Goal: Use online tool/utility: Utilize a website feature to perform a specific function

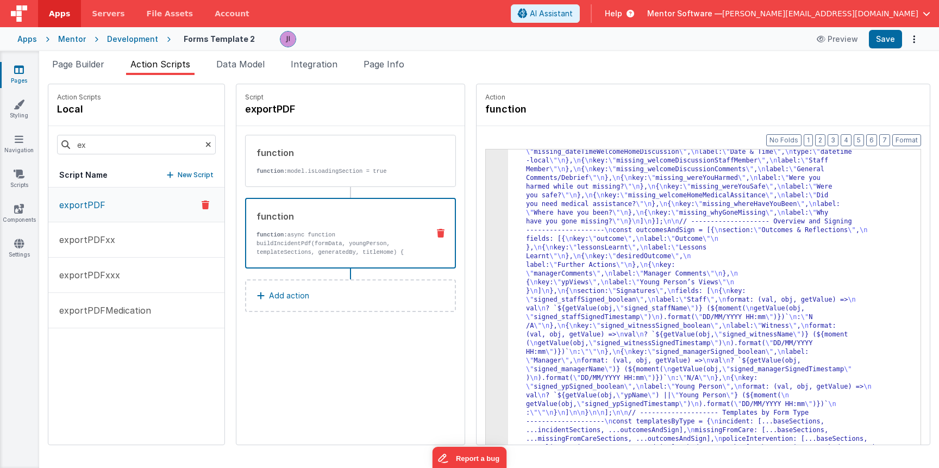
scroll to position [2165, 0]
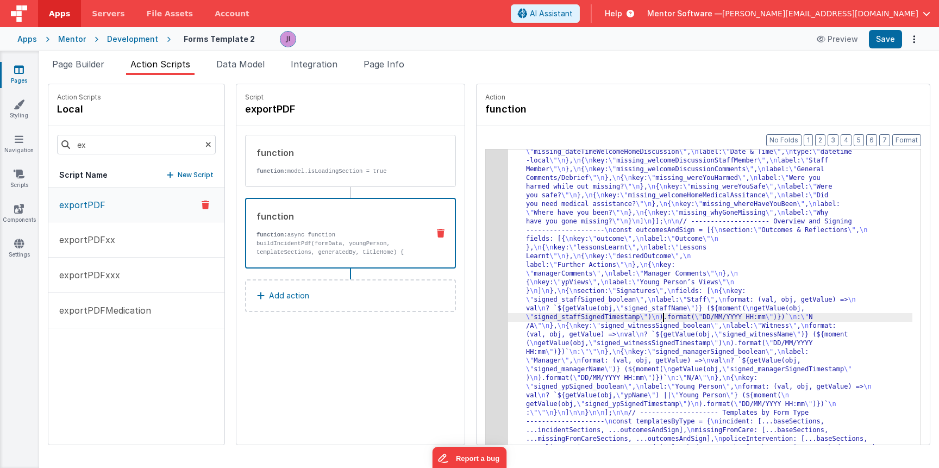
drag, startPoint x: 539, startPoint y: 284, endPoint x: 493, endPoint y: 278, distance: 45.9
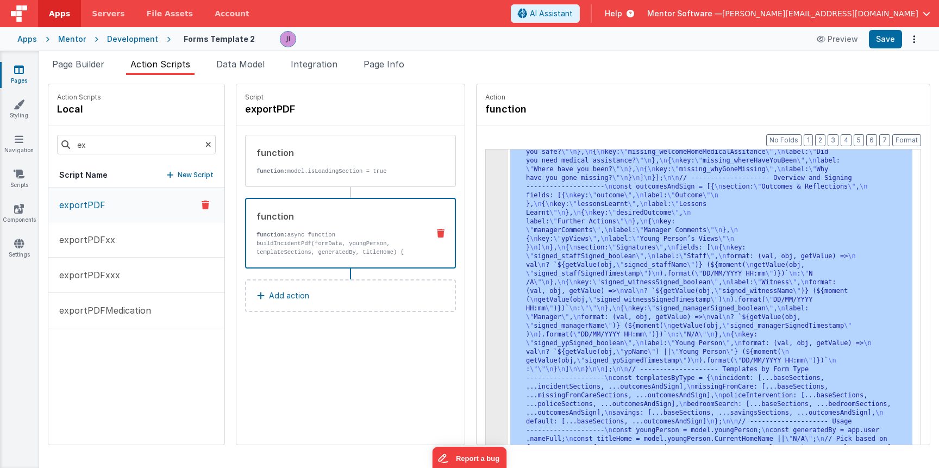
scroll to position [2209, 0]
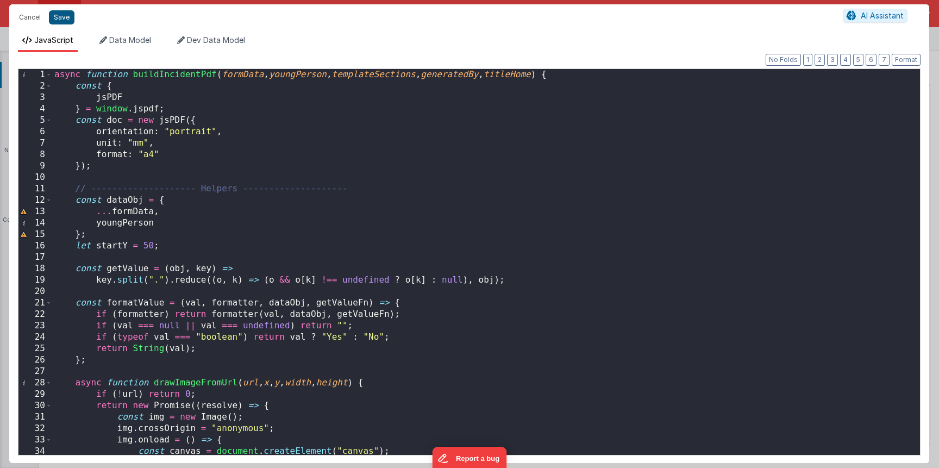
click at [56, 18] on button "Save" at bounding box center [62, 17] width 26 height 14
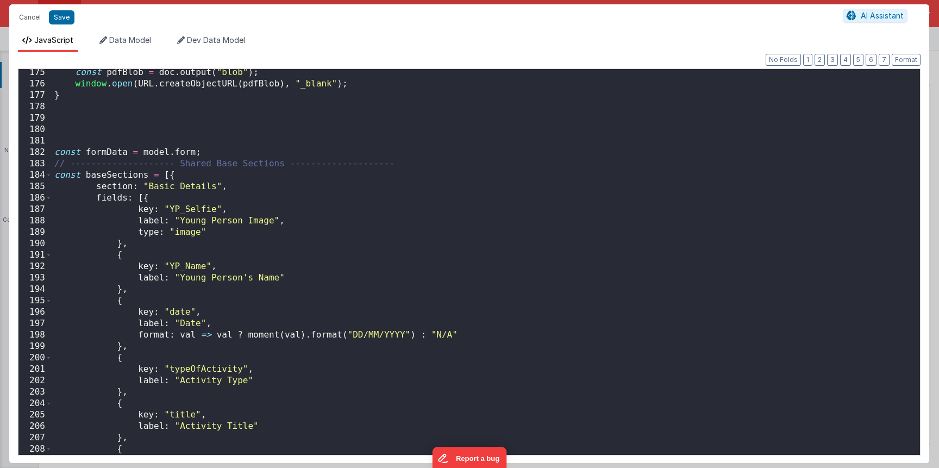
scroll to position [1987, 0]
click at [48, 179] on span at bounding box center [49, 174] width 6 height 11
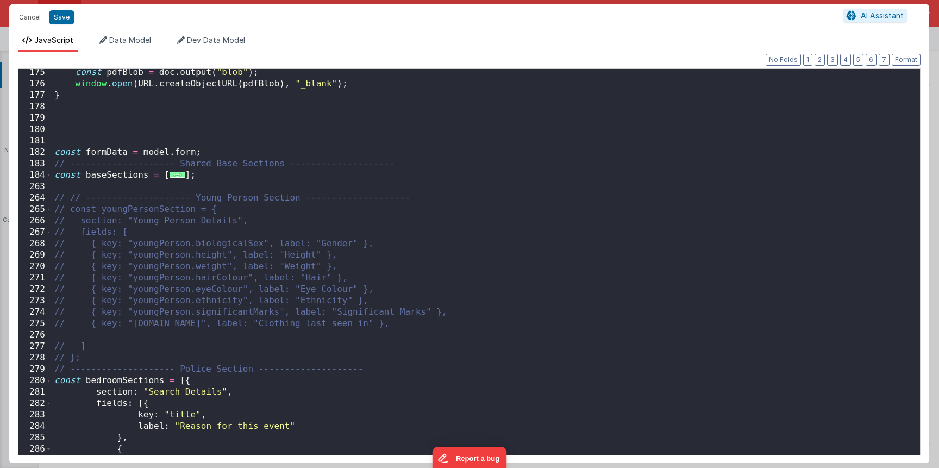
scroll to position [2020, 0]
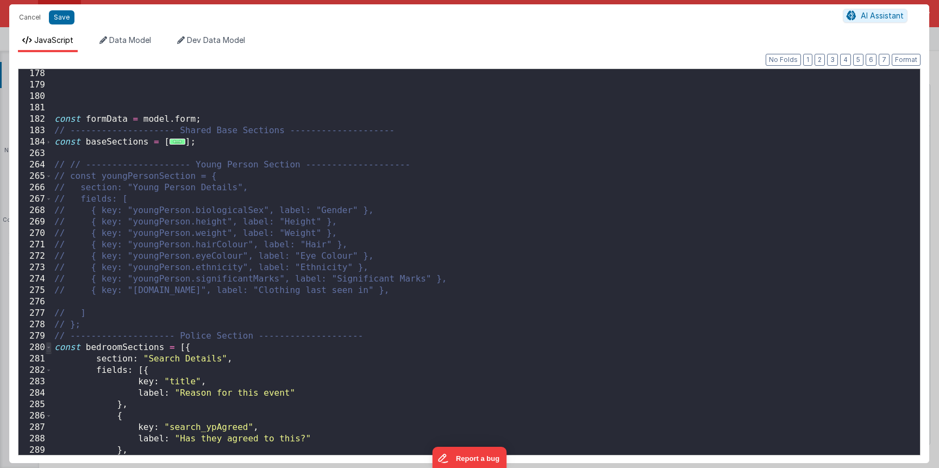
click at [50, 350] on span at bounding box center [49, 347] width 6 height 11
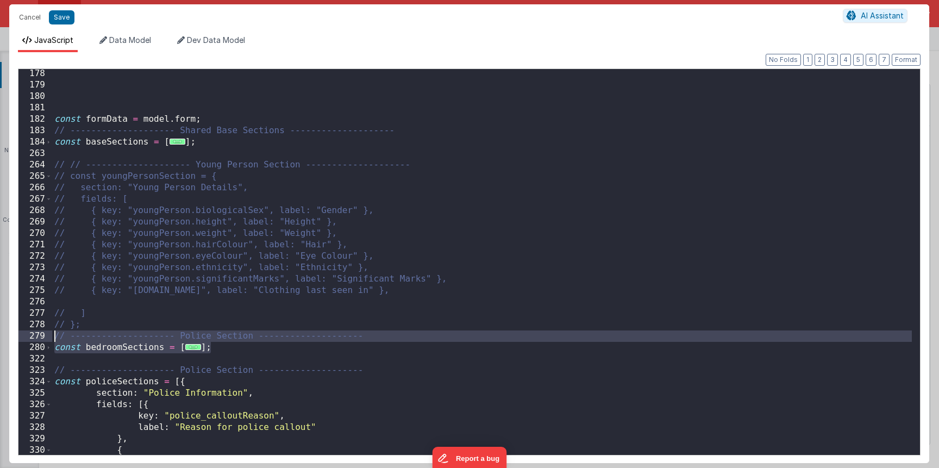
drag, startPoint x: 218, startPoint y: 351, endPoint x: 51, endPoint y: 335, distance: 167.5
click at [51, 335] on div "178 179 180 181 182 183 184 263 264 265 266 267 268 269 270 271 272 273 274 275…" at bounding box center [469, 261] width 902 height 387
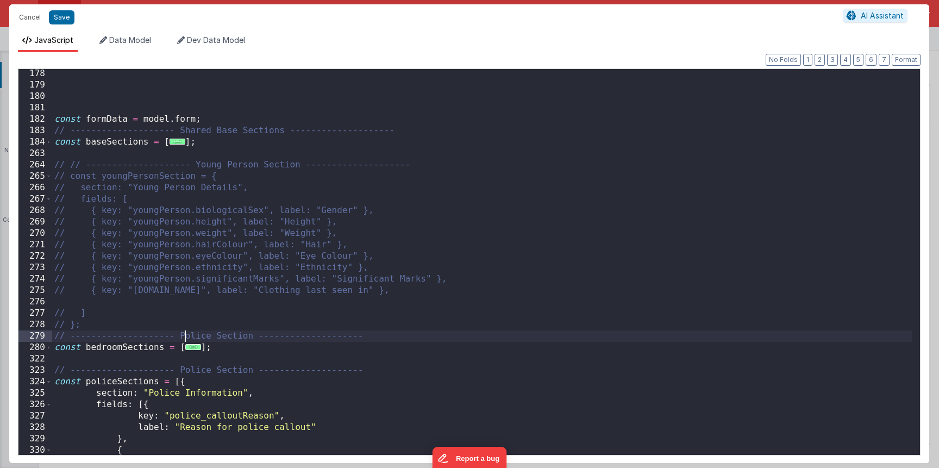
click at [187, 335] on div "const formData = model . form ; // -------------------- Shared Base Sections --…" at bounding box center [481, 272] width 859 height 408
drag, startPoint x: 181, startPoint y: 336, endPoint x: 265, endPoint y: 336, distance: 84.2
click at [265, 336] on div "const formData = model . form ; // -------------------- Shared Base Sections --…" at bounding box center [481, 272] width 859 height 408
click at [227, 332] on div "const formData = model . form ; // -------------------- Shared Base Sections --…" at bounding box center [481, 272] width 859 height 408
click at [226, 323] on div "const formData = model . form ; // -------------------- Shared Base Sections --…" at bounding box center [481, 272] width 859 height 408
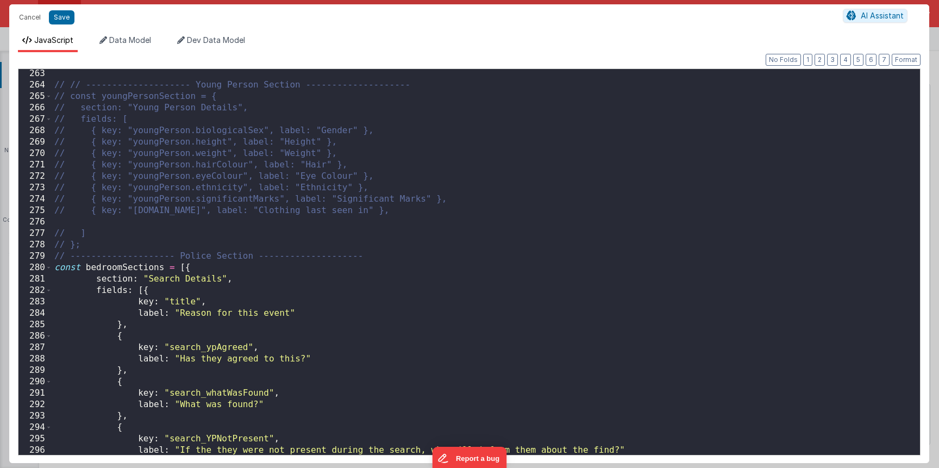
scroll to position [2103, 0]
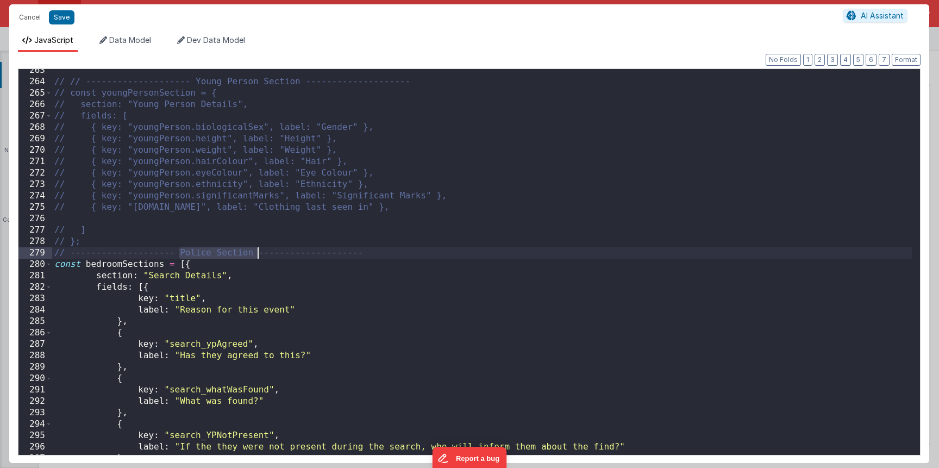
drag, startPoint x: 179, startPoint y: 253, endPoint x: 256, endPoint y: 256, distance: 77.7
click at [256, 256] on div "// // -------------------- Young Person Section -------------------- // const y…" at bounding box center [481, 269] width 859 height 408
click at [190, 281] on div "// // -------------------- Young Person Section -------------------- // const y…" at bounding box center [481, 269] width 859 height 408
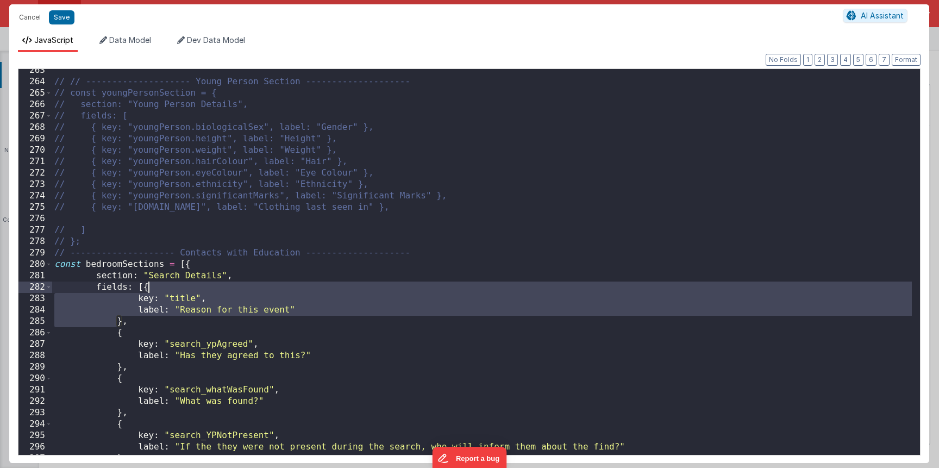
click at [216, 276] on div "// // -------------------- Young Person Section -------------------- // const y…" at bounding box center [481, 269] width 859 height 408
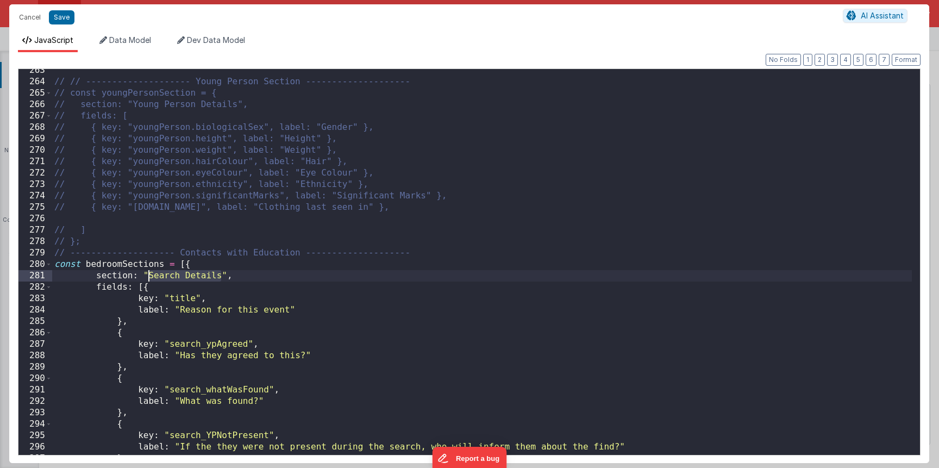
drag, startPoint x: 207, startPoint y: 276, endPoint x: 147, endPoint y: 275, distance: 60.8
click at [146, 275] on div "// // -------------------- Young Person Section -------------------- // const y…" at bounding box center [481, 269] width 859 height 408
click at [186, 273] on div "// // -------------------- Young Person Section -------------------- // const y…" at bounding box center [481, 269] width 859 height 408
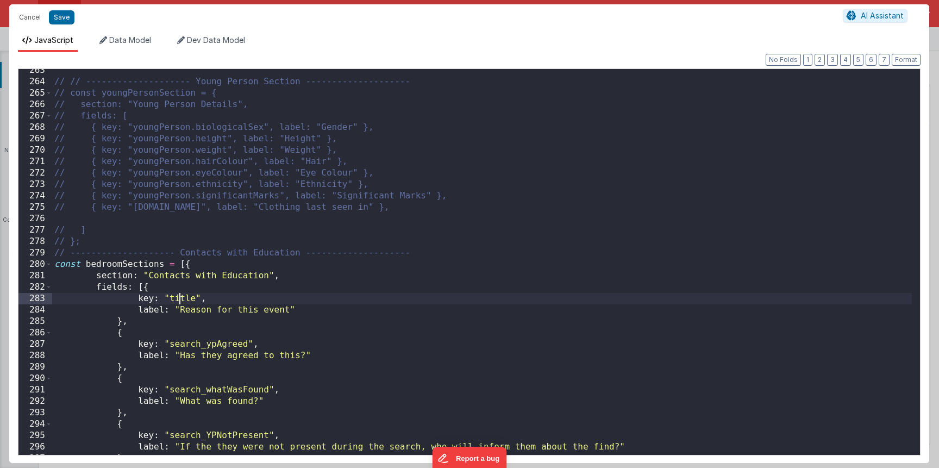
click at [179, 297] on div "// // -------------------- Young Person Section -------------------- // const y…" at bounding box center [481, 269] width 859 height 408
paste textarea
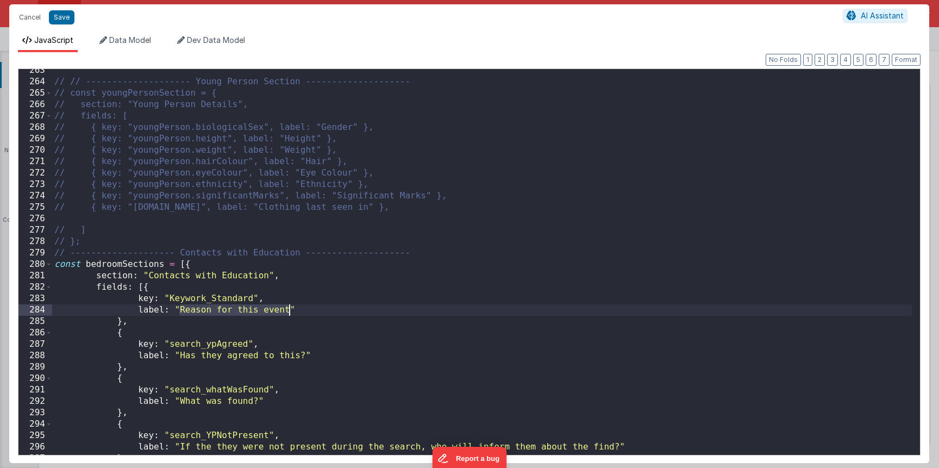
drag, startPoint x: 189, startPoint y: 312, endPoint x: 288, endPoint y: 310, distance: 99.4
click at [288, 310] on div "// // -------------------- Young Person Section -------------------- // const y…" at bounding box center [481, 269] width 859 height 408
click at [200, 345] on div "// // -------------------- Young Person Section -------------------- // const y…" at bounding box center [481, 269] width 859 height 408
click at [179, 345] on div "// // -------------------- Young Person Section -------------------- // const y…" at bounding box center [481, 269] width 859 height 408
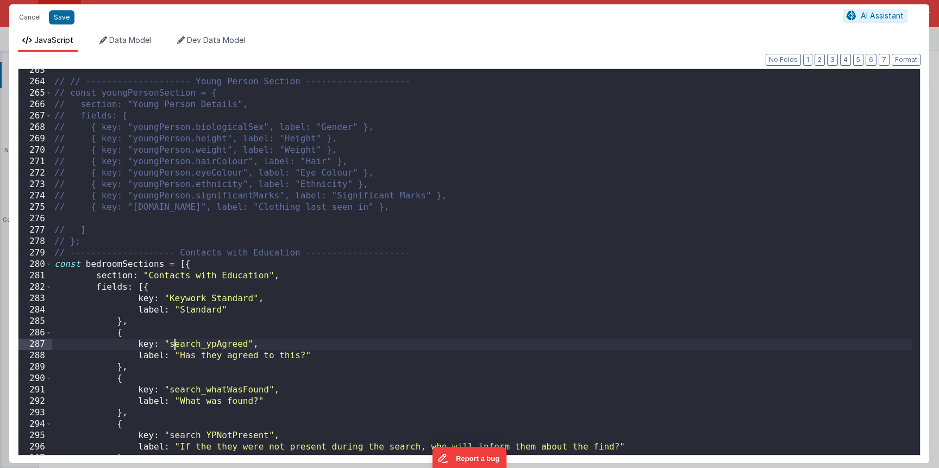
click at [173, 345] on div "// // -------------------- Young Person Section -------------------- // const y…" at bounding box center [481, 269] width 859 height 408
drag, startPoint x: 170, startPoint y: 345, endPoint x: 245, endPoint y: 345, distance: 75.5
click at [245, 345] on div "// // -------------------- Young Person Section -------------------- // const y…" at bounding box center [481, 269] width 859 height 408
click at [211, 347] on div "// // -------------------- Young Person Section -------------------- // const y…" at bounding box center [481, 269] width 859 height 408
click at [211, 345] on div "// // -------------------- Young Person Section -------------------- // const y…" at bounding box center [481, 269] width 859 height 408
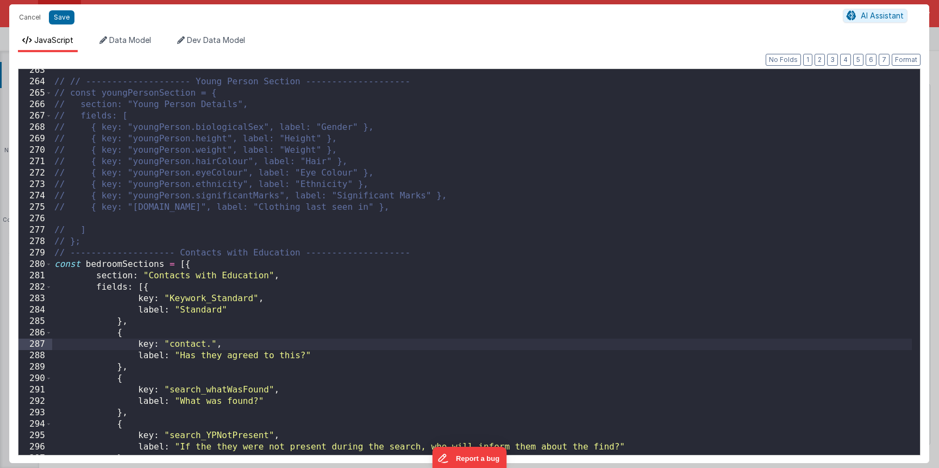
paste textarea
drag, startPoint x: 181, startPoint y: 357, endPoint x: 310, endPoint y: 357, distance: 129.3
click at [305, 358] on div "// // -------------------- Young Person Section -------------------- // const y…" at bounding box center [481, 269] width 859 height 408
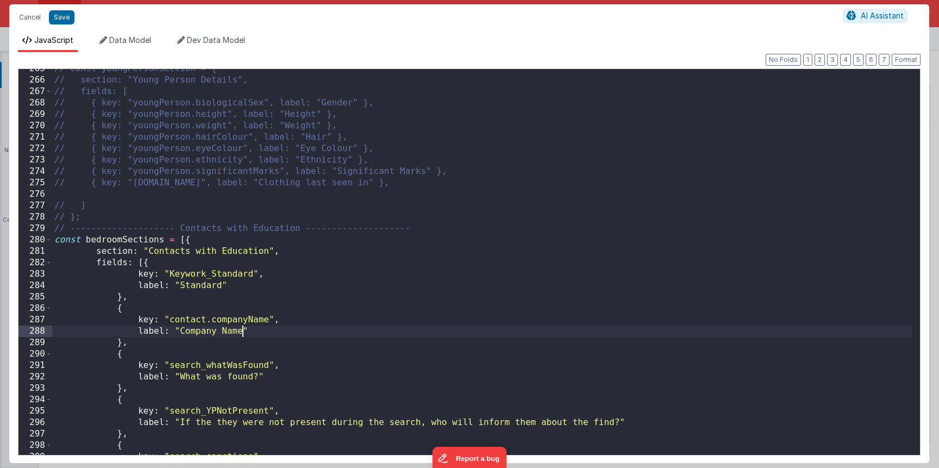
scroll to position [2161, 0]
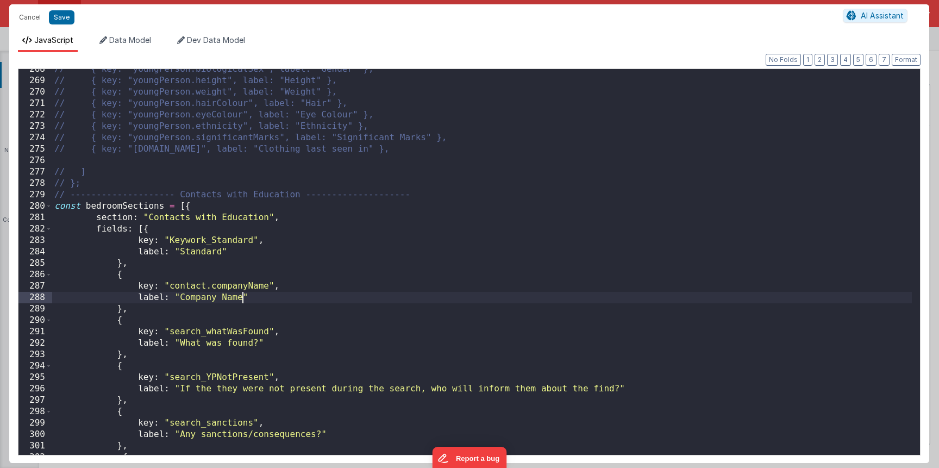
click at [196, 331] on div "// { key: "youngPerson.biologicalSex", label: "Gender" }, // { key: "[PERSON_NA…" at bounding box center [481, 268] width 859 height 408
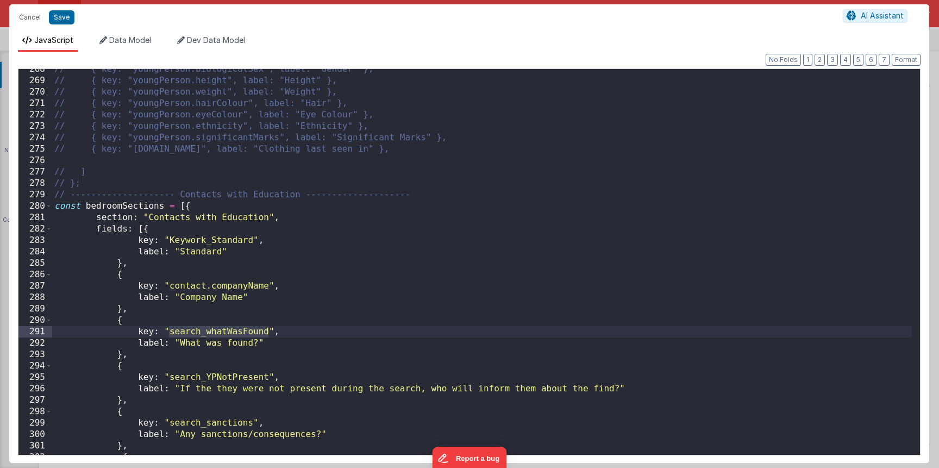
drag, startPoint x: 171, startPoint y: 333, endPoint x: 267, endPoint y: 333, distance: 95.6
click at [267, 333] on div "// { key: "youngPerson.biologicalSex", label: "Gender" }, // { key: "[PERSON_NA…" at bounding box center [481, 268] width 859 height 408
drag, startPoint x: 169, startPoint y: 377, endPoint x: 268, endPoint y: 378, distance: 98.3
click at [268, 378] on div "// { key: "youngPerson.biologicalSex", label: "Gender" }, // { key: "[PERSON_NA…" at bounding box center [481, 268] width 859 height 408
drag, startPoint x: 187, startPoint y: 342, endPoint x: 257, endPoint y: 342, distance: 70.1
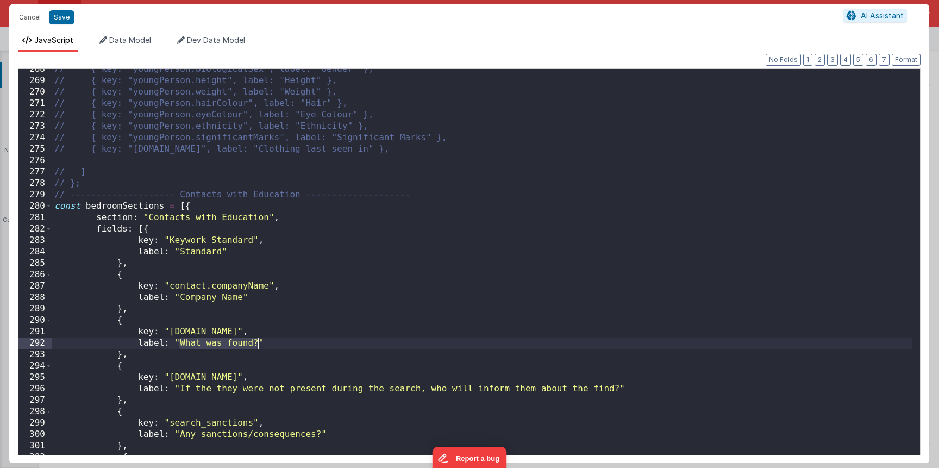
click at [257, 342] on div "// { key: "youngPerson.biologicalSex", label: "Gender" }, // { key: "[PERSON_NA…" at bounding box center [481, 268] width 859 height 408
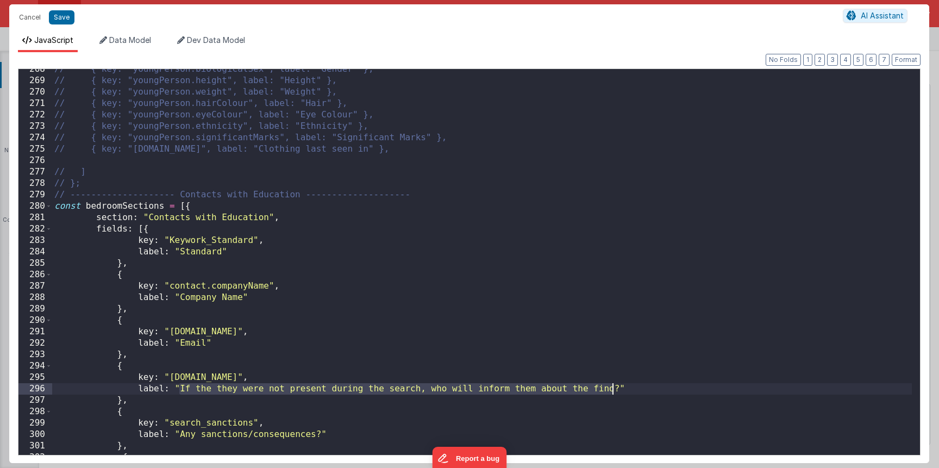
drag, startPoint x: 179, startPoint y: 389, endPoint x: 618, endPoint y: 387, distance: 438.9
click at [618, 387] on div "// { key: "youngPerson.biologicalSex", label: "Gender" }, // { key: "[PERSON_NA…" at bounding box center [481, 268] width 859 height 408
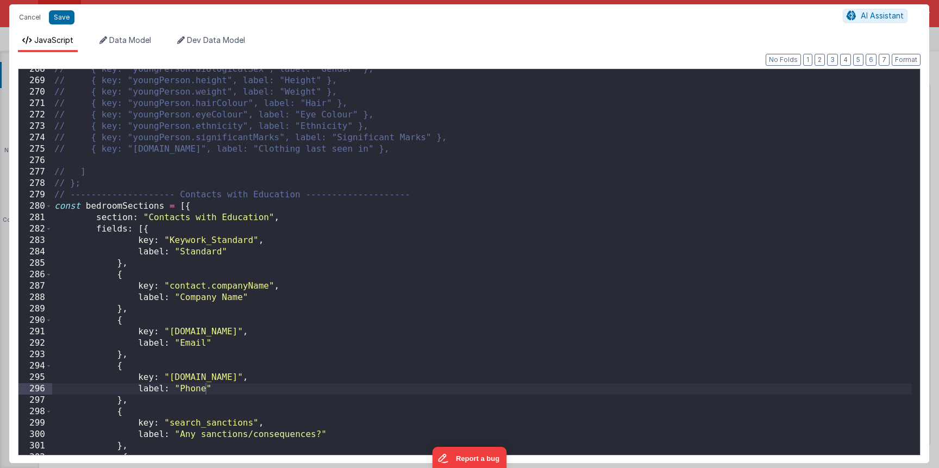
scroll to position [2190, 0]
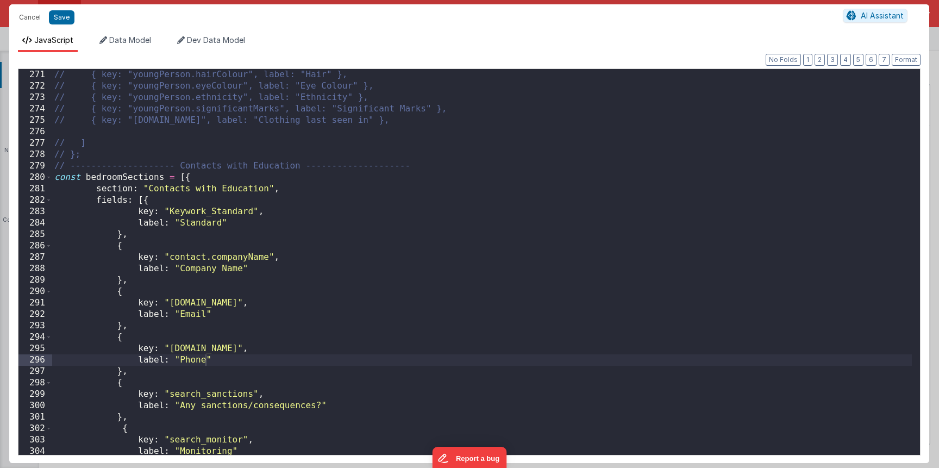
click at [261, 404] on div "// { key: "youngPerson.hairColour", label: "Hair" }, // { key: "youngPerson.eye…" at bounding box center [481, 273] width 859 height 408
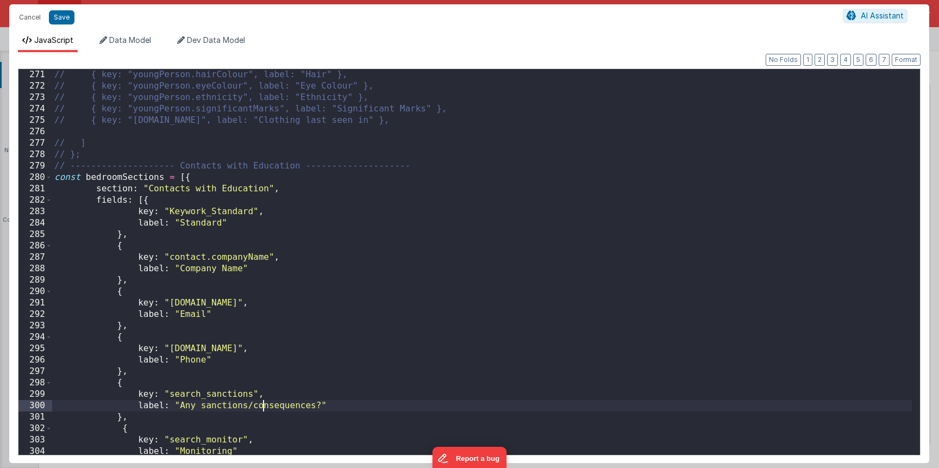
click at [261, 404] on div "// { key: "youngPerson.hairColour", label: "Hair" }, // { key: "youngPerson.eye…" at bounding box center [481, 273] width 859 height 408
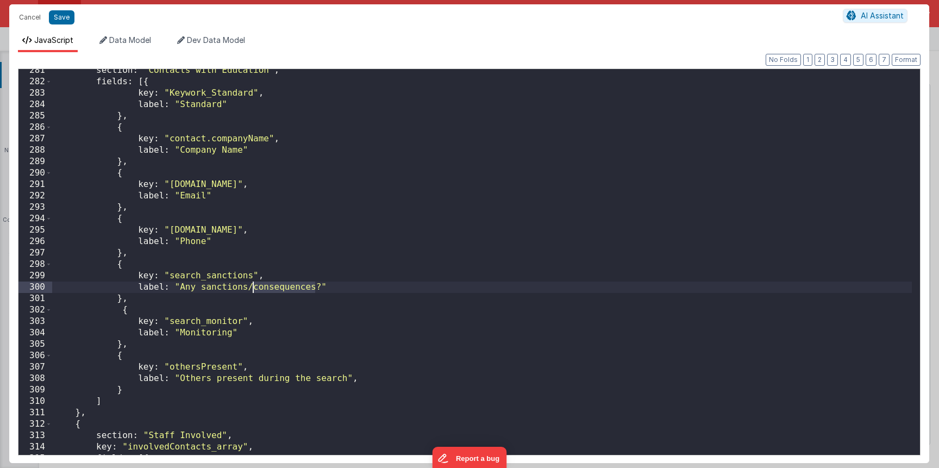
scroll to position [2275, 0]
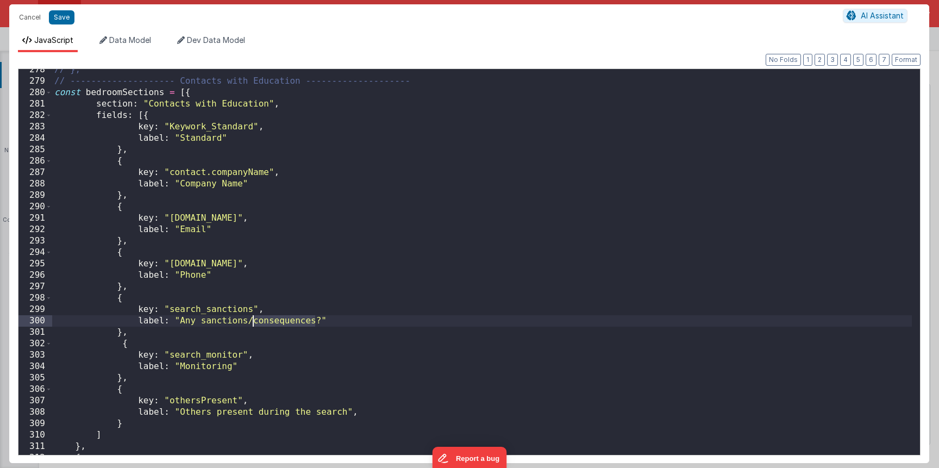
click at [186, 360] on div "// }; // -------------------- Contacts with Education -------------------- cons…" at bounding box center [481, 268] width 859 height 408
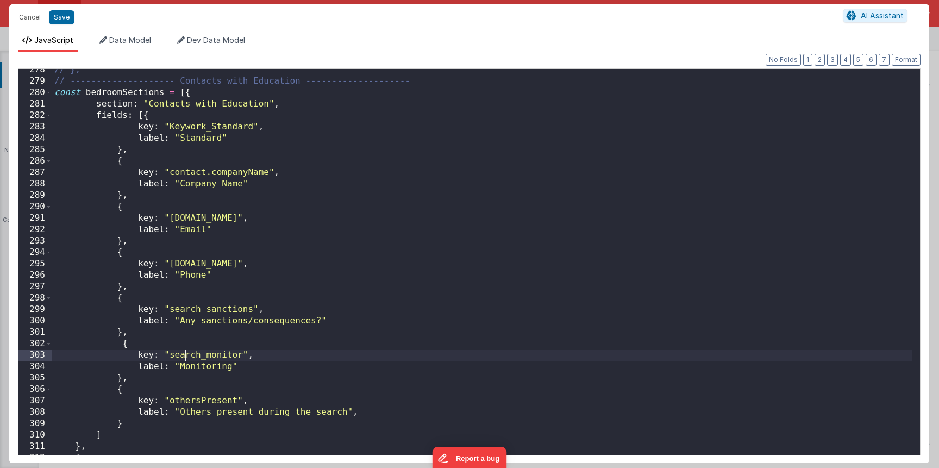
click at [186, 360] on div "// }; // -------------------- Contacts with Education -------------------- cons…" at bounding box center [481, 268] width 859 height 408
click at [185, 313] on div "// }; // -------------------- Contacts with Education -------------------- cons…" at bounding box center [481, 268] width 859 height 408
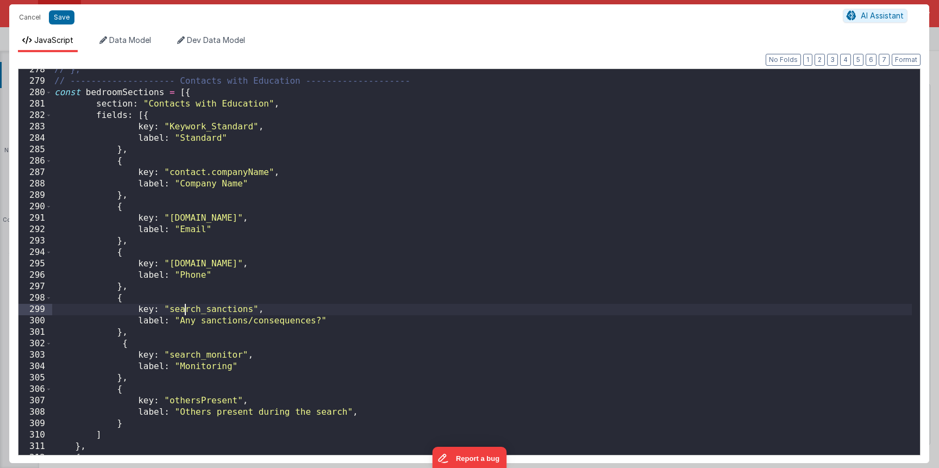
click at [185, 313] on div "// }; // -------------------- Contacts with Education -------------------- cons…" at bounding box center [481, 268] width 859 height 408
drag, startPoint x: 178, startPoint y: 322, endPoint x: 319, endPoint y: 322, distance: 141.2
click at [319, 322] on div "// }; // -------------------- Contacts with Education -------------------- cons…" at bounding box center [481, 268] width 859 height 408
click at [197, 317] on div "// }; // -------------------- Contacts with Education -------------------- cons…" at bounding box center [481, 268] width 859 height 408
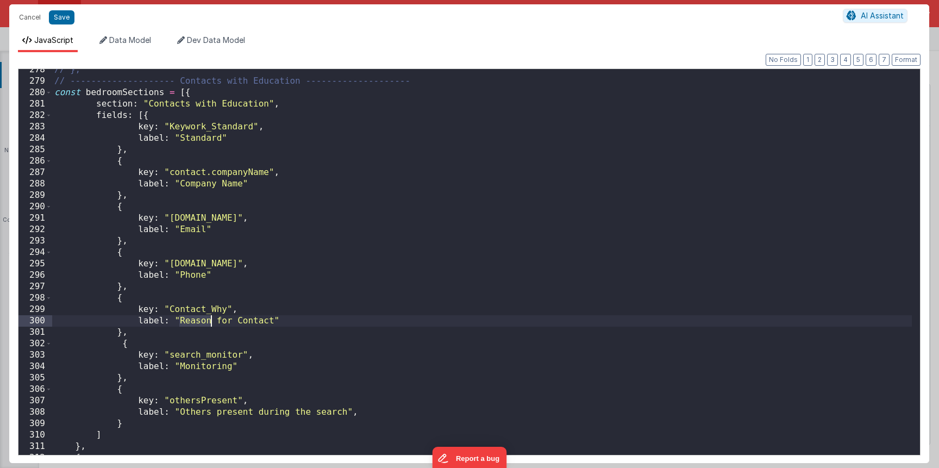
click at [201, 354] on div "// }; // -------------------- Contacts with Education -------------------- cons…" at bounding box center [481, 268] width 859 height 408
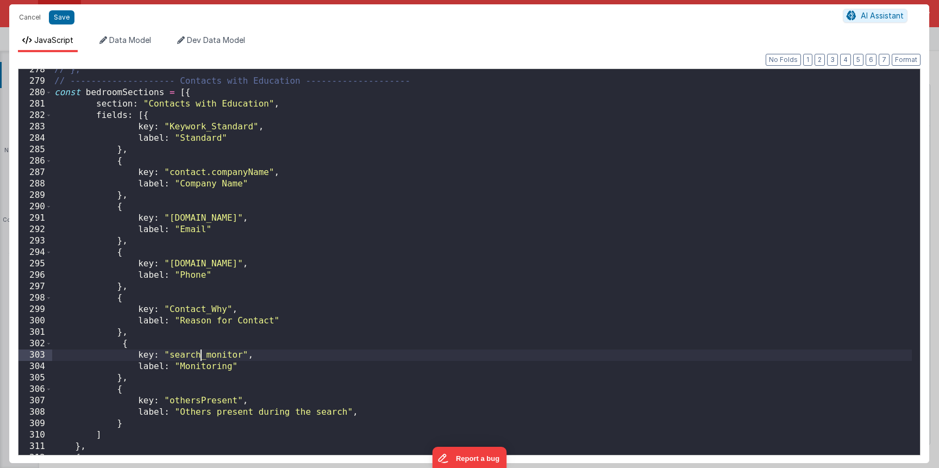
click at [201, 354] on div "// }; // -------------------- Contacts with Education -------------------- cons…" at bounding box center [481, 268] width 859 height 408
click at [210, 363] on div "// }; // -------------------- Contacts with Education -------------------- cons…" at bounding box center [481, 268] width 859 height 408
click at [212, 363] on div "// }; // -------------------- Contacts with Education -------------------- cons…" at bounding box center [481, 268] width 859 height 408
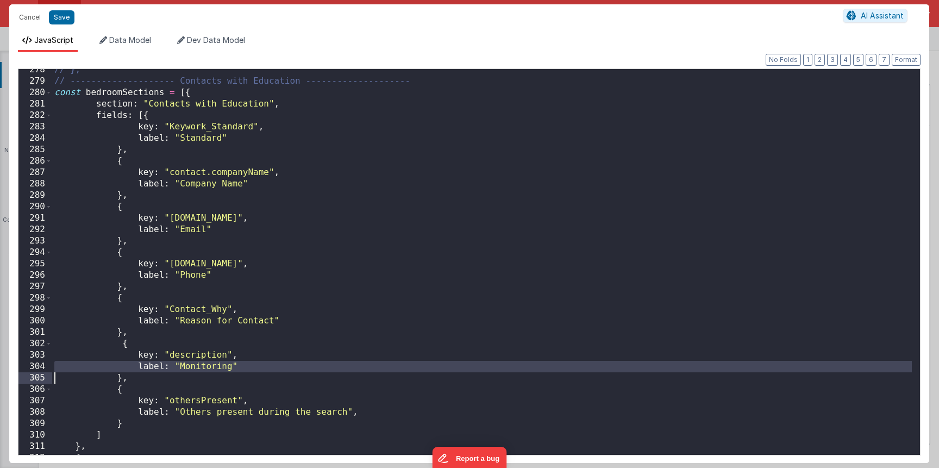
click at [212, 363] on div "// }; // -------------------- Contacts with Education -------------------- cons…" at bounding box center [481, 268] width 859 height 408
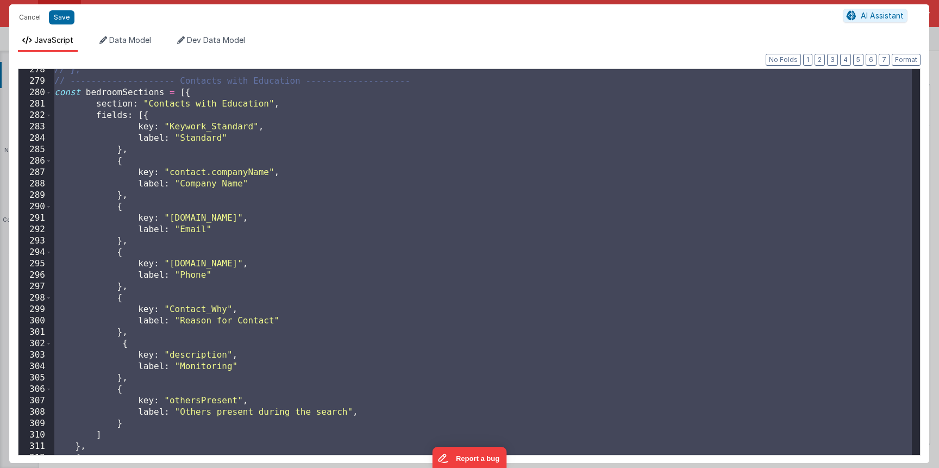
click at [212, 363] on div "// }; // -------------------- Contacts with Education -------------------- cons…" at bounding box center [481, 268] width 859 height 408
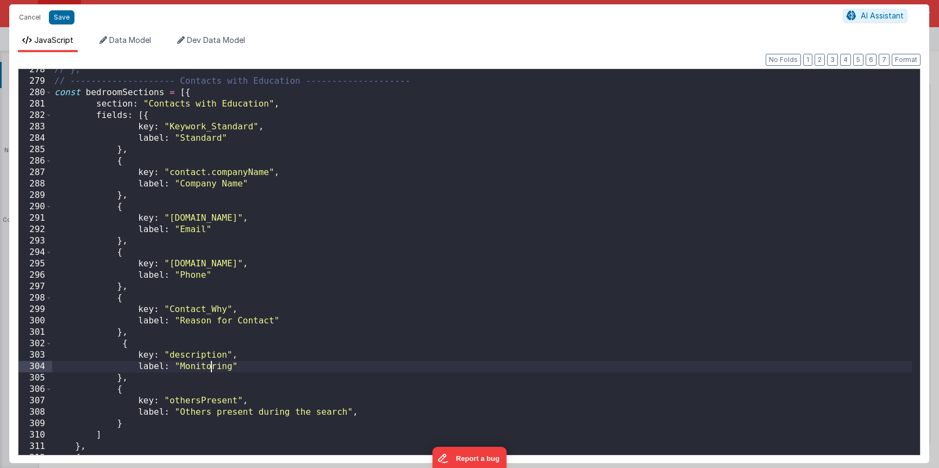
click at [212, 363] on div "// }; // -------------------- Contacts with Education -------------------- cons…" at bounding box center [481, 268] width 859 height 408
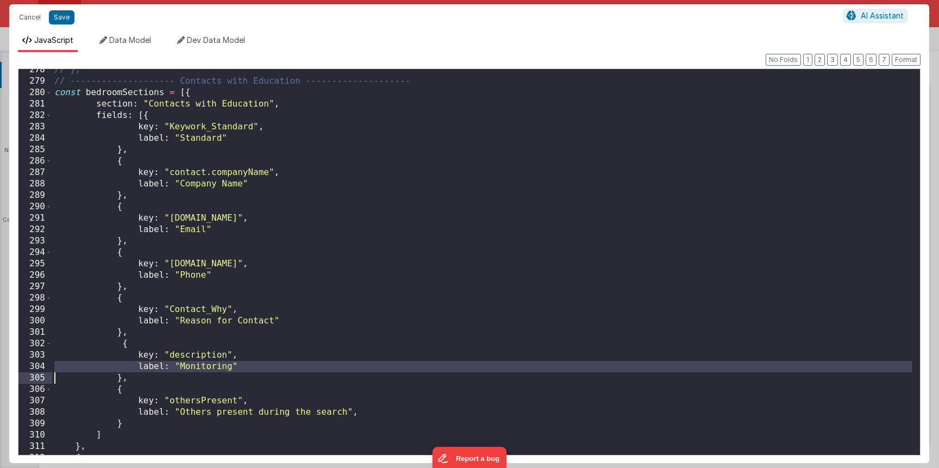
click at [212, 363] on div "// }; // -------------------- Contacts with Education -------------------- cons…" at bounding box center [481, 268] width 859 height 408
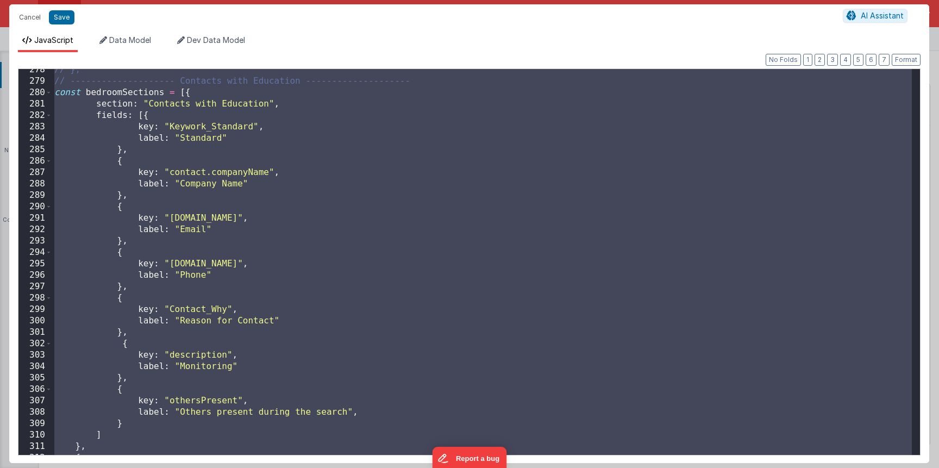
click at [212, 363] on div "// }; // -------------------- Contacts with Education -------------------- cons…" at bounding box center [481, 268] width 859 height 408
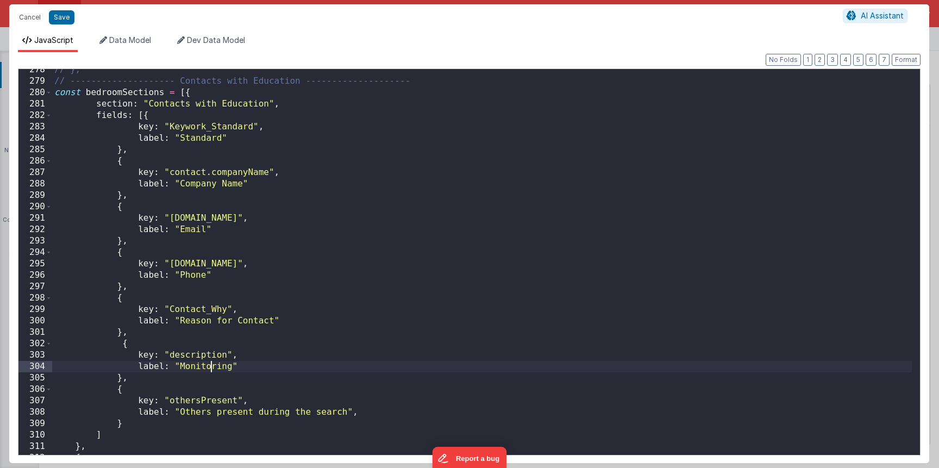
click at [212, 363] on div "// }; // -------------------- Contacts with Education -------------------- cons…" at bounding box center [481, 268] width 859 height 408
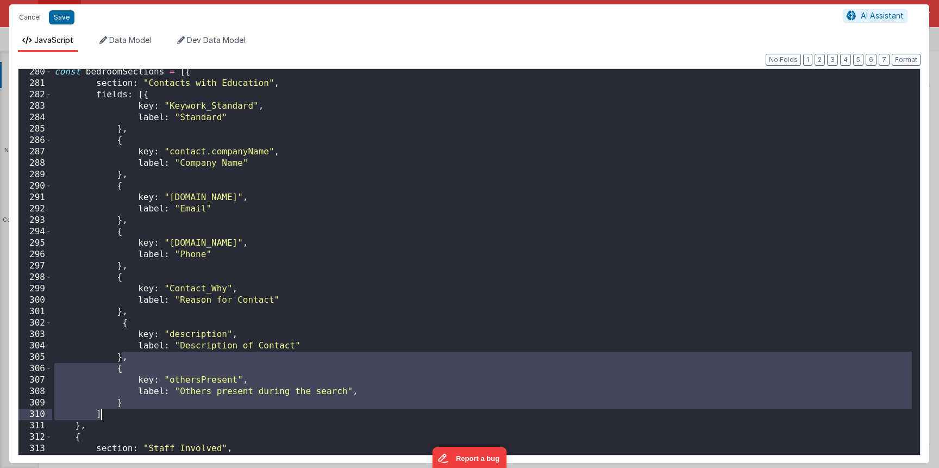
drag, startPoint x: 122, startPoint y: 361, endPoint x: 132, endPoint y: 404, distance: 43.6
click at [130, 405] on div "const bedroomSections = [{ section : "Contacts with Education" , fields : [{ ke…" at bounding box center [481, 270] width 859 height 408
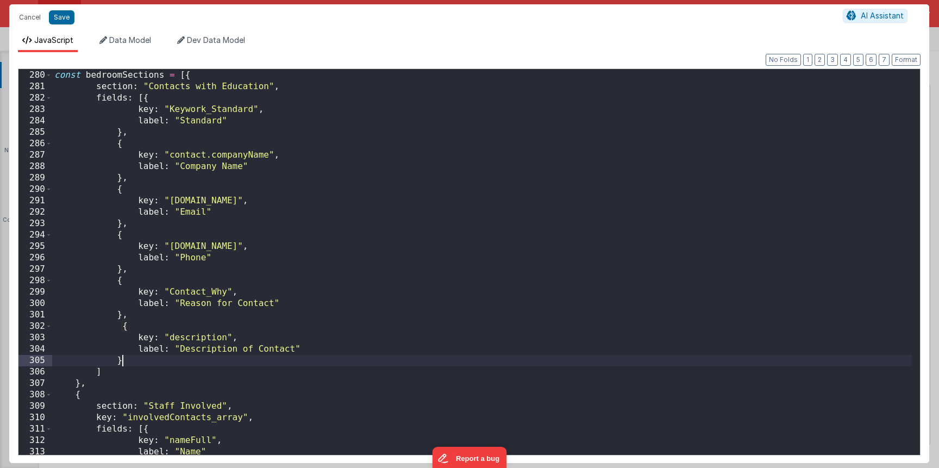
scroll to position [2125, 0]
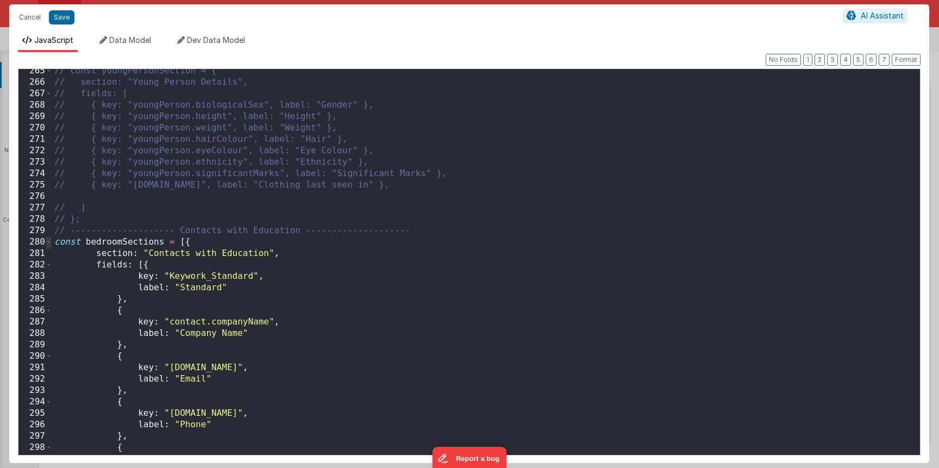
click at [49, 242] on span at bounding box center [49, 241] width 6 height 11
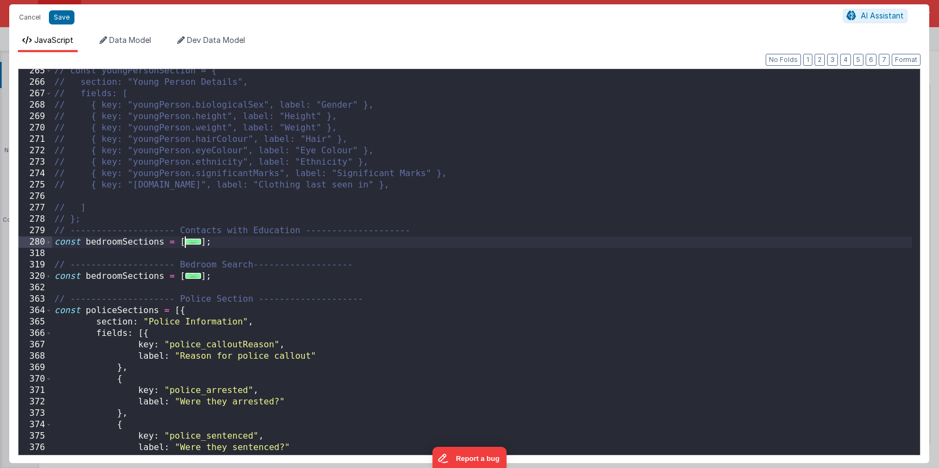
click at [118, 247] on div "// const youngPersonSection = { // section: "Young Person Details", // fields: …" at bounding box center [481, 269] width 859 height 408
click at [125, 241] on div "// const youngPersonSection = { // section: "Young Person Details", // fields: …" at bounding box center [481, 269] width 859 height 408
click at [49, 242] on span at bounding box center [49, 241] width 6 height 11
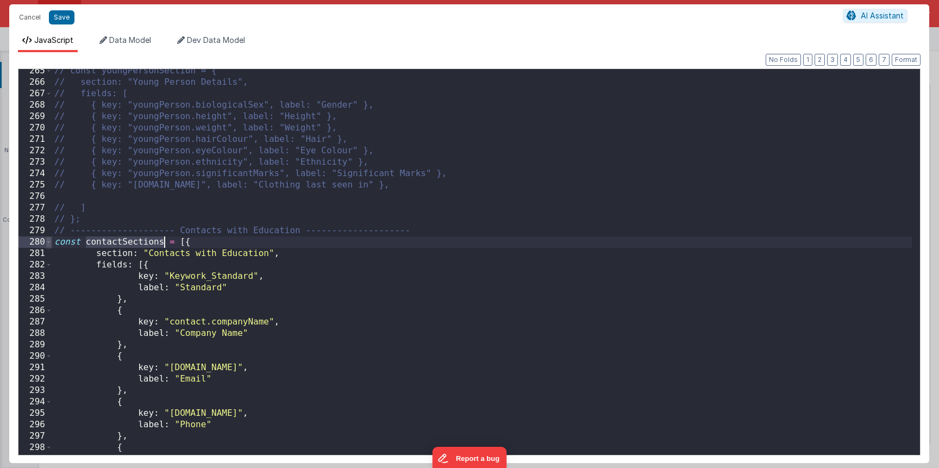
click at [49, 242] on span at bounding box center [49, 241] width 6 height 11
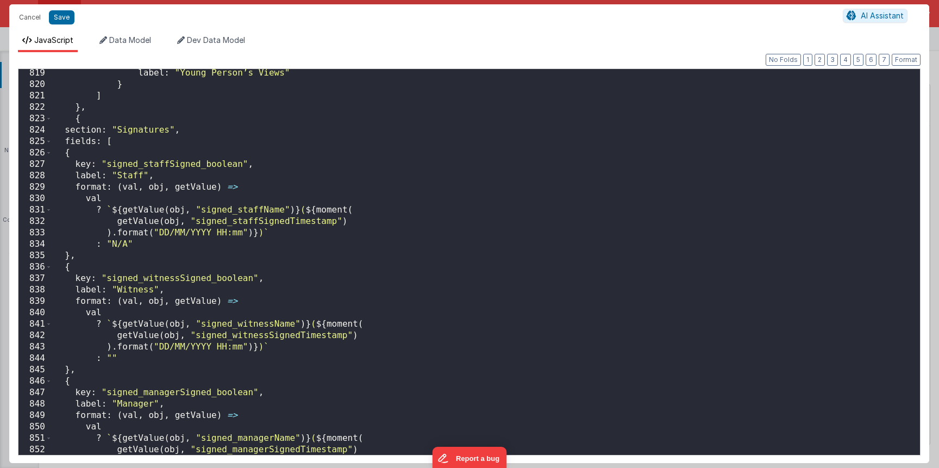
scroll to position [7998, 0]
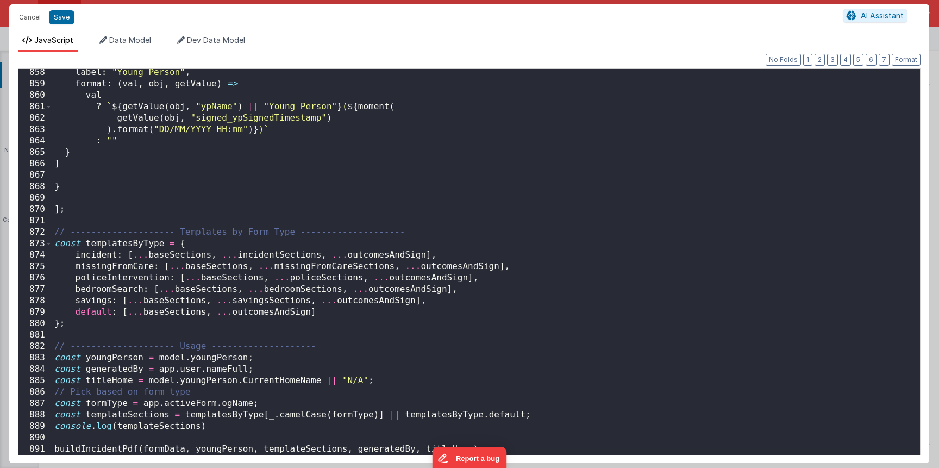
drag, startPoint x: 158, startPoint y: 294, endPoint x: 124, endPoint y: 301, distance: 34.3
click at [158, 294] on div "label : "Young Person" , format : ( val , obj , getValue ) => val ? ` ${ getVal…" at bounding box center [481, 271] width 859 height 408
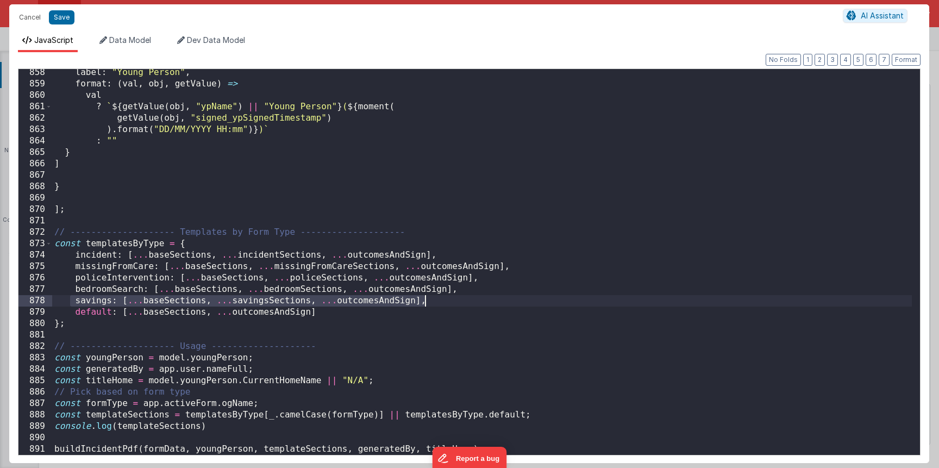
drag, startPoint x: 80, startPoint y: 300, endPoint x: 446, endPoint y: 300, distance: 366.6
click at [446, 300] on div "label : "Young Person" , format : ( val , obj , getValue ) => val ? ` ${ getVal…" at bounding box center [481, 271] width 859 height 408
click at [448, 304] on div "label : "Young Person" , format : ( val , obj , getValue ) => val ? ` ${ getVal…" at bounding box center [481, 271] width 859 height 408
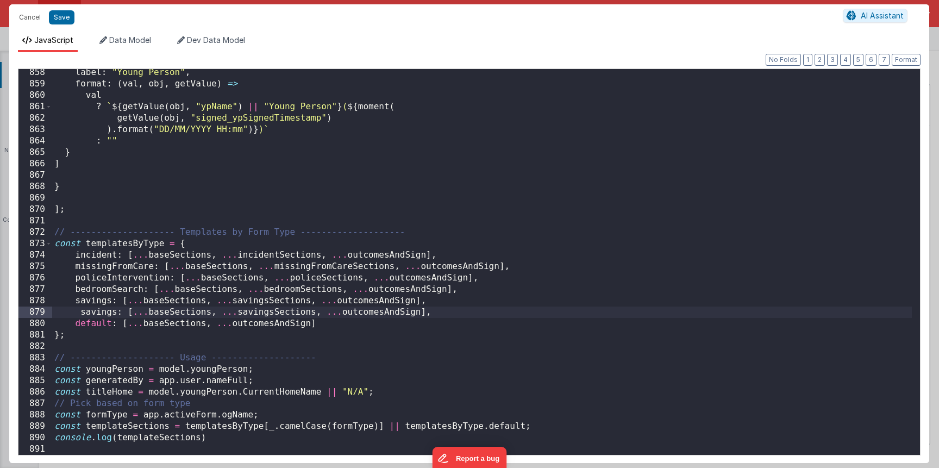
click at [80, 314] on div "label : "Young Person" , format : ( val , obj , getValue ) => val ? ` ${ getVal…" at bounding box center [481, 271] width 859 height 408
click at [96, 307] on div "label : "Young Person" , format : ( val , obj , getValue ) => val ? ` ${ getVal…" at bounding box center [481, 271] width 859 height 408
click at [104, 312] on div "label : "Young Person" , format : ( val , obj , getValue ) => val ? ` ${ getVal…" at bounding box center [481, 271] width 859 height 408
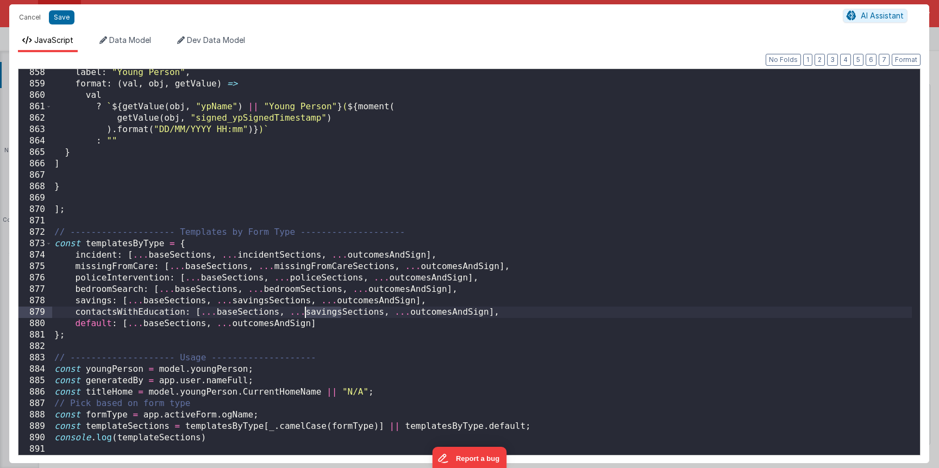
drag, startPoint x: 342, startPoint y: 313, endPoint x: 307, endPoint y: 314, distance: 35.3
click at [307, 314] on div "label : "Young Person" , format : ( val , obj , getValue ) => val ? ` ${ getVal…" at bounding box center [481, 271] width 859 height 408
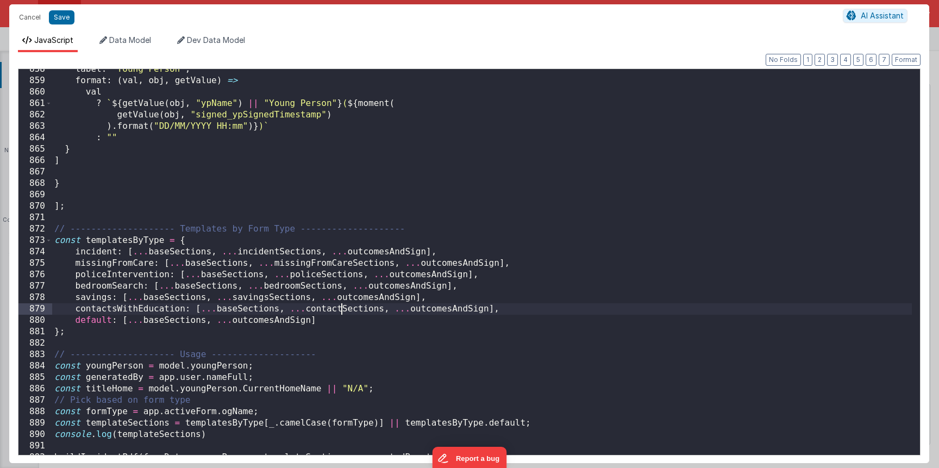
scroll to position [8001, 0]
click at [56, 24] on button "Save" at bounding box center [62, 17] width 26 height 14
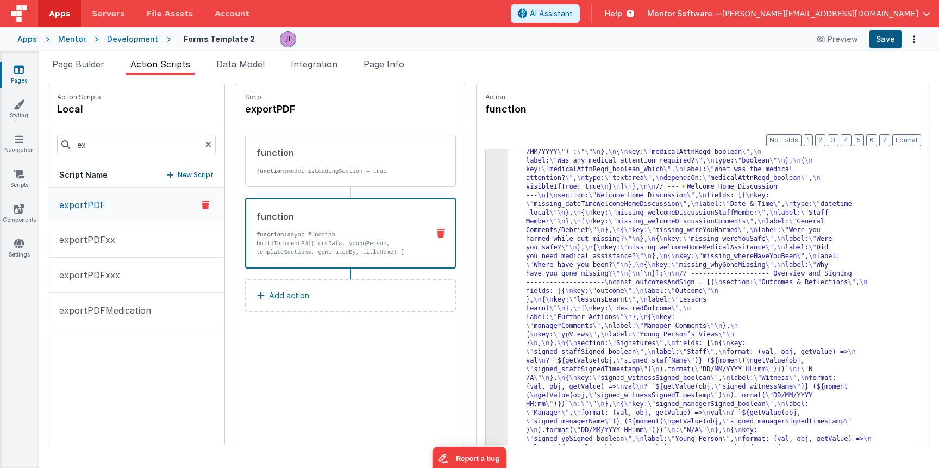
click at [884, 42] on button "Save" at bounding box center [884, 39] width 33 height 18
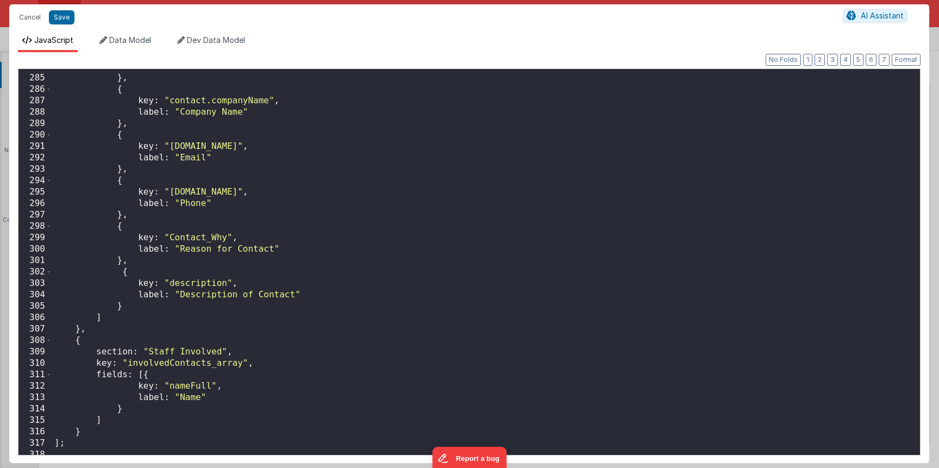
scroll to position [3236, 0]
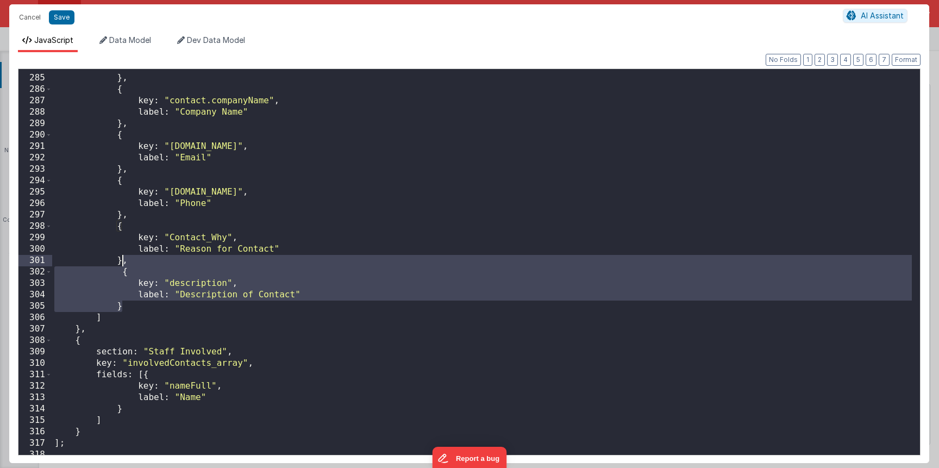
drag, startPoint x: 149, startPoint y: 290, endPoint x: 124, endPoint y: 263, distance: 37.3
click at [124, 263] on div "label : "Standard" } , { key : "contact.companyName" , label : "Company Name" }…" at bounding box center [481, 265] width 859 height 408
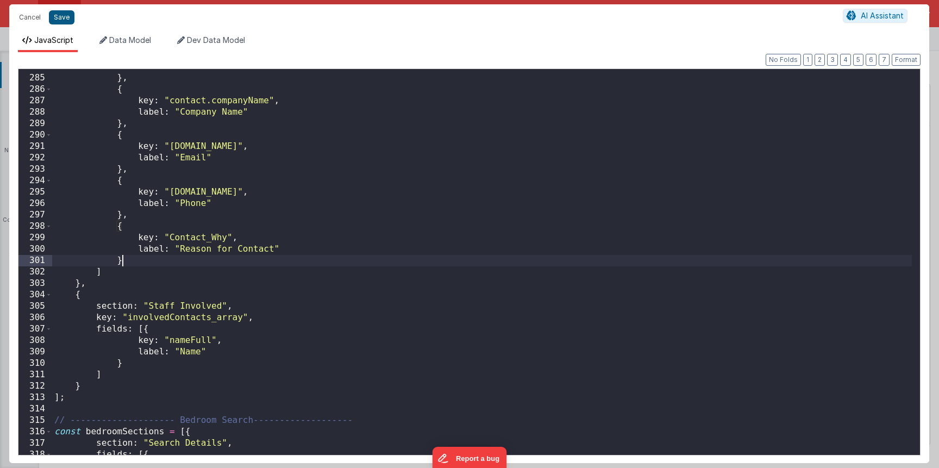
click at [60, 22] on button "Save" at bounding box center [62, 17] width 26 height 14
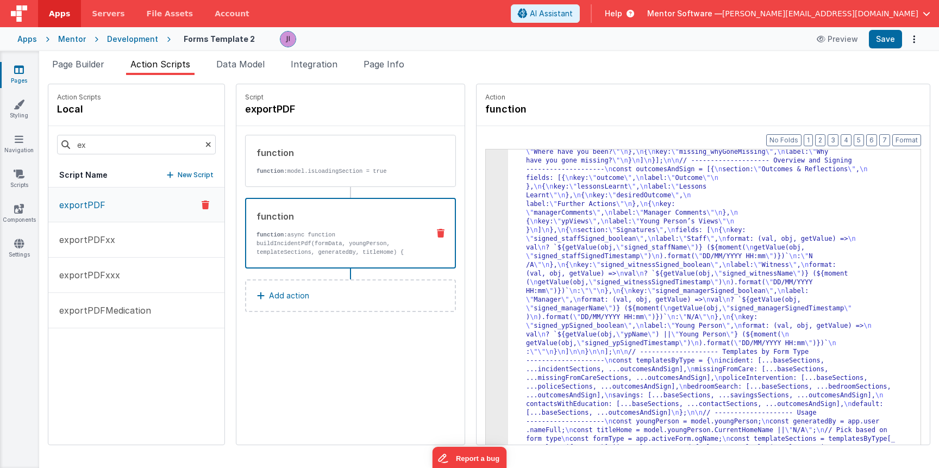
drag, startPoint x: 551, startPoint y: 265, endPoint x: 503, endPoint y: 265, distance: 47.3
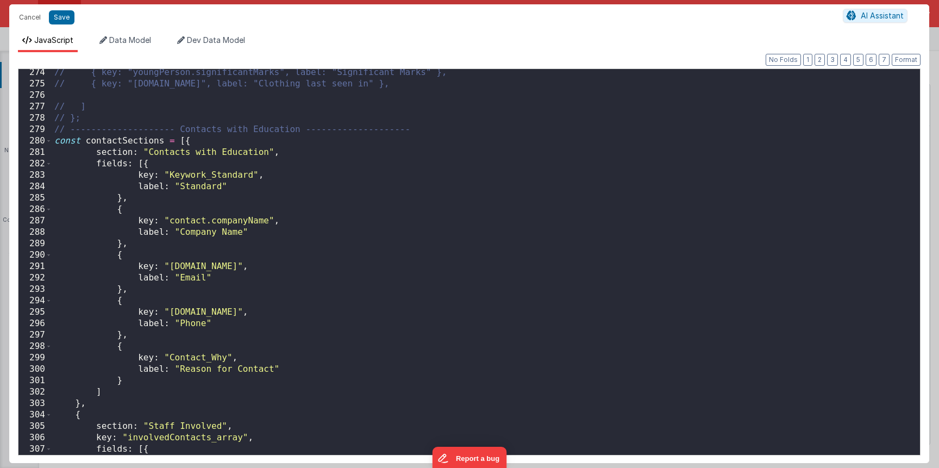
scroll to position [3113, 0]
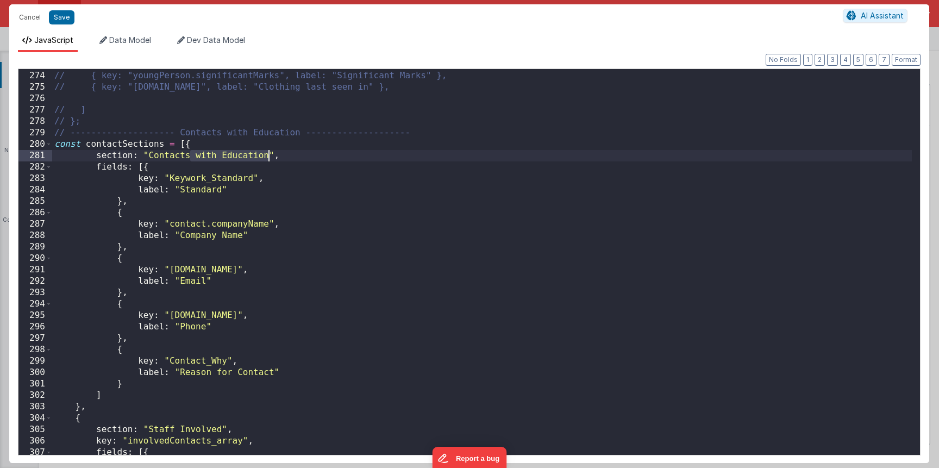
drag, startPoint x: 192, startPoint y: 159, endPoint x: 267, endPoint y: 158, distance: 75.0
click at [267, 158] on div "// { key: "youngPerson.ethnicity", label: "Ethnicity" }, // { key: "[PERSON_NAM…" at bounding box center [481, 263] width 859 height 408
click at [145, 169] on div "// { key: "youngPerson.ethnicity", label: "Ethnicity" }, // { key: "[PERSON_NAM…" at bounding box center [481, 263] width 859 height 408
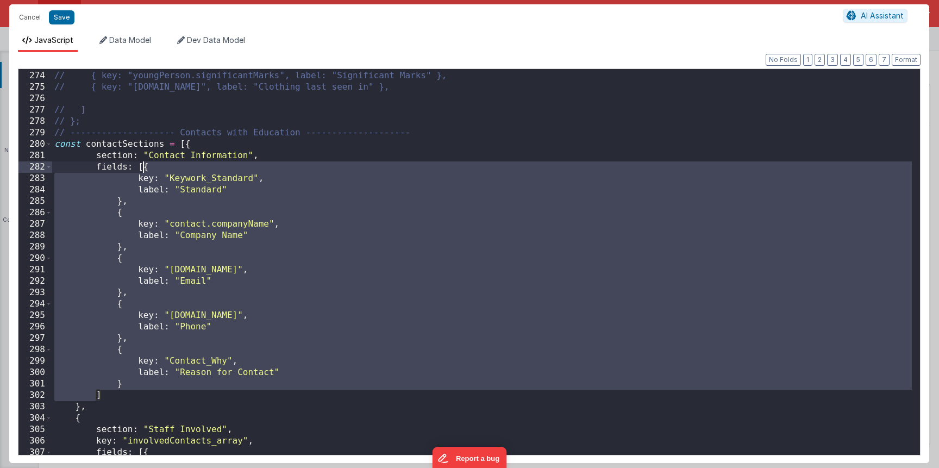
click at [145, 169] on div "// { key: "youngPerson.ethnicity", label: "Ethnicity" }, // { key: "[PERSON_NAM…" at bounding box center [481, 263] width 859 height 408
click at [145, 205] on div "// { key: "youngPerson.ethnicity", label: "Ethnicity" }, // { key: "[PERSON_NAM…" at bounding box center [481, 263] width 859 height 408
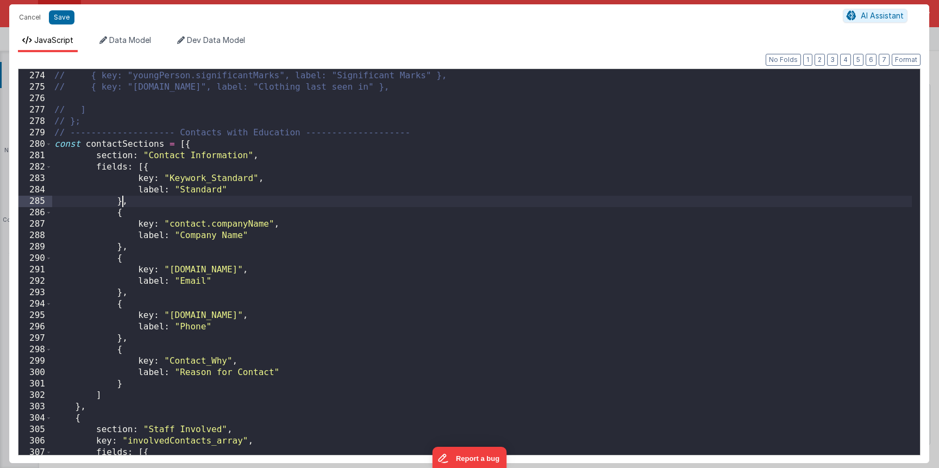
drag, startPoint x: 121, startPoint y: 204, endPoint x: 127, endPoint y: 201, distance: 6.1
click at [127, 201] on div "// { key: "youngPerson.ethnicity", label: "Ethnicity" }, // { key: "[PERSON_NAM…" at bounding box center [481, 263] width 859 height 408
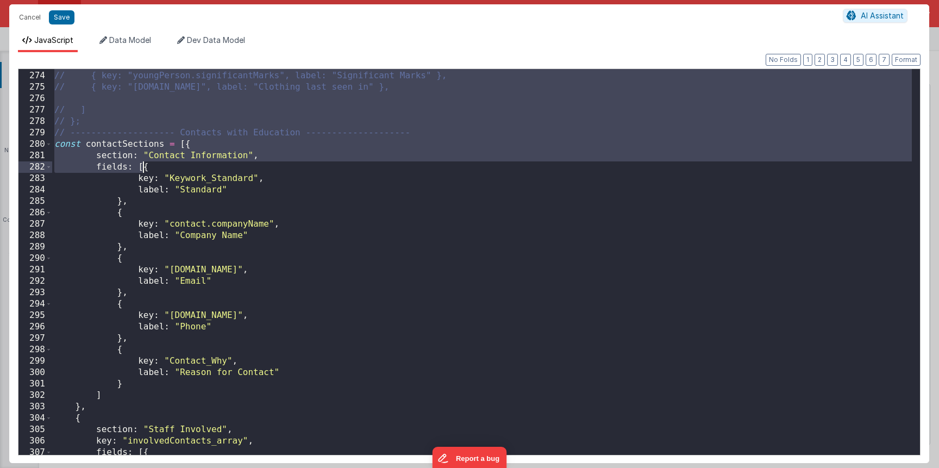
drag, startPoint x: 127, startPoint y: 201, endPoint x: 143, endPoint y: 173, distance: 32.6
click at [143, 171] on div "// { key: "youngPerson.ethnicity", label: "Ethnicity" }, // { key: "[PERSON_NAM…" at bounding box center [481, 263] width 859 height 408
click at [143, 173] on div "// { key: "youngPerson.ethnicity", label: "Ethnicity" }, // { key: "[PERSON_NAM…" at bounding box center [481, 263] width 859 height 408
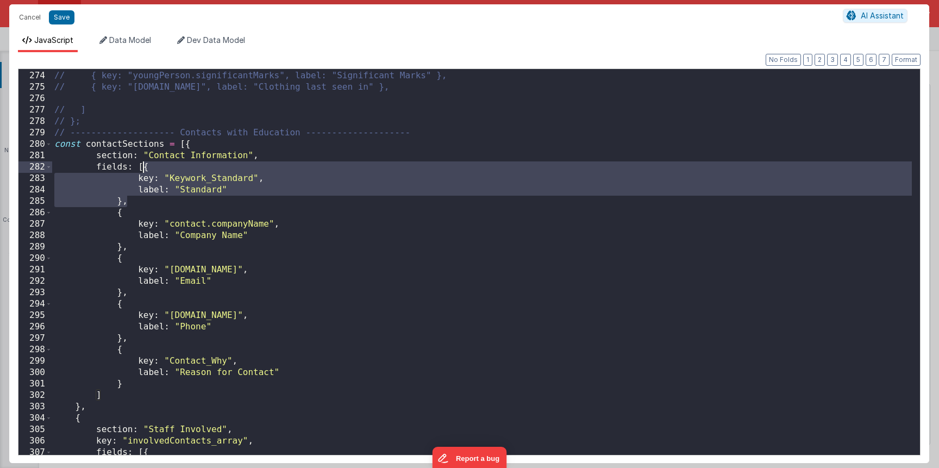
drag, startPoint x: 131, startPoint y: 203, endPoint x: 143, endPoint y: 171, distance: 34.7
click at [143, 171] on div "// { key: "youngPerson.ethnicity", label: "Ethnicity" }, // { key: "[PERSON_NAM…" at bounding box center [481, 263] width 859 height 408
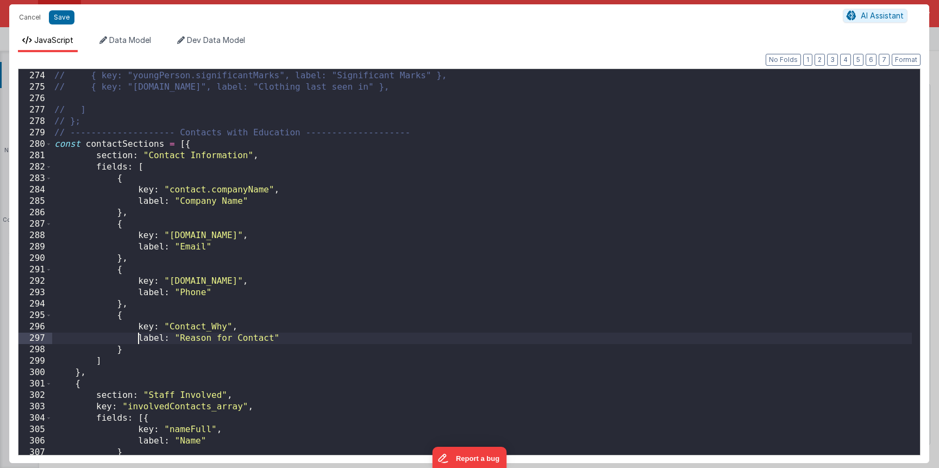
click at [135, 342] on div "// { key: "youngPerson.ethnicity", label: "Ethnicity" }, // { key: "[PERSON_NAM…" at bounding box center [481, 263] width 859 height 408
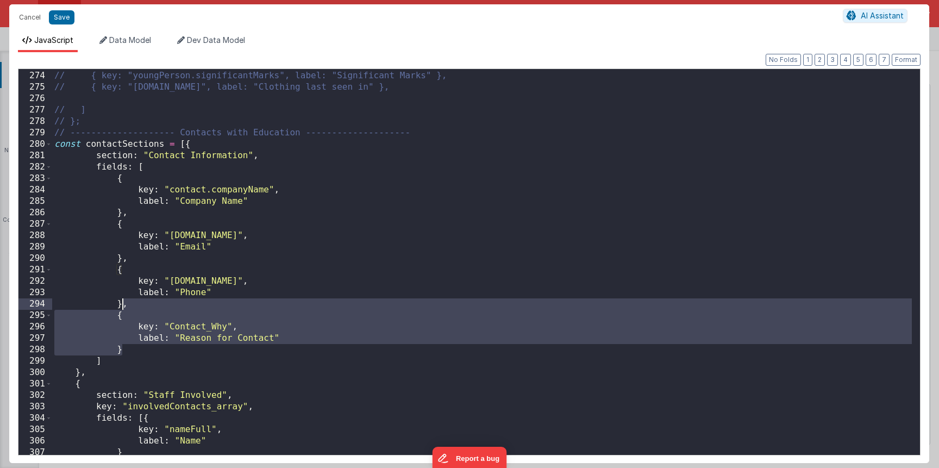
drag, startPoint x: 133, startPoint y: 345, endPoint x: 122, endPoint y: 303, distance: 43.7
click at [122, 303] on div "// { key: "youngPerson.ethnicity", label: "Ethnicity" }, // { key: "[PERSON_NAM…" at bounding box center [481, 263] width 859 height 408
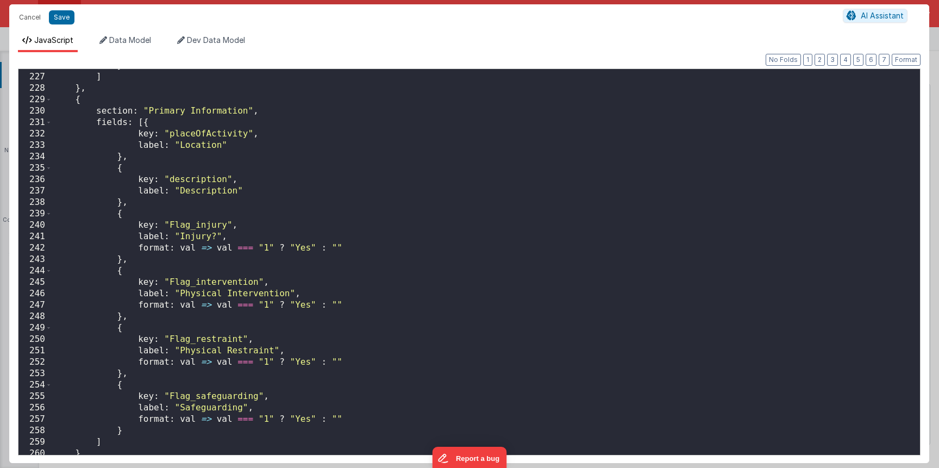
scroll to position [2703, 0]
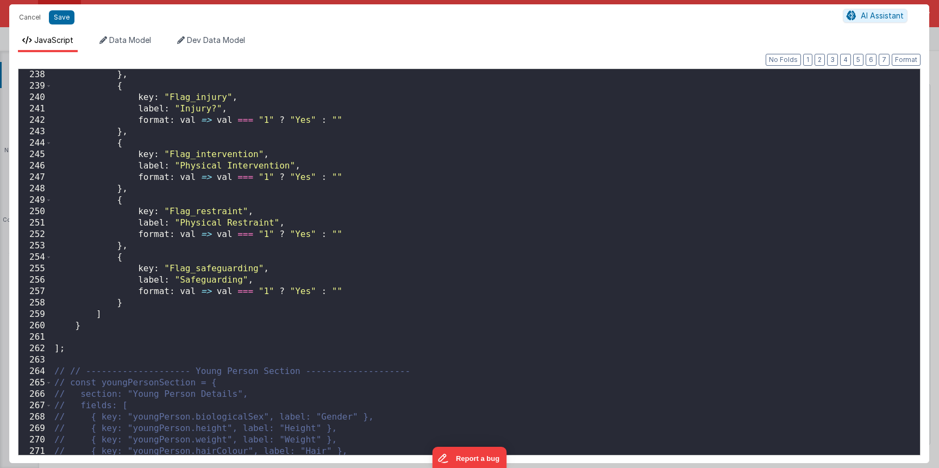
click at [143, 303] on div "} , { key : "Flag_injury" , label : "Injury?" , format : val => val === "1" ? "…" at bounding box center [481, 273] width 859 height 408
paste textarea
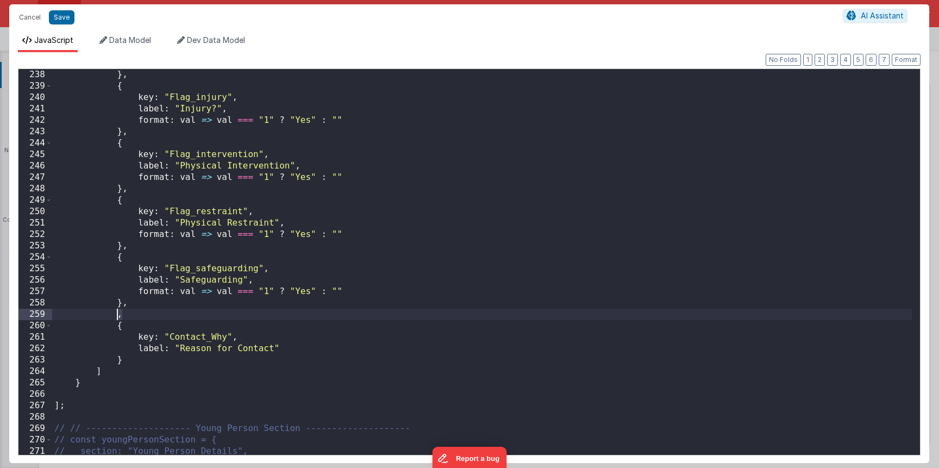
click at [118, 317] on div "} , { key : "Flag_injury" , label : "Injury?" , format : val => val === "1" ? "…" at bounding box center [481, 273] width 859 height 408
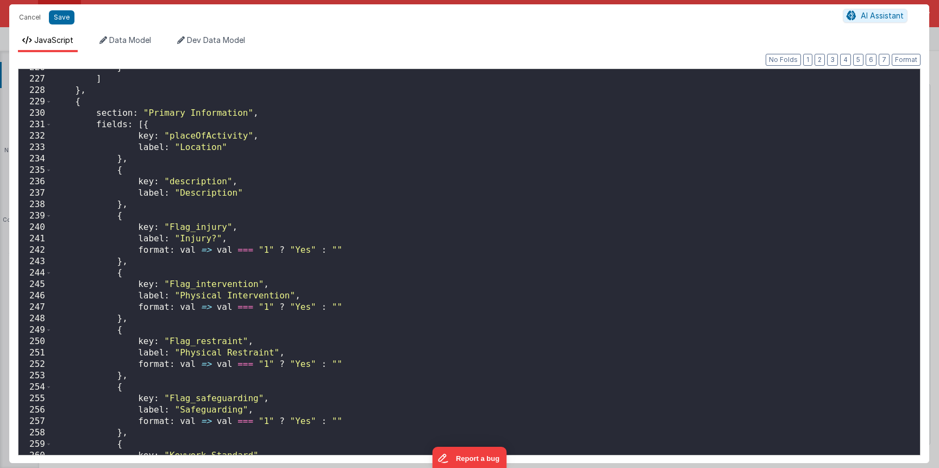
scroll to position [2481, 0]
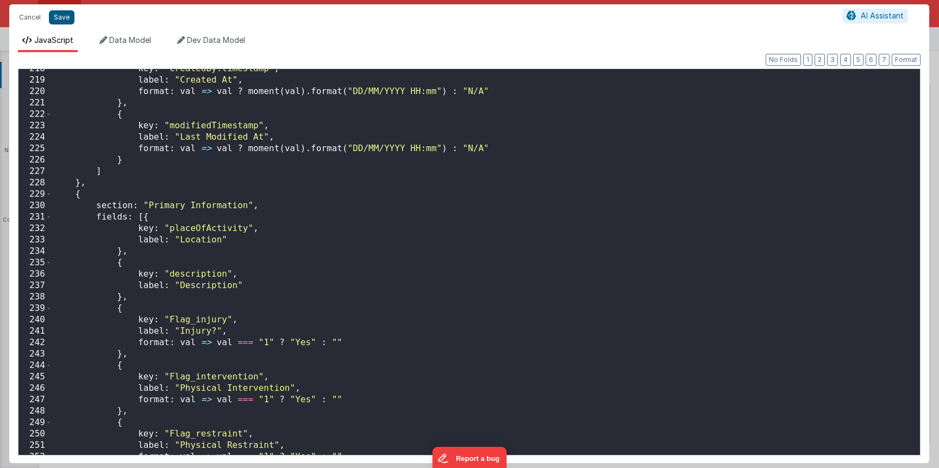
click at [59, 19] on button "Save" at bounding box center [62, 17] width 26 height 14
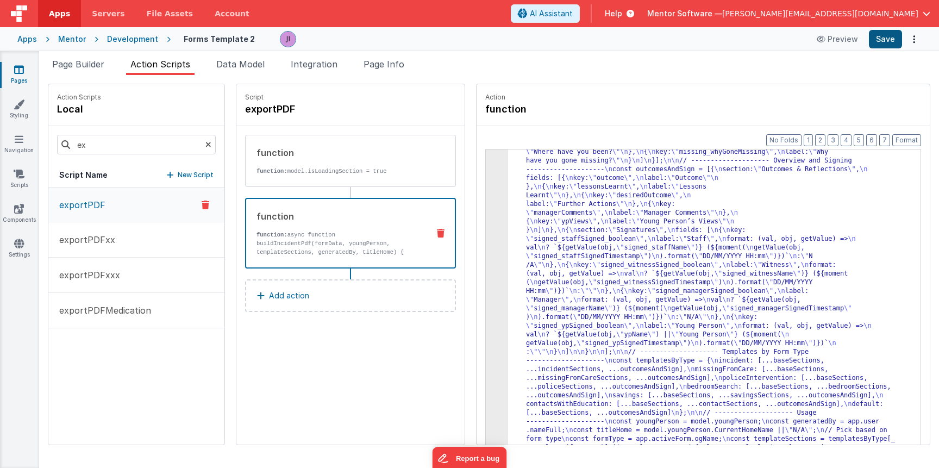
click at [877, 35] on button "Save" at bounding box center [884, 39] width 33 height 18
drag, startPoint x: 582, startPoint y: 314, endPoint x: 502, endPoint y: 307, distance: 80.2
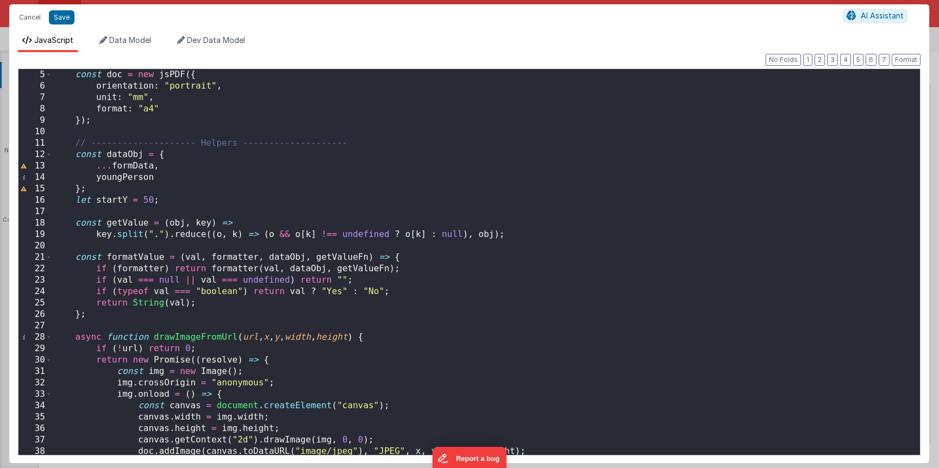
scroll to position [42, 0]
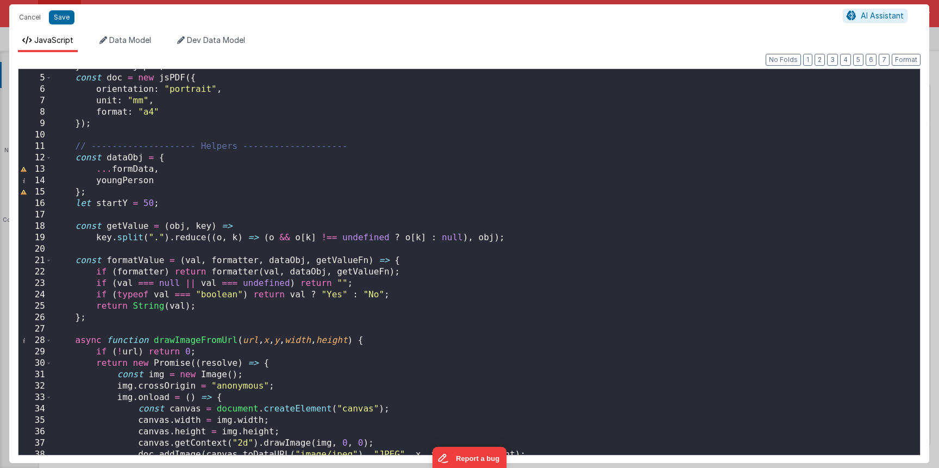
click at [156, 209] on div "} = window . jspdf ; const doc = new jsPDF ({ orientation : "portrait" , unit :…" at bounding box center [481, 265] width 859 height 408
click at [824, 62] on button "2" at bounding box center [819, 60] width 10 height 12
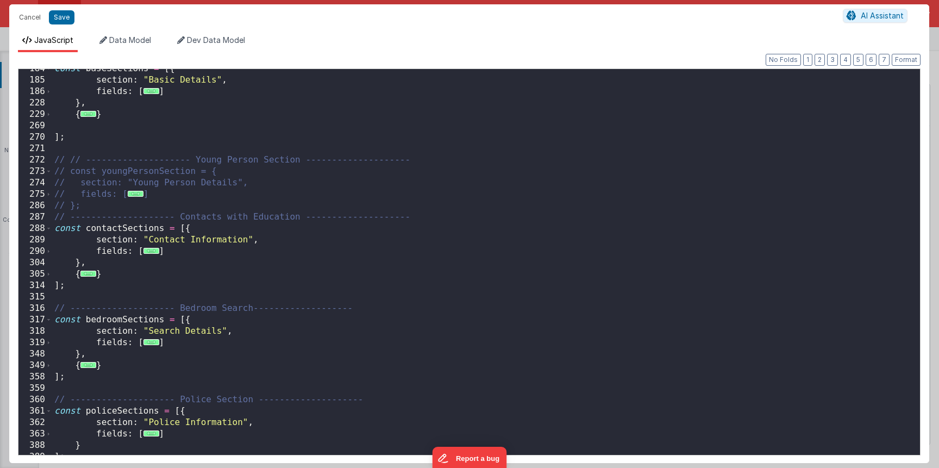
scroll to position [519, 0]
click at [146, 254] on span "..." at bounding box center [151, 251] width 16 height 6
click at [147, 254] on span "..." at bounding box center [151, 251] width 16 height 6
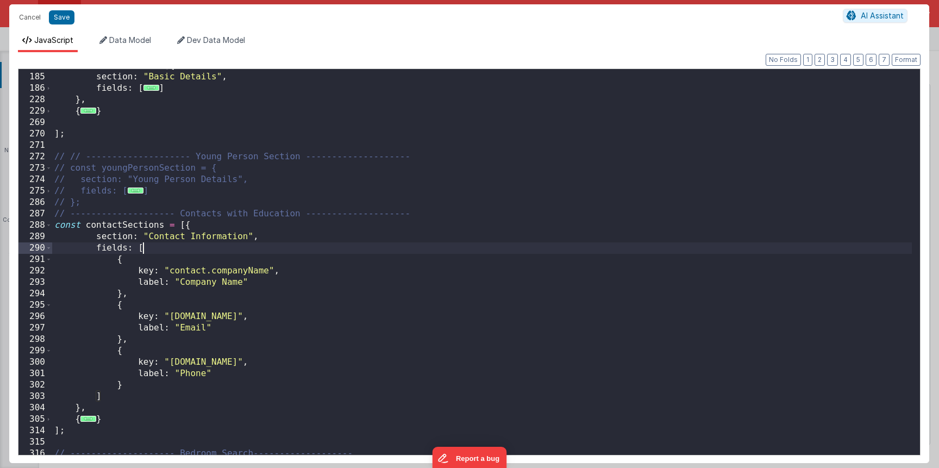
scroll to position [522, 0]
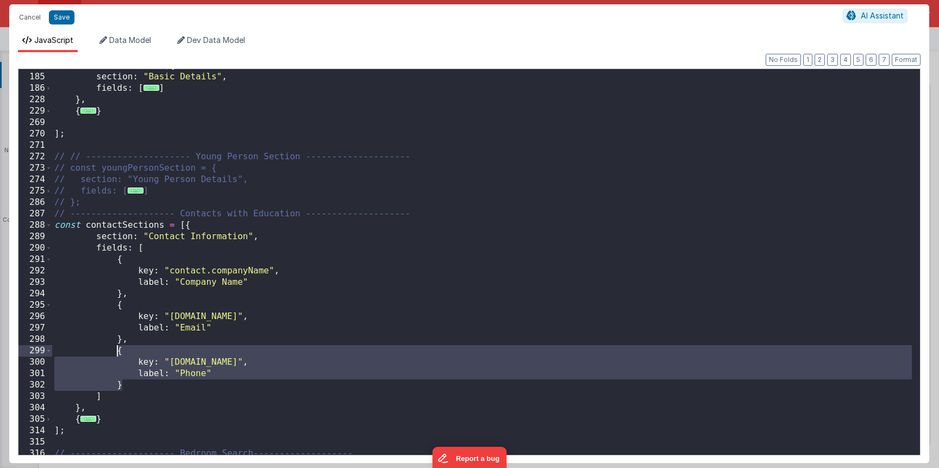
drag, startPoint x: 129, startPoint y: 386, endPoint x: 117, endPoint y: 352, distance: 36.2
click at [117, 352] on div "const baseSections = [{ section : "Basic Details" , fields : [ ... ] } , { ... …" at bounding box center [481, 264] width 859 height 408
click at [131, 387] on div "const baseSections = [{ section : "Basic Details" , fields : [ ... ] } , { ... …" at bounding box center [481, 264] width 859 height 408
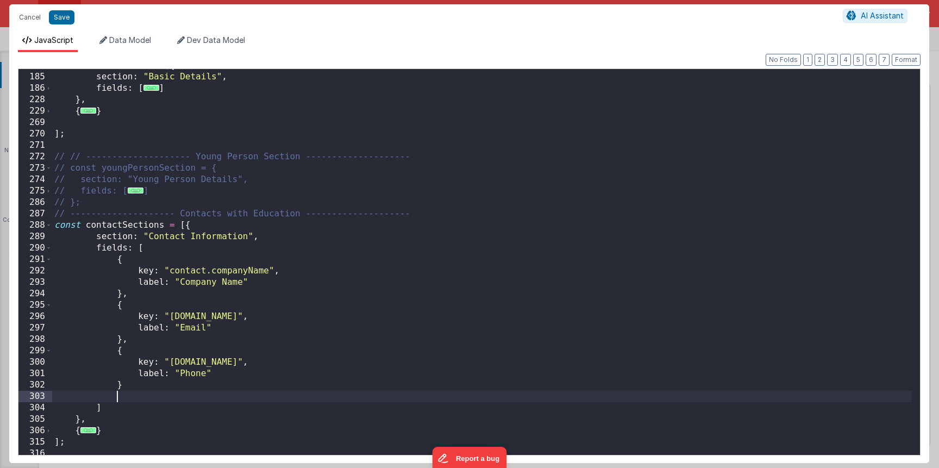
paste textarea
click at [221, 408] on div "const baseSections = [{ section : "Basic Details" , fields : [ ... ] } , { ... …" at bounding box center [481, 264] width 859 height 408
drag, startPoint x: 146, startPoint y: 424, endPoint x: 139, endPoint y: 421, distance: 7.8
click at [139, 421] on div "const baseSections = [{ section : "Basic Details" , fields : [ ... ] } , { ... …" at bounding box center [481, 264] width 859 height 408
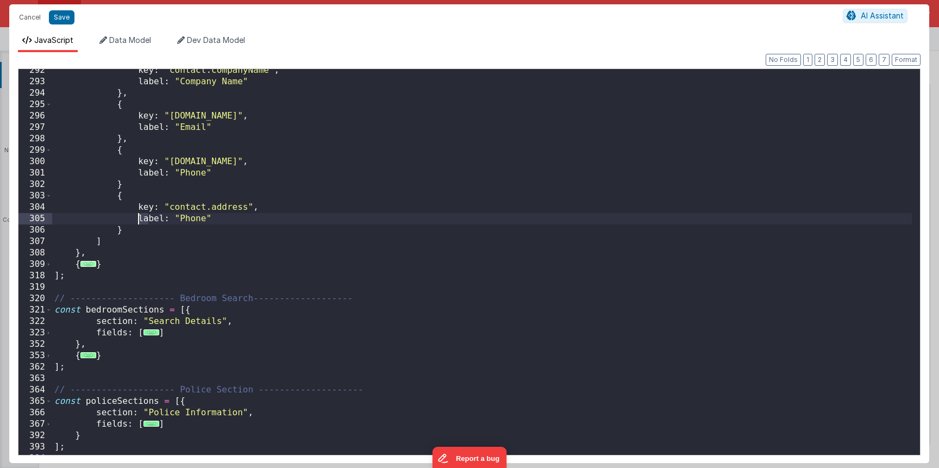
scroll to position [720, 0]
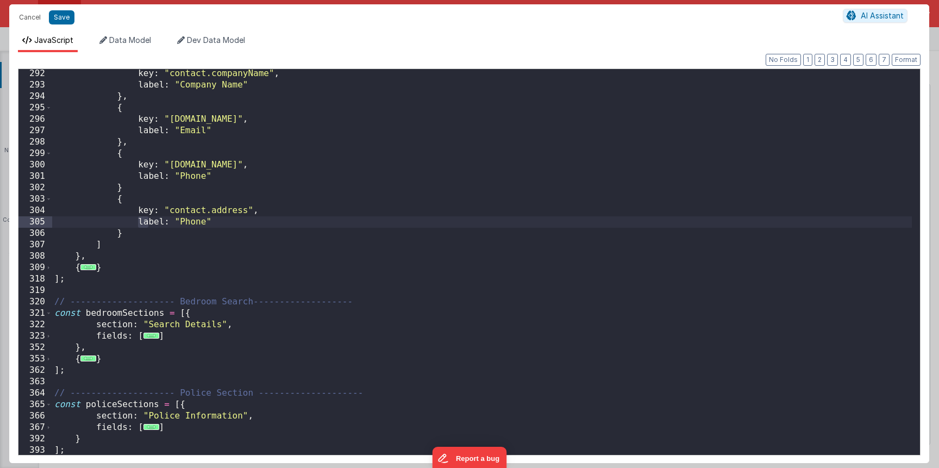
click at [80, 256] on div "key : "contact.companyName" , label : "Company Name" } , { key : "[DOMAIN_NAME]…" at bounding box center [481, 272] width 859 height 408
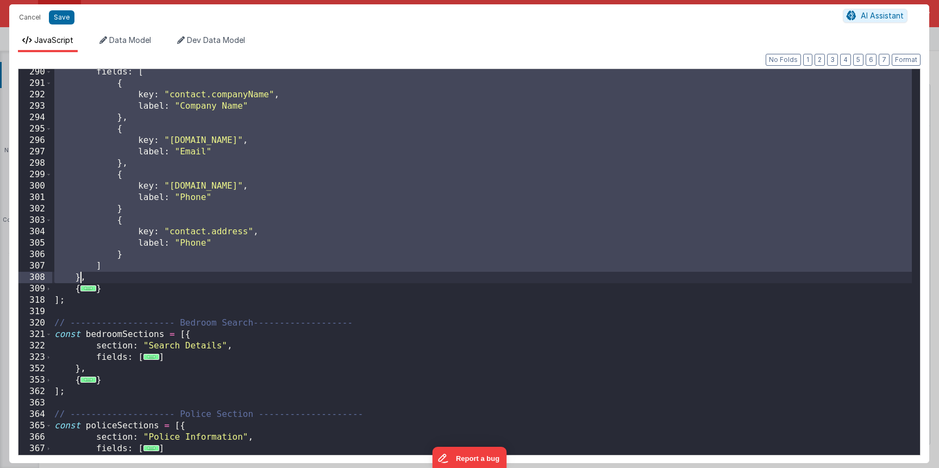
scroll to position [577, 0]
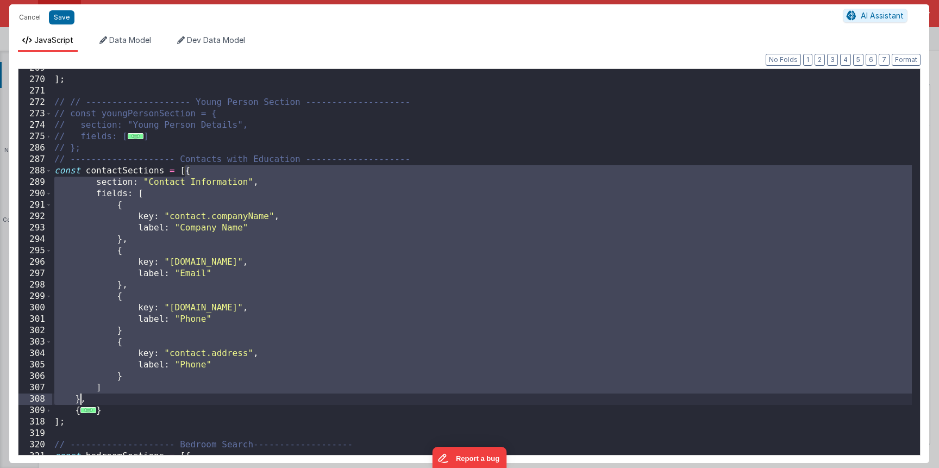
click at [94, 388] on div "] ; // // -------------------- Young Person Section -------------------- // con…" at bounding box center [481, 266] width 859 height 408
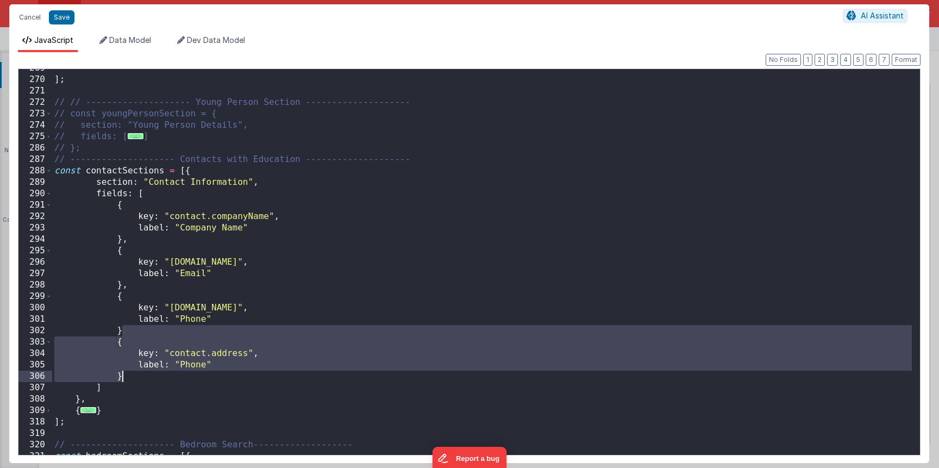
drag, startPoint x: 123, startPoint y: 334, endPoint x: 125, endPoint y: 375, distance: 40.8
click at [124, 375] on div "] ; // // -------------------- Young Person Section -------------------- // con…" at bounding box center [481, 266] width 859 height 408
click at [122, 328] on div "] ; // // -------------------- Young Person Section -------------------- // con…" at bounding box center [481, 266] width 859 height 408
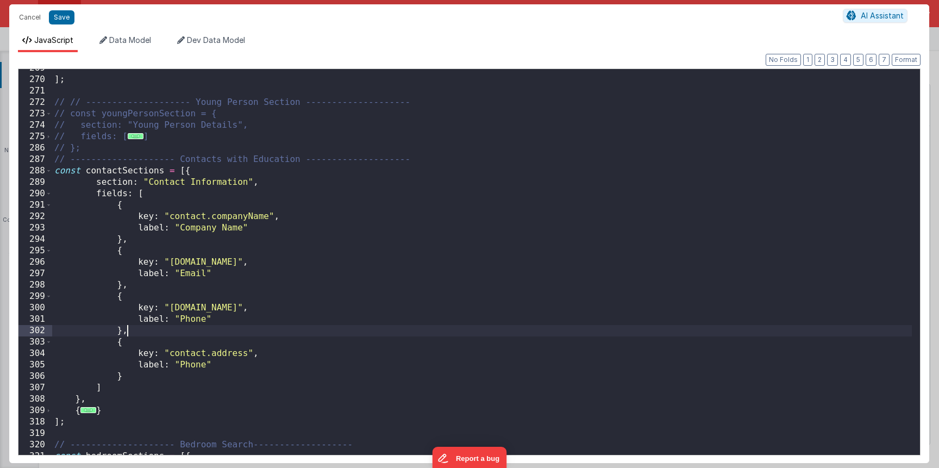
paste textarea
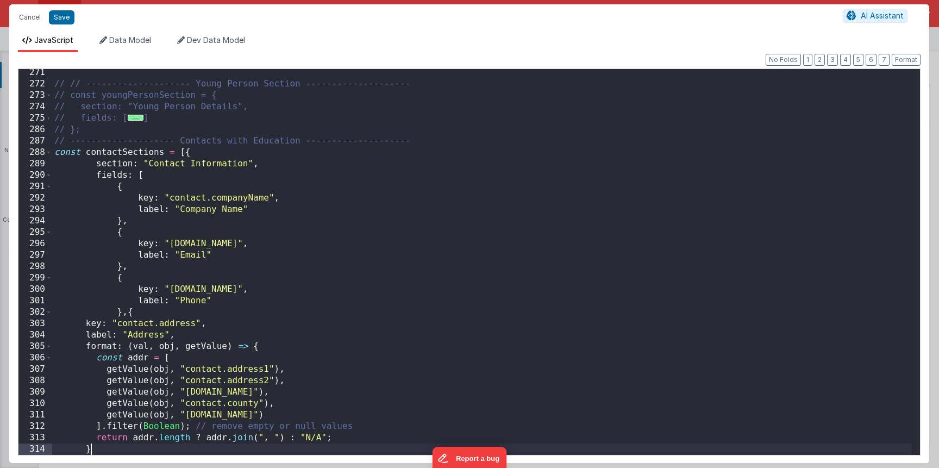
scroll to position [595, 0]
click at [125, 316] on div "// // -------------------- Young Person Section -------------------- // const y…" at bounding box center [481, 271] width 859 height 408
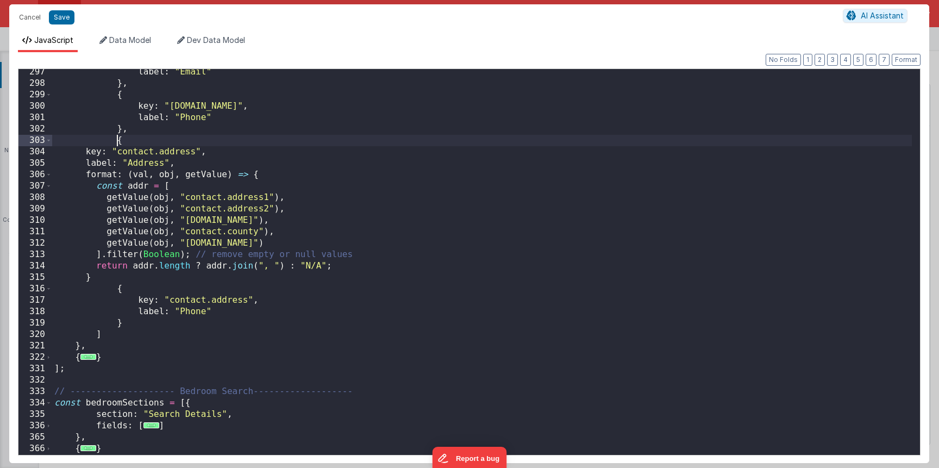
scroll to position [778, 0]
click at [273, 234] on div "label : "Email" } , { key : "[DOMAIN_NAME]" , label : "Phone" } , { key : "cont…" at bounding box center [481, 270] width 859 height 408
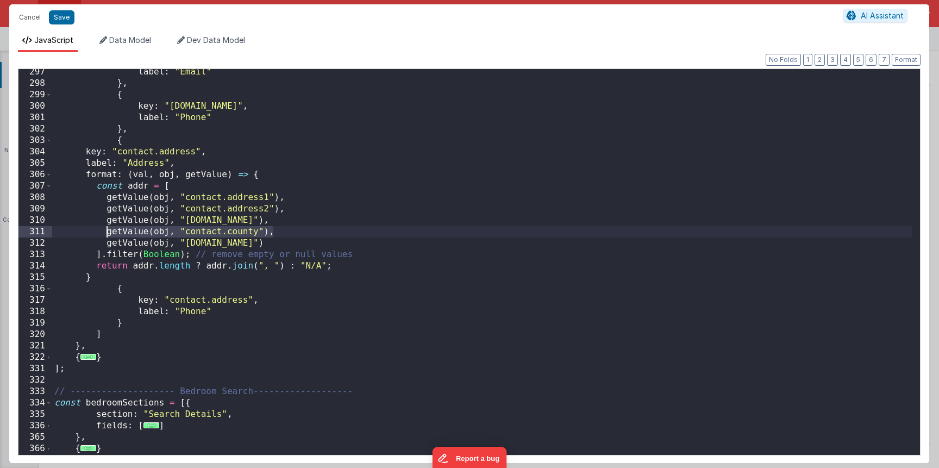
drag, startPoint x: 271, startPoint y: 234, endPoint x: 105, endPoint y: 236, distance: 166.2
click at [105, 236] on div "label : "Email" } , { key : "[DOMAIN_NAME]" , label : "Phone" } , { key : "cont…" at bounding box center [481, 270] width 859 height 408
click at [269, 229] on div "label : "Email" } , { key : "[DOMAIN_NAME]" , label : "Phone" } , { key : "cont…" at bounding box center [481, 270] width 859 height 408
click at [277, 231] on div "label : "Email" } , { key : "[DOMAIN_NAME]" , label : "Phone" } , { key : "cont…" at bounding box center [481, 270] width 859 height 408
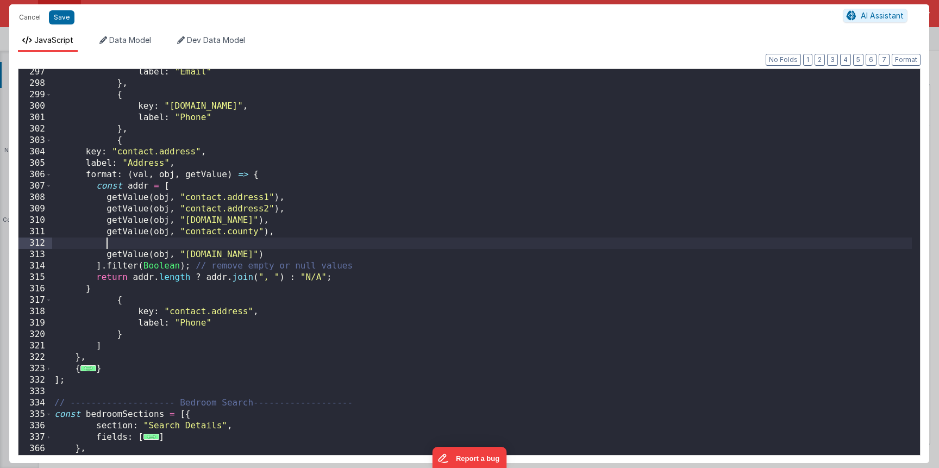
paste textarea
click at [240, 243] on div "label : "Email" } , { key : "[DOMAIN_NAME]" , label : "Phone" } , { key : "cont…" at bounding box center [481, 270] width 859 height 408
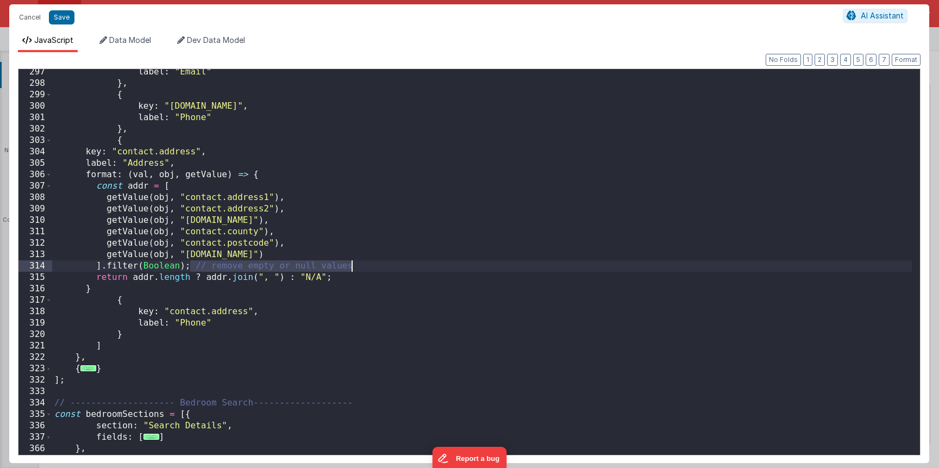
drag, startPoint x: 192, startPoint y: 267, endPoint x: 399, endPoint y: 267, distance: 207.5
click at [400, 269] on div "label : "Email" } , { key : "[DOMAIN_NAME]" , label : "Phone" } , { key : "cont…" at bounding box center [481, 270] width 859 height 408
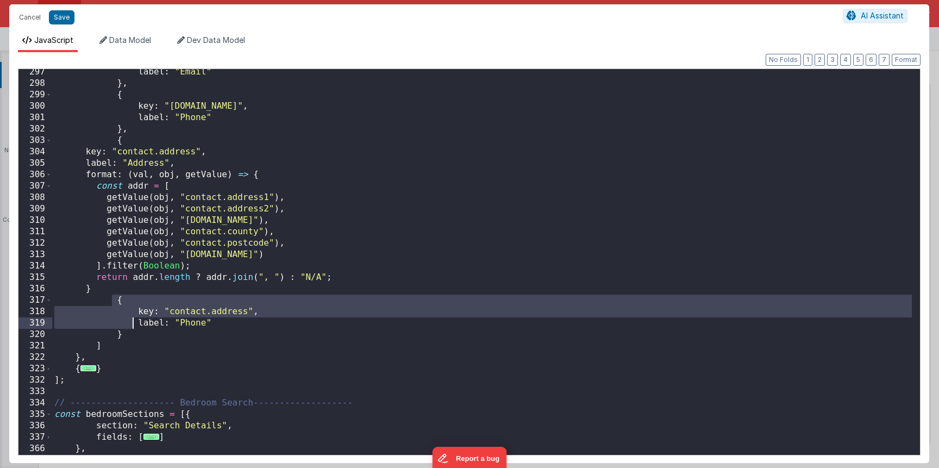
drag, startPoint x: 112, startPoint y: 299, endPoint x: 137, endPoint y: 330, distance: 39.4
click at [137, 330] on div "label : "Email" } , { key : "[DOMAIN_NAME]" , label : "Phone" } , { key : "cont…" at bounding box center [481, 270] width 859 height 408
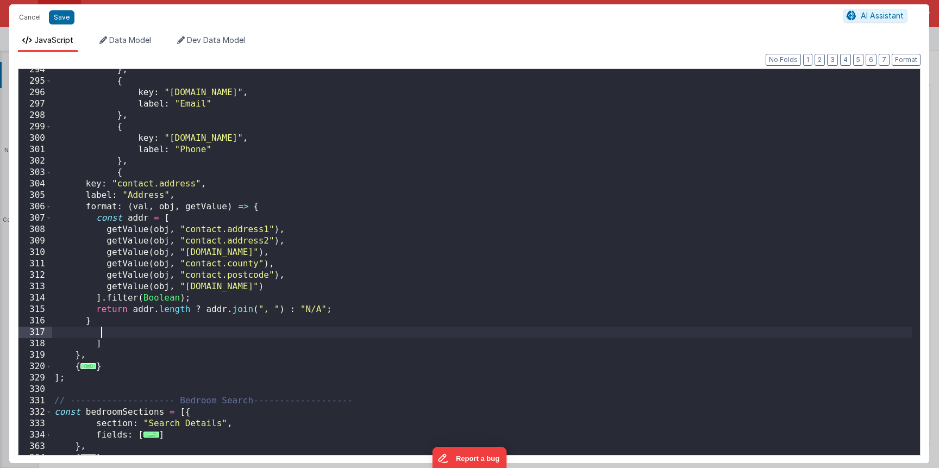
scroll to position [746, 0]
click at [904, 57] on button "Format" at bounding box center [905, 60] width 29 height 12
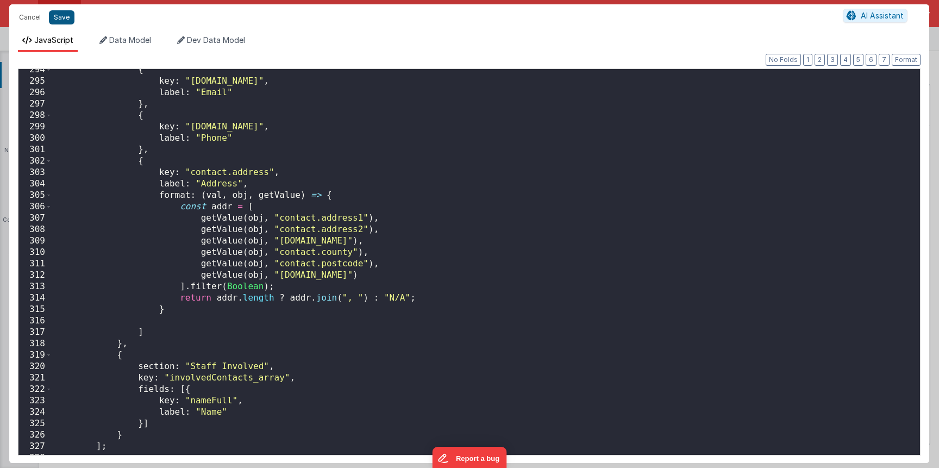
click at [63, 23] on button "Save" at bounding box center [62, 17] width 26 height 14
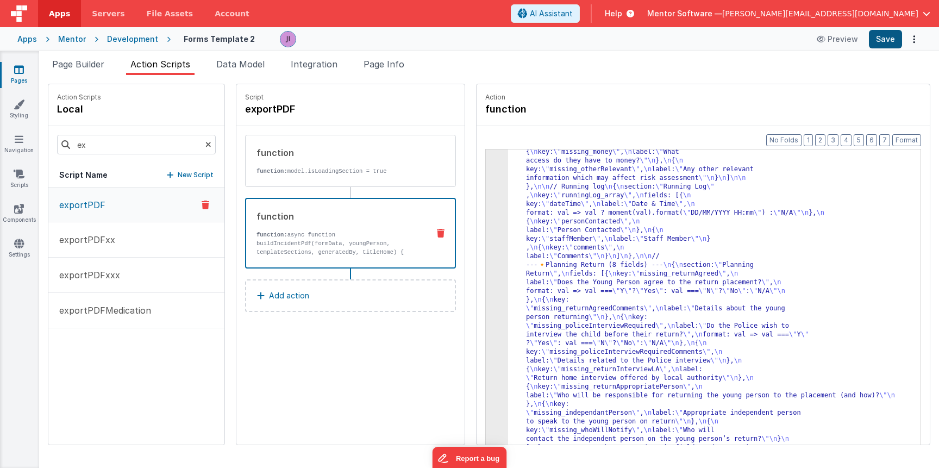
click at [890, 35] on button "Save" at bounding box center [884, 39] width 33 height 18
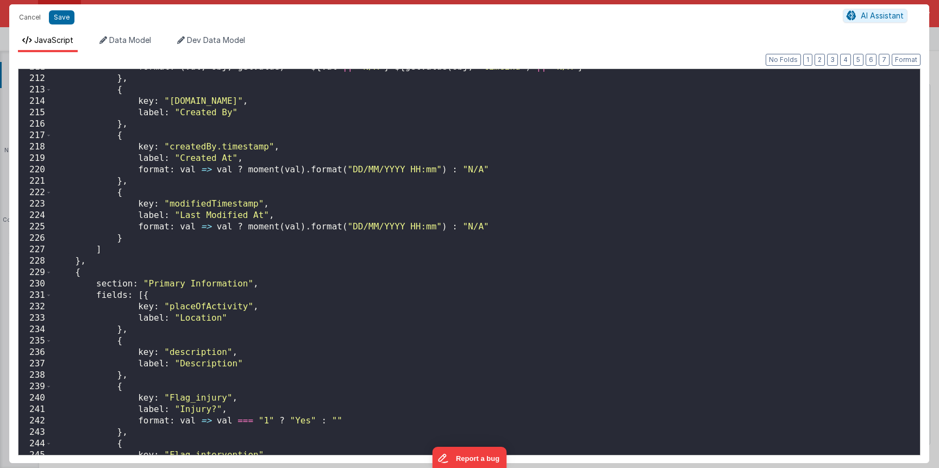
scroll to position [2098, 0]
click at [300, 318] on div "format : ( val , obj , getValue ) => ` ${ val || "N/A" } - ${ getValue ( obj , …" at bounding box center [481, 265] width 859 height 408
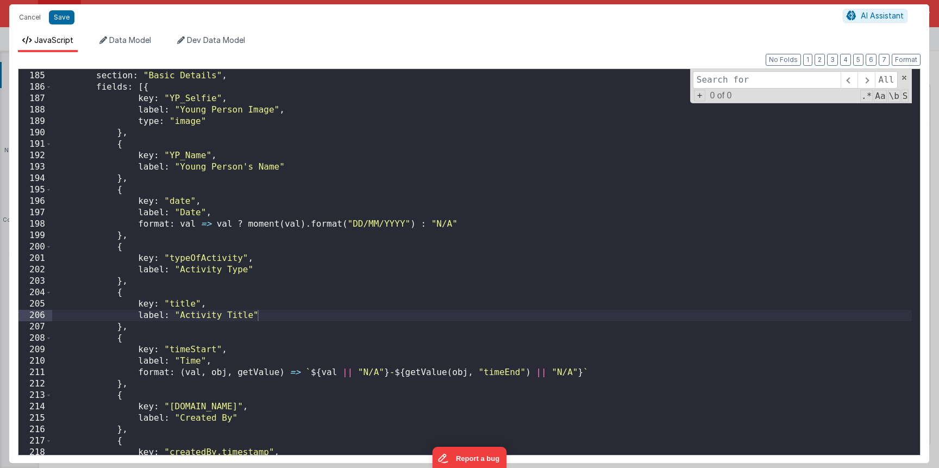
type input "a"
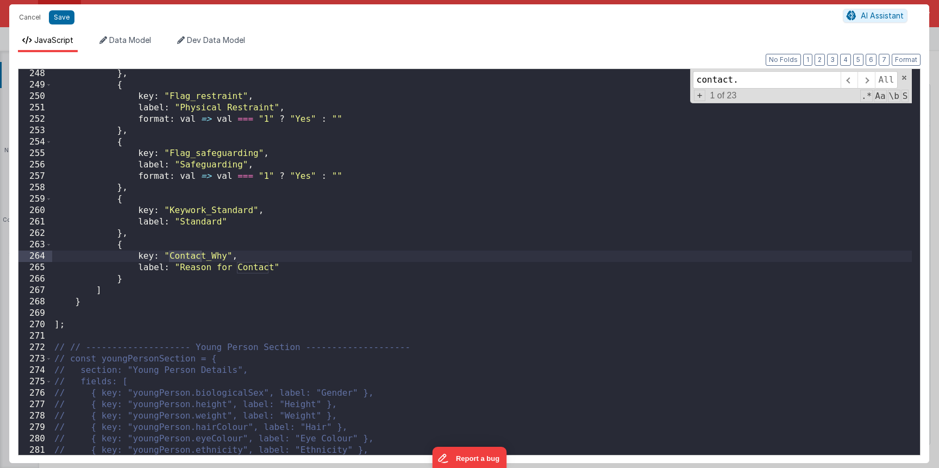
scroll to position [3126, 0]
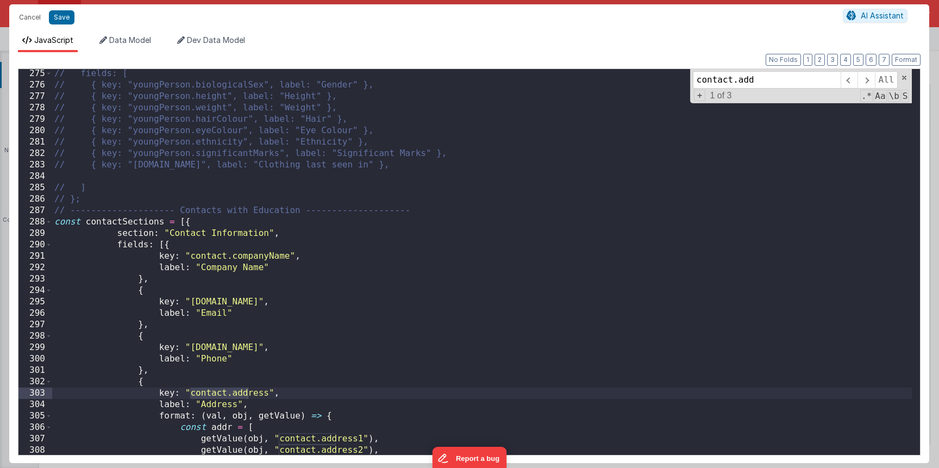
type input "contact.add"
click at [236, 395] on div "// fields: [ // { key: "youngPerson.biologicalSex", label: "Gender" }, // { key…" at bounding box center [481, 272] width 859 height 408
drag, startPoint x: 266, startPoint y: 394, endPoint x: 229, endPoint y: 394, distance: 36.9
click at [229, 394] on div "// fields: [ // { key: "youngPerson.biologicalSex", label: "Gender" }, // { key…" at bounding box center [481, 272] width 859 height 408
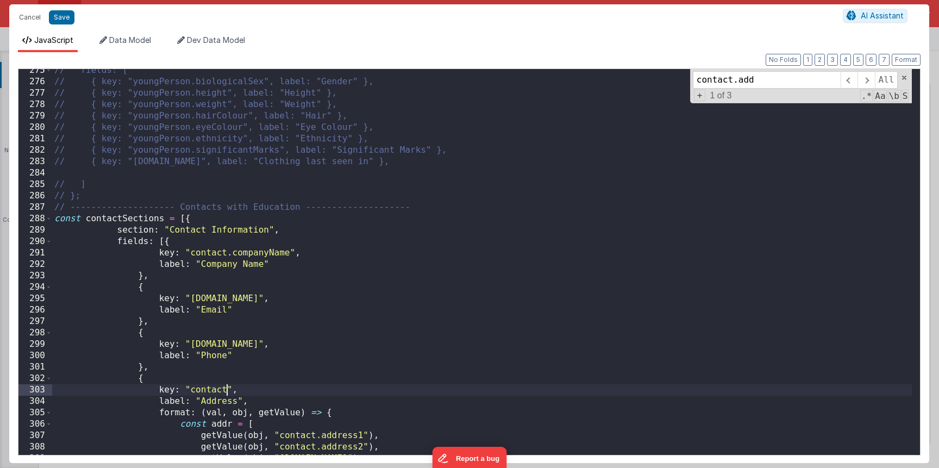
scroll to position [3290, 0]
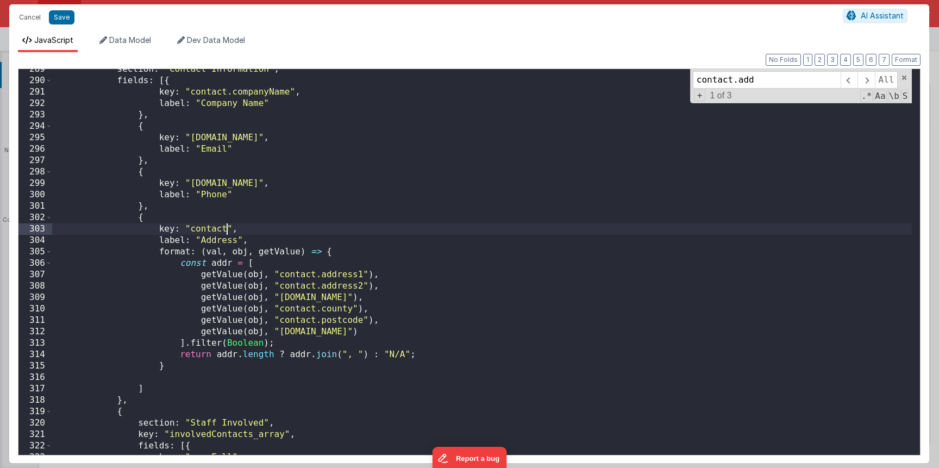
click at [61, 18] on button "Save" at bounding box center [62, 17] width 26 height 14
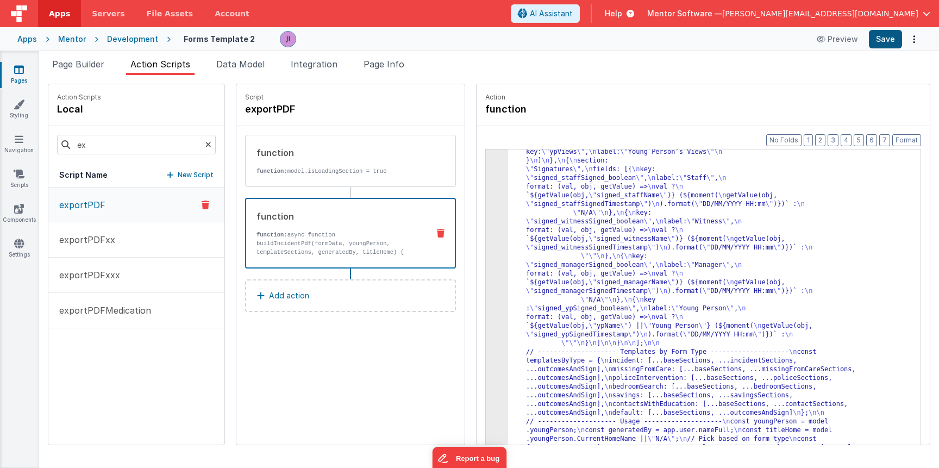
click at [878, 42] on button "Save" at bounding box center [884, 39] width 33 height 18
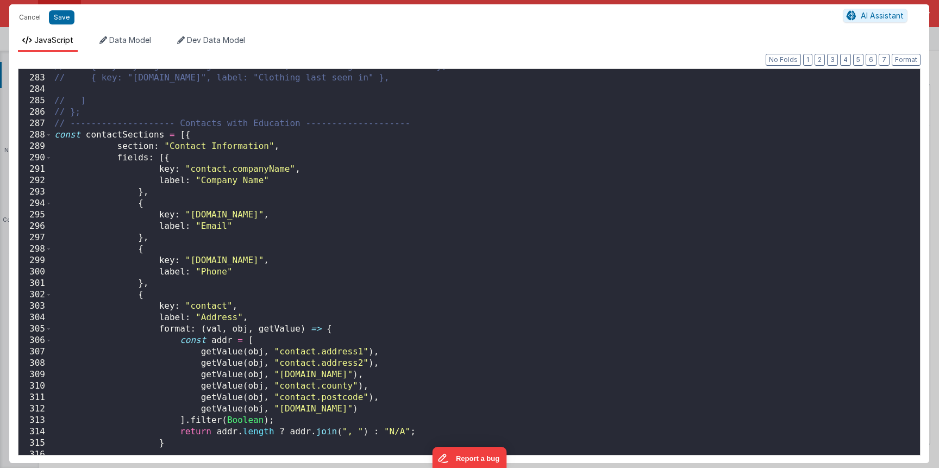
scroll to position [3246, 0]
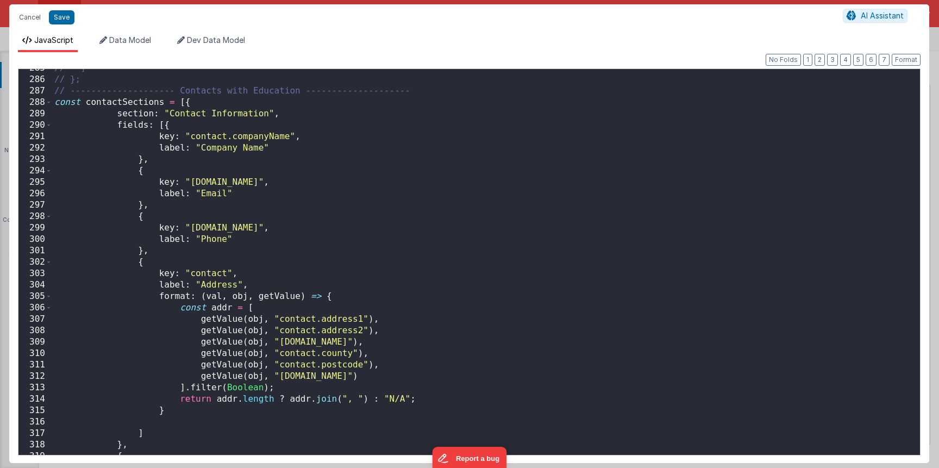
click at [152, 432] on div "// ] // }; // -------------------- Contacts with Education --------------------…" at bounding box center [481, 266] width 859 height 408
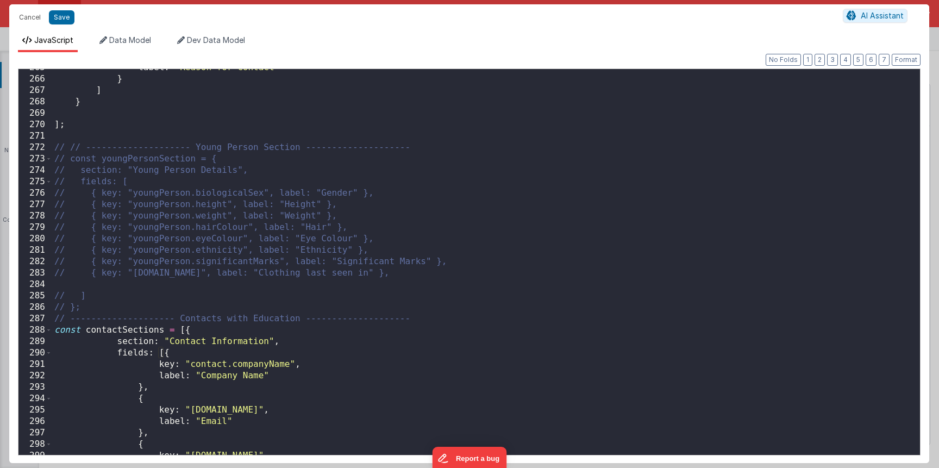
scroll to position [3018, 0]
click at [45, 331] on div "288" at bounding box center [35, 329] width 34 height 11
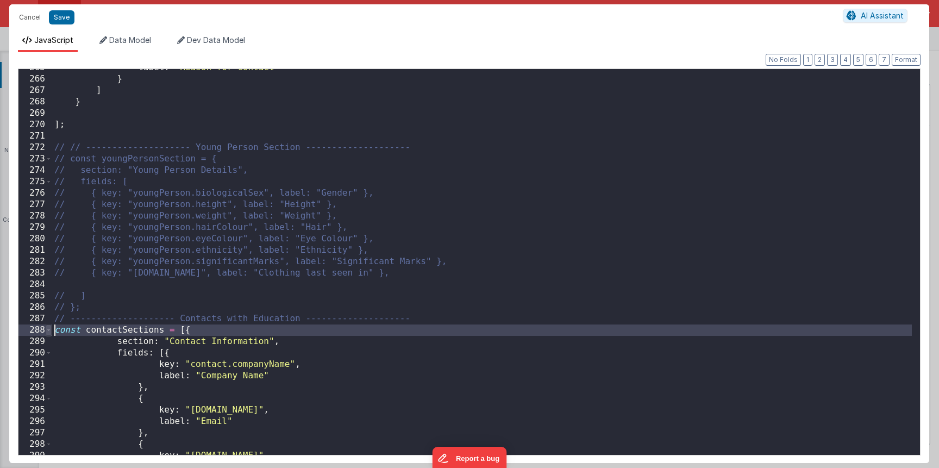
click at [46, 331] on span at bounding box center [49, 329] width 6 height 11
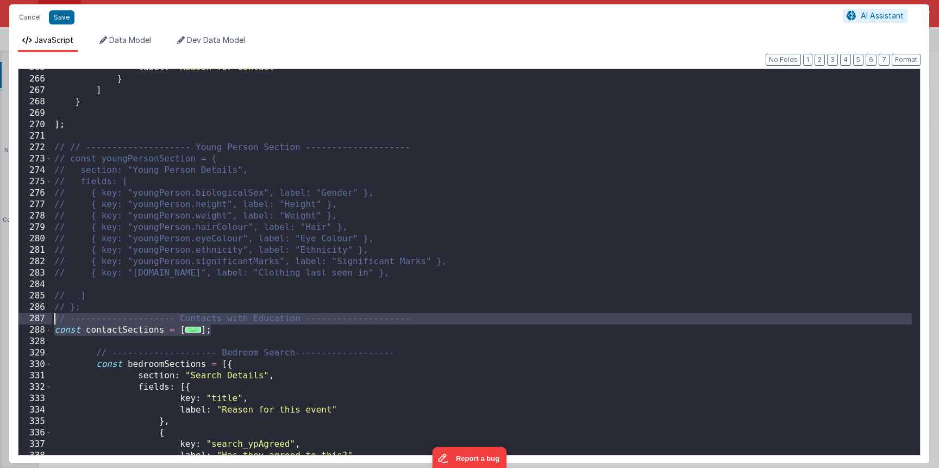
drag, startPoint x: 232, startPoint y: 331, endPoint x: 46, endPoint y: 314, distance: 187.1
click at [46, 314] on div "265 266 267 268 269 270 271 272 273 274 275 276 277 278 279 280 281 282 283 284…" at bounding box center [469, 261] width 902 height 387
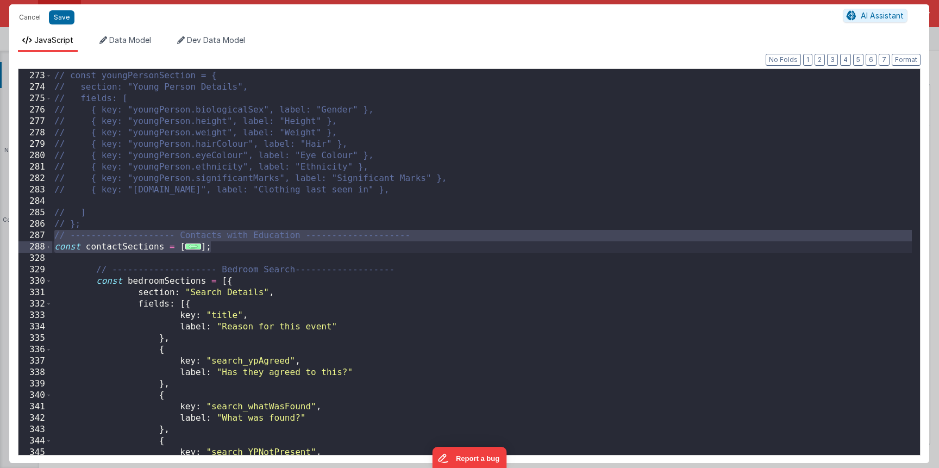
click at [193, 244] on span "..." at bounding box center [193, 246] width 16 height 6
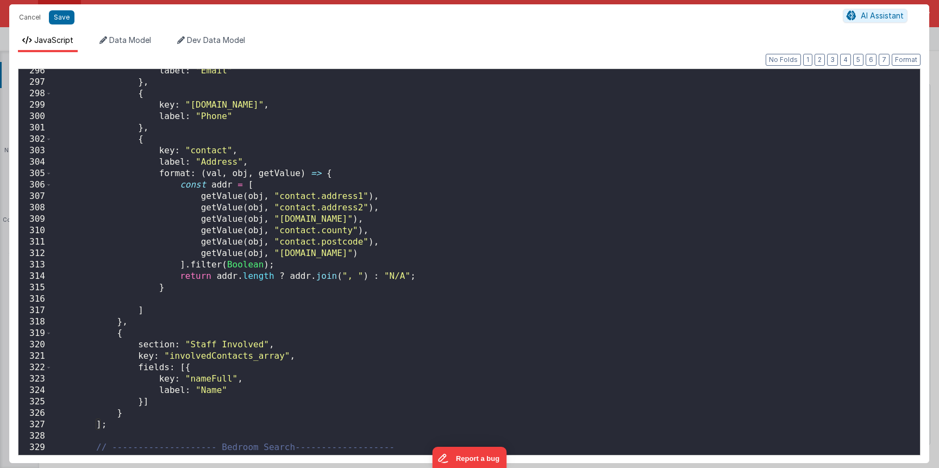
scroll to position [3368, 0]
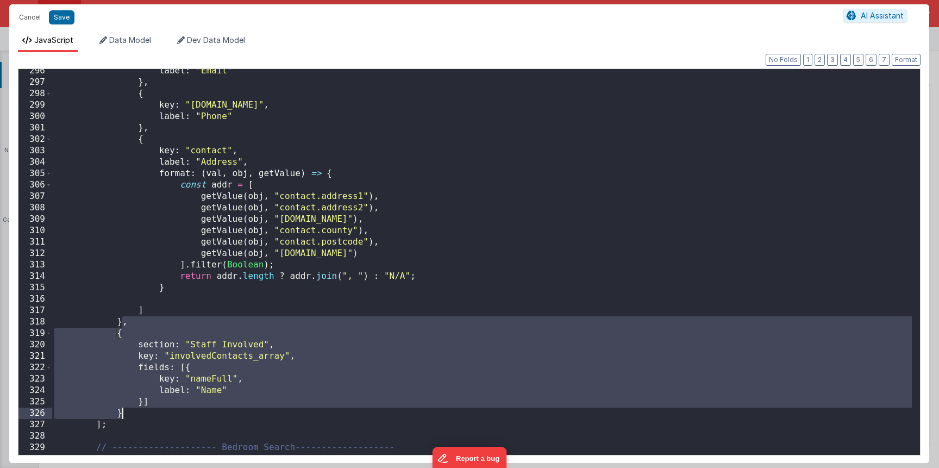
drag, startPoint x: 122, startPoint y: 321, endPoint x: 137, endPoint y: 411, distance: 91.4
click at [137, 411] on div "label : "Email" } , { key : "[DOMAIN_NAME]" , label : "Phone" } , { key : "cont…" at bounding box center [481, 269] width 859 height 408
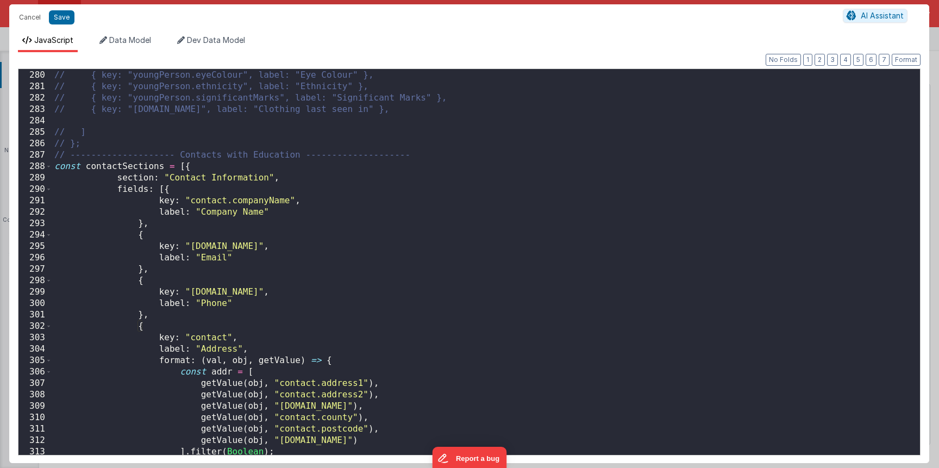
scroll to position [3377, 0]
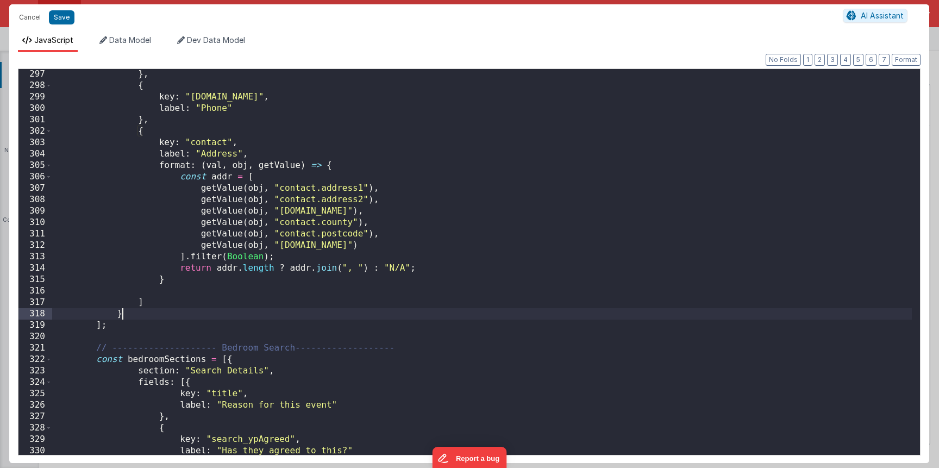
click at [128, 343] on div "} , { key : "[DOMAIN_NAME]" , label : "Phone" } , { key : "contact" , label : "…" at bounding box center [481, 272] width 859 height 408
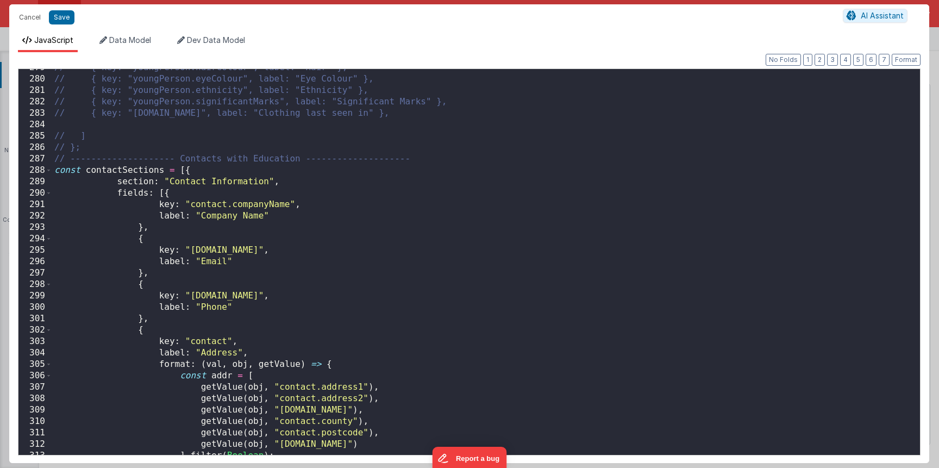
scroll to position [3373, 0]
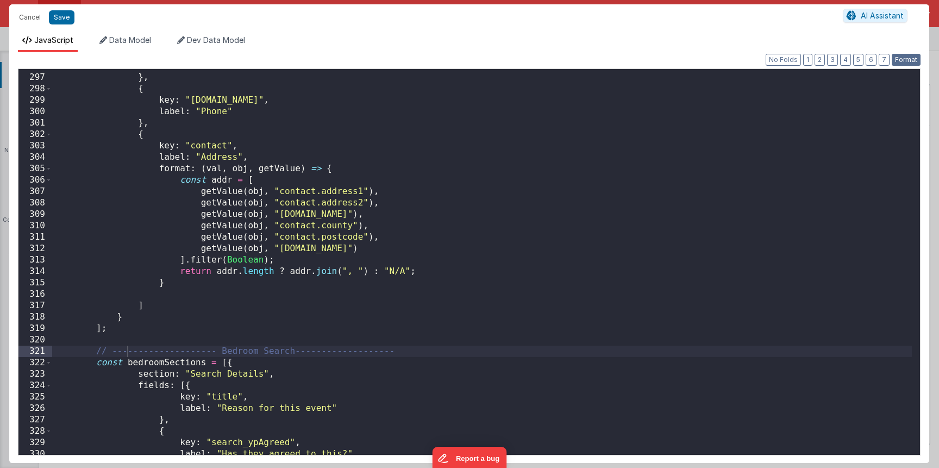
click at [903, 58] on button "Format" at bounding box center [905, 60] width 29 height 12
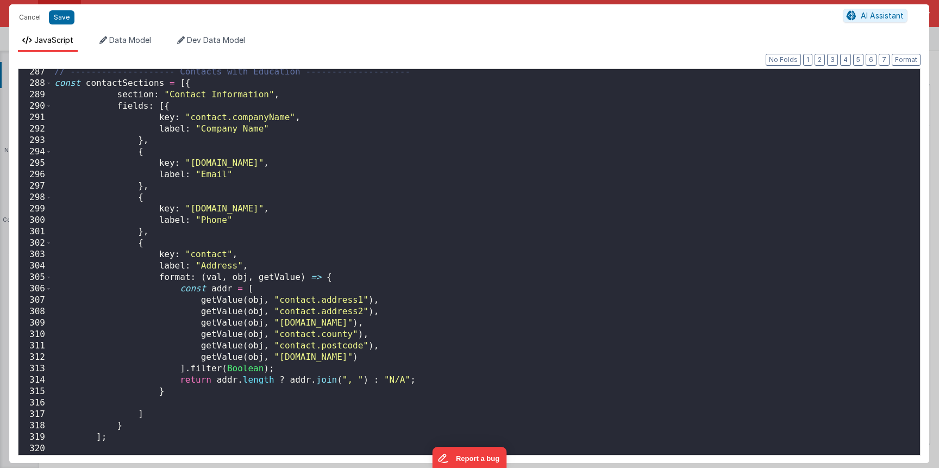
scroll to position [3089, 0]
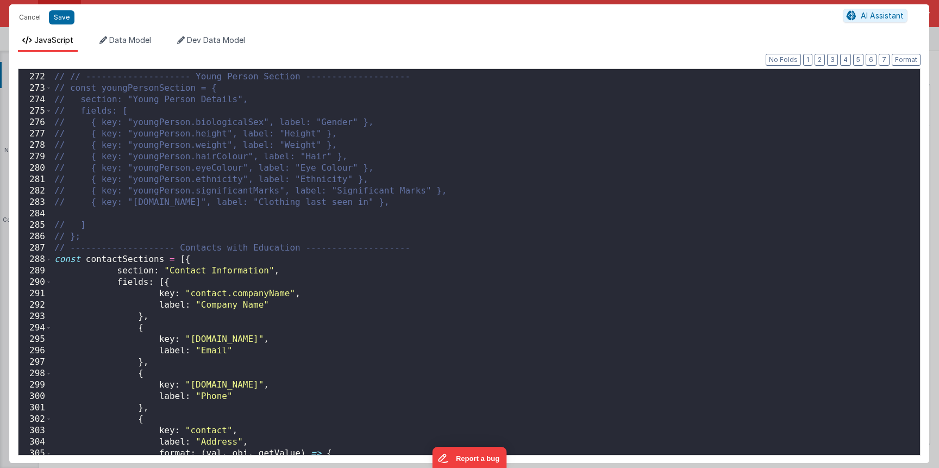
click at [179, 259] on div "// // -------------------- Young Person Section -------------------- // const y…" at bounding box center [481, 264] width 859 height 408
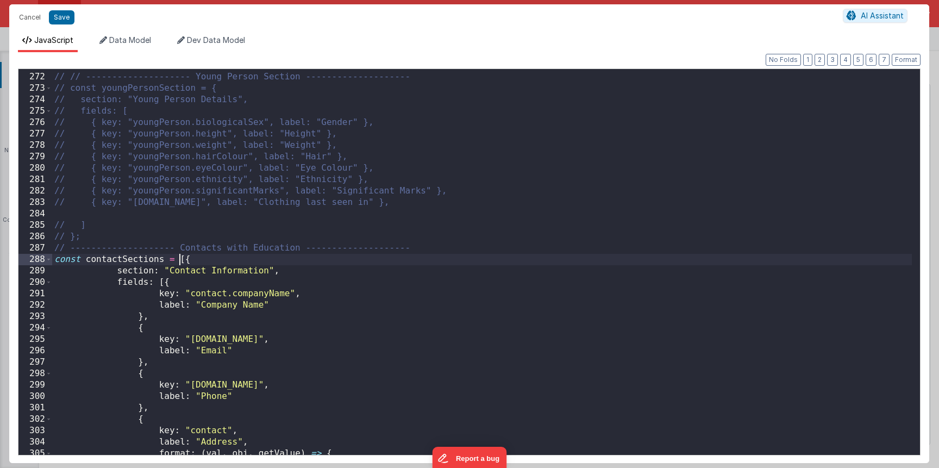
click at [179, 259] on div "// // -------------------- Young Person Section -------------------- // const y…" at bounding box center [481, 264] width 859 height 408
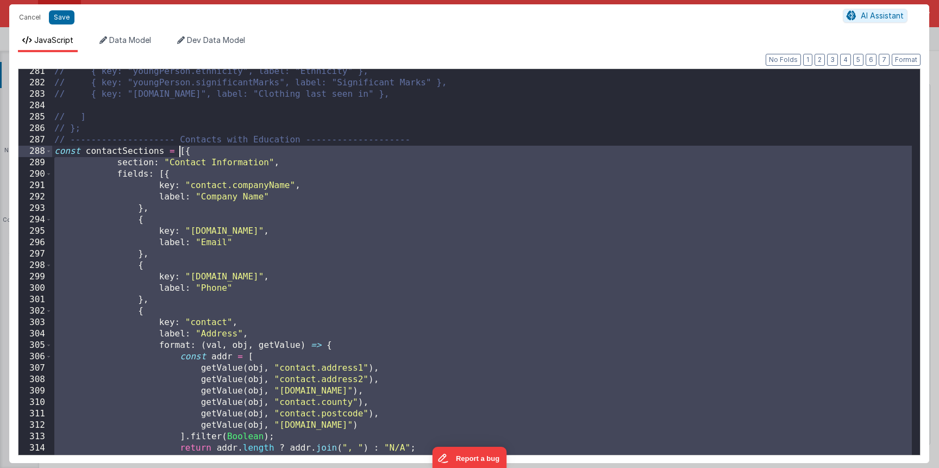
scroll to position [3102, 0]
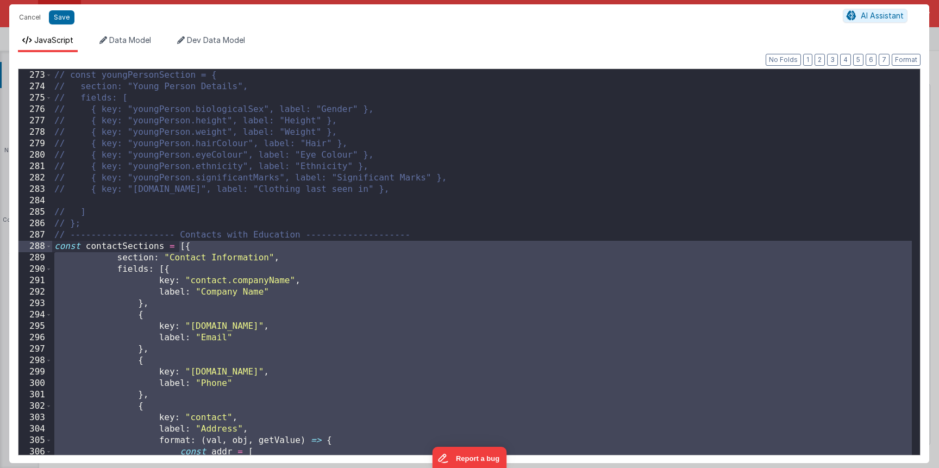
click at [43, 249] on div "288" at bounding box center [35, 246] width 34 height 11
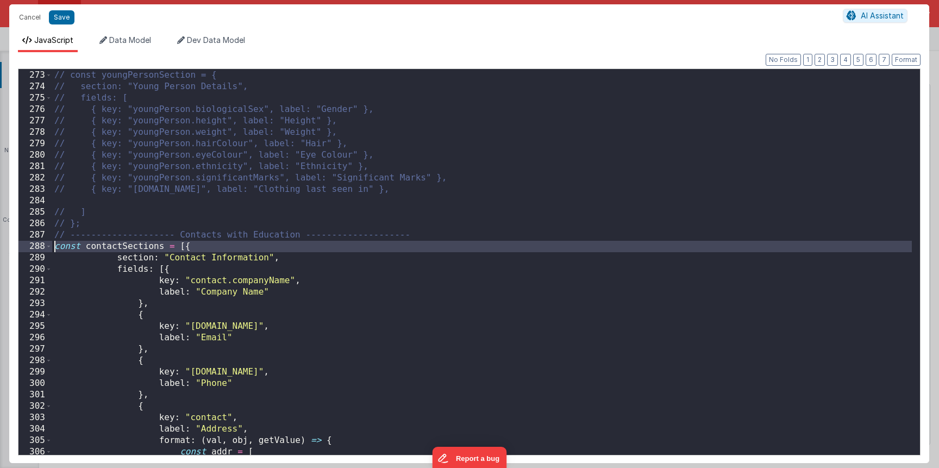
click at [45, 248] on div "288" at bounding box center [35, 246] width 34 height 11
click at [48, 248] on span at bounding box center [49, 246] width 6 height 11
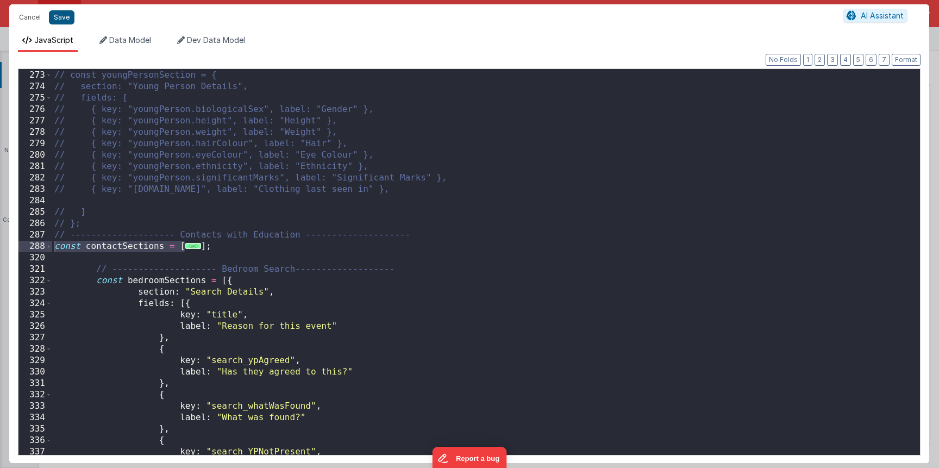
click at [72, 23] on button "Save" at bounding box center [62, 17] width 26 height 14
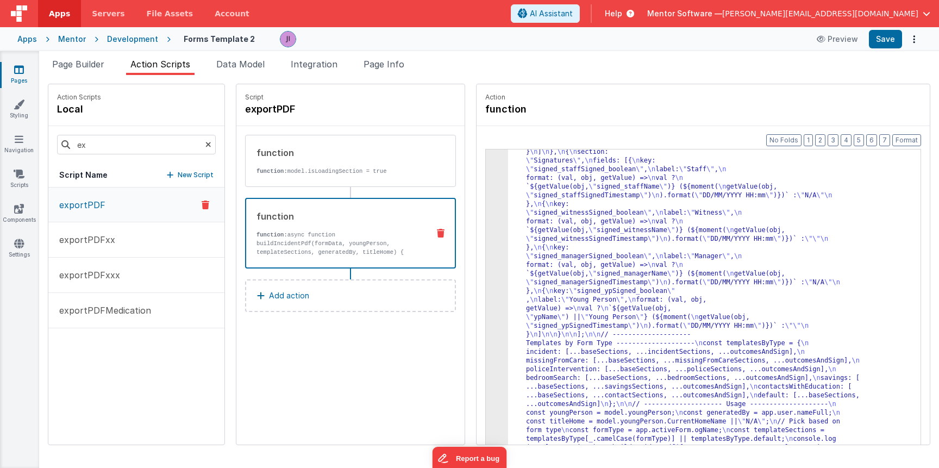
scroll to position [2913, 0]
click at [889, 39] on button "Save" at bounding box center [884, 39] width 33 height 18
drag, startPoint x: 700, startPoint y: 246, endPoint x: 587, endPoint y: 277, distance: 117.1
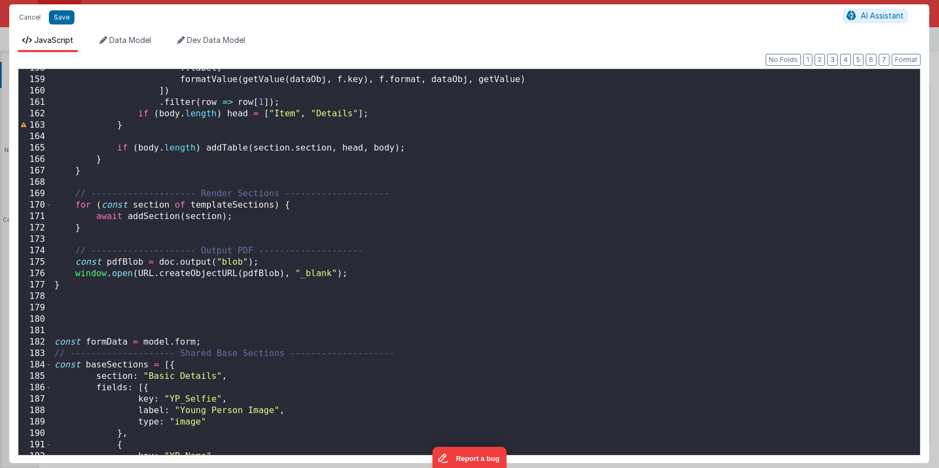
scroll to position [1998, 0]
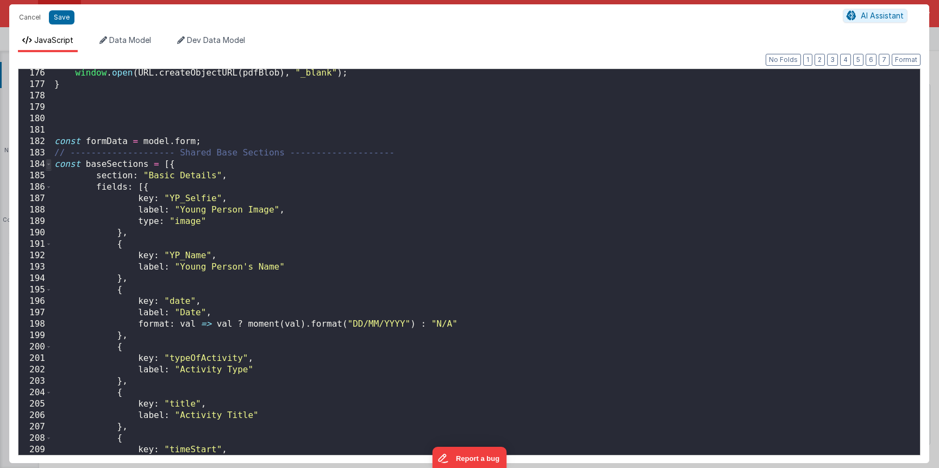
click at [47, 165] on span at bounding box center [49, 164] width 6 height 11
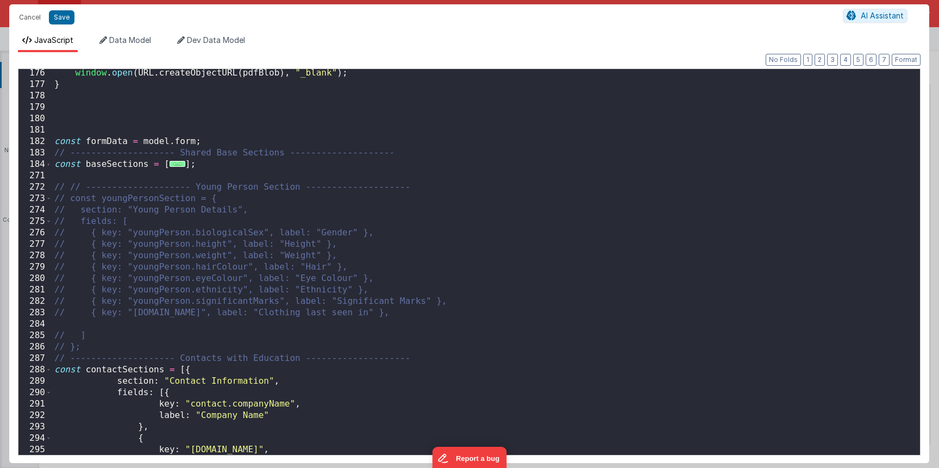
click at [45, 369] on div "288" at bounding box center [35, 369] width 34 height 11
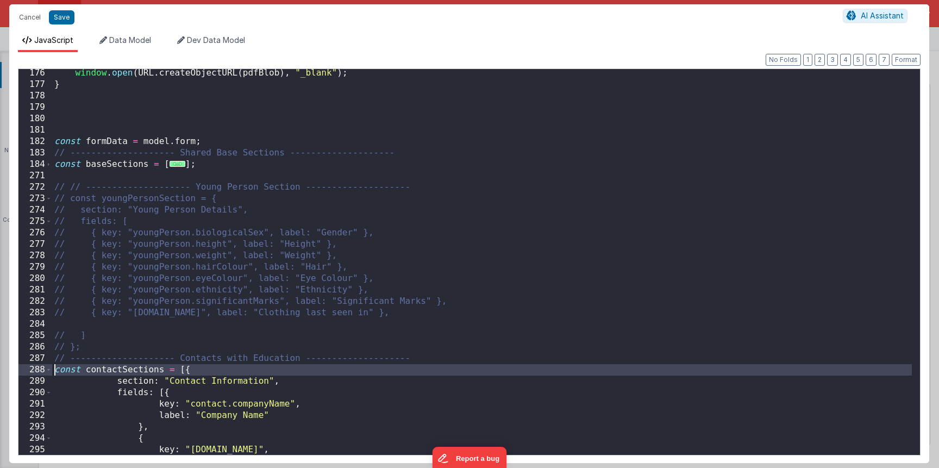
click at [45, 369] on div "288" at bounding box center [35, 369] width 34 height 11
click at [45, 373] on div "288" at bounding box center [35, 369] width 34 height 11
click at [46, 372] on span at bounding box center [49, 369] width 6 height 11
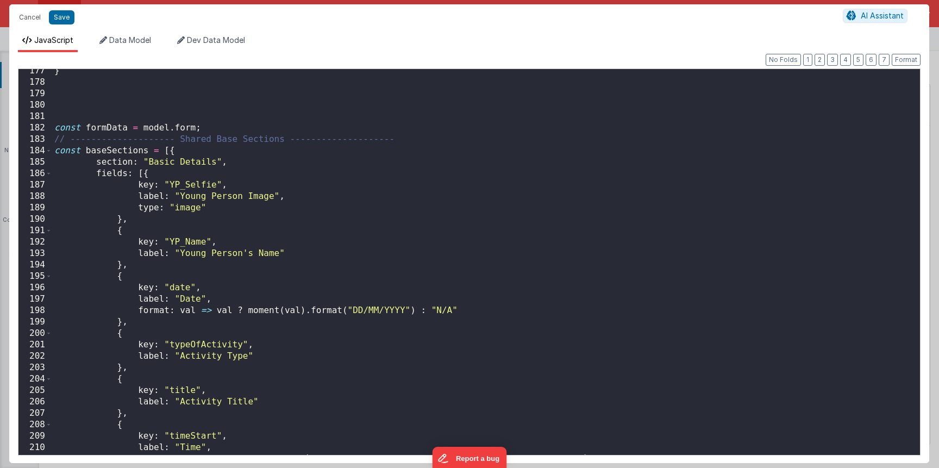
scroll to position [1970, 0]
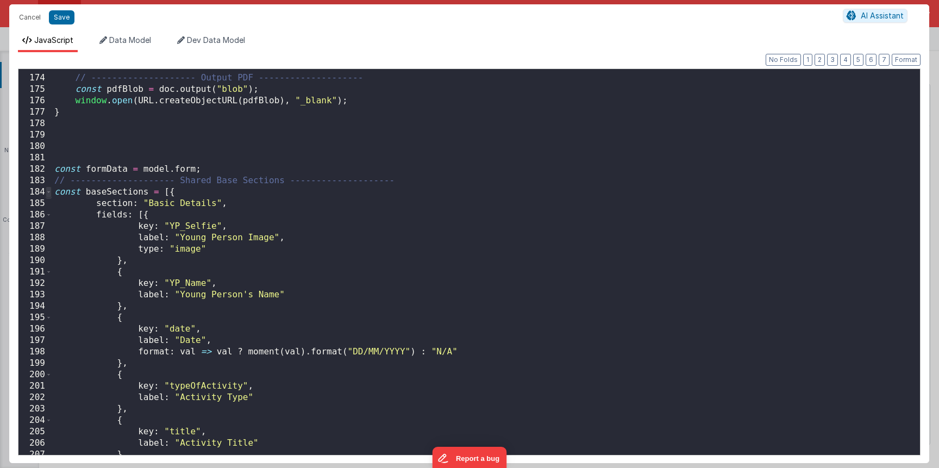
click at [47, 196] on span at bounding box center [49, 191] width 6 height 11
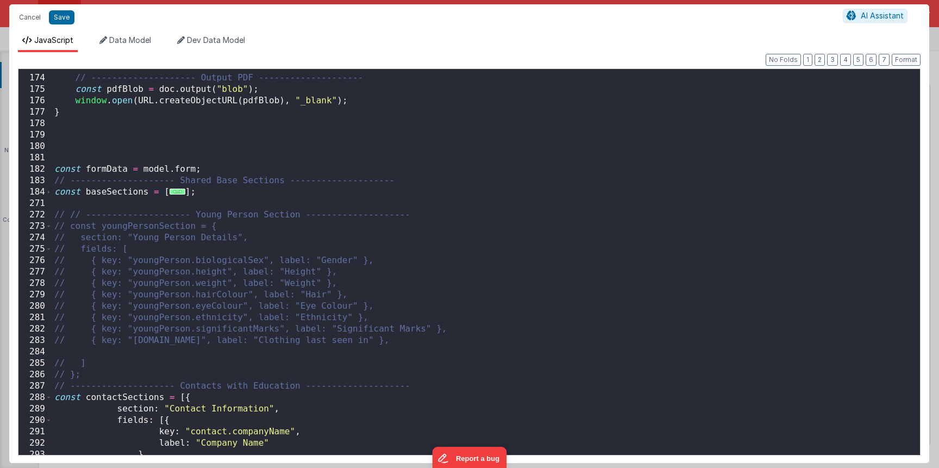
scroll to position [2003, 0]
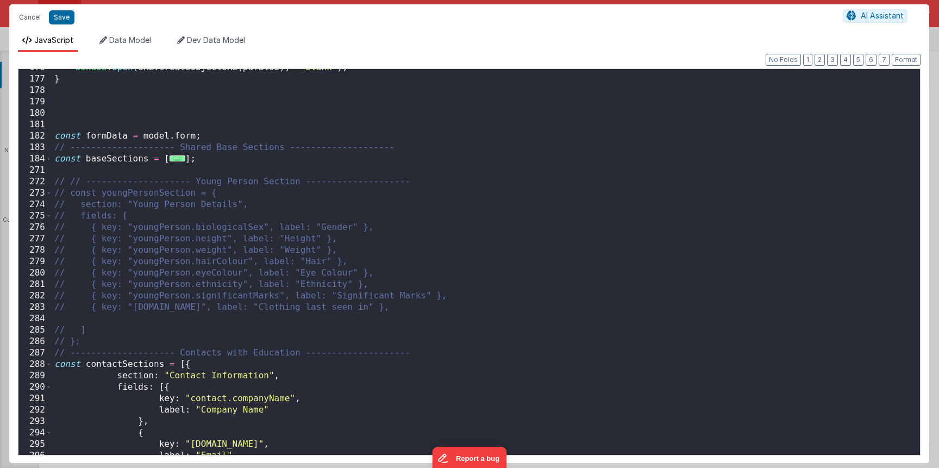
click at [187, 361] on div "window . open ( URL . createObjectURL ( pdfBlob ) , "_blank" ) ; } const formDa…" at bounding box center [481, 266] width 859 height 408
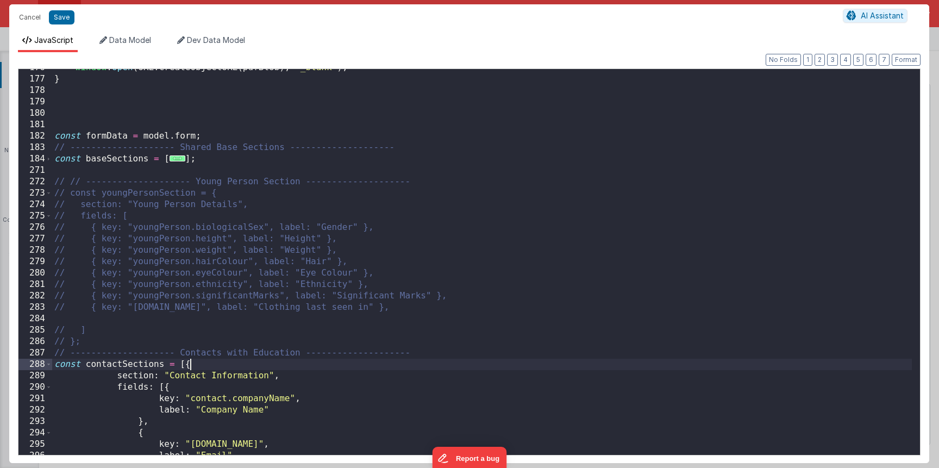
click at [187, 361] on div "window . open ( URL . createObjectURL ( pdfBlob ) , "_blank" ) ; } const formDa…" at bounding box center [481, 266] width 859 height 408
click at [187, 362] on div "window . open ( URL . createObjectURL ( pdfBlob ) , "_blank" ) ; } const formDa…" at bounding box center [481, 266] width 859 height 408
click at [186, 363] on div "window . open ( URL . createObjectURL ( pdfBlob ) , "_blank" ) ; } const formDa…" at bounding box center [481, 266] width 859 height 408
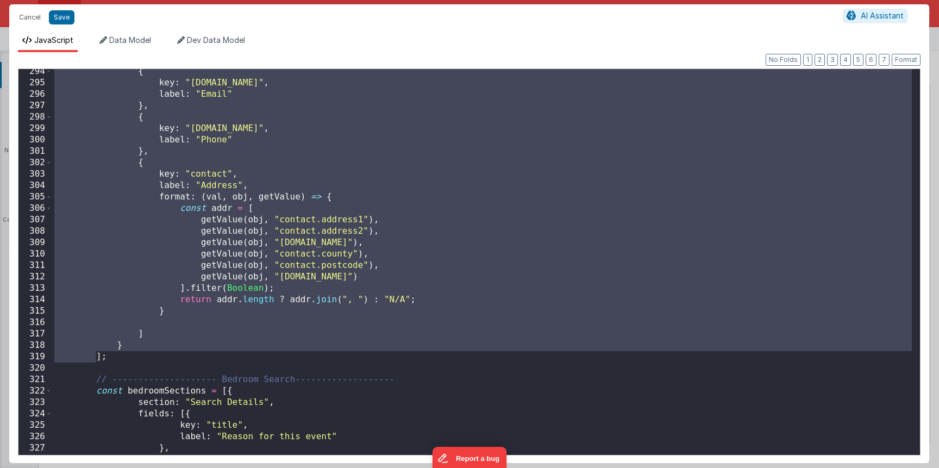
scroll to position [2364, 0]
click at [136, 348] on div "{ key : "[DOMAIN_NAME]" , label : "Email" } , { key : "[DOMAIN_NAME]" , label :…" at bounding box center [481, 270] width 859 height 408
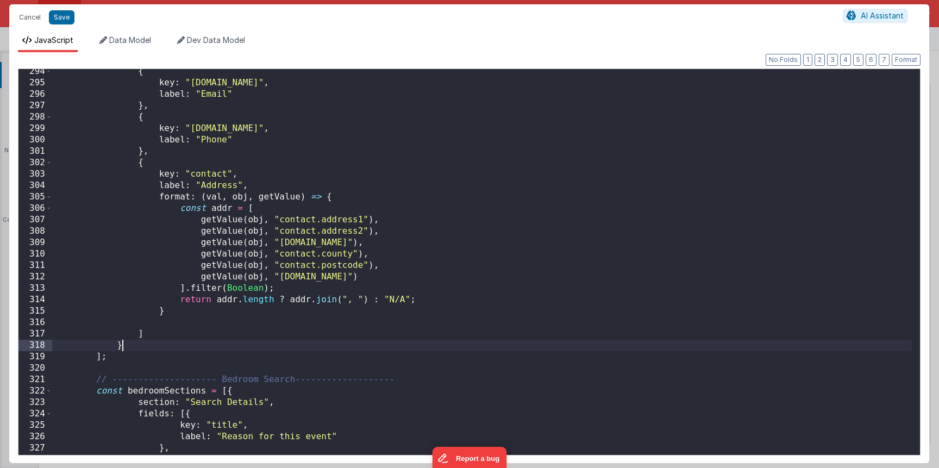
click at [136, 348] on div "{ key : "[DOMAIN_NAME]" , label : "Email" } , { key : "[DOMAIN_NAME]" , label :…" at bounding box center [481, 270] width 859 height 408
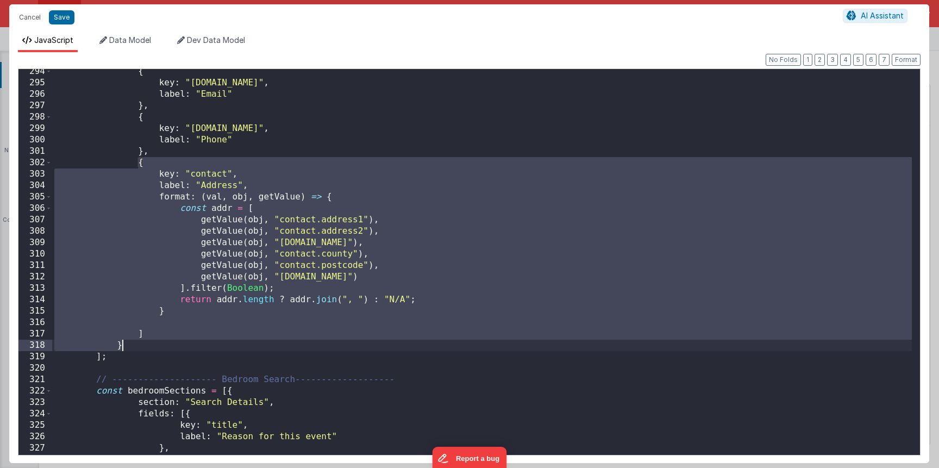
click at [146, 334] on div "{ key : "[DOMAIN_NAME]" , label : "Email" } , { key : "[DOMAIN_NAME]" , label :…" at bounding box center [481, 270] width 859 height 408
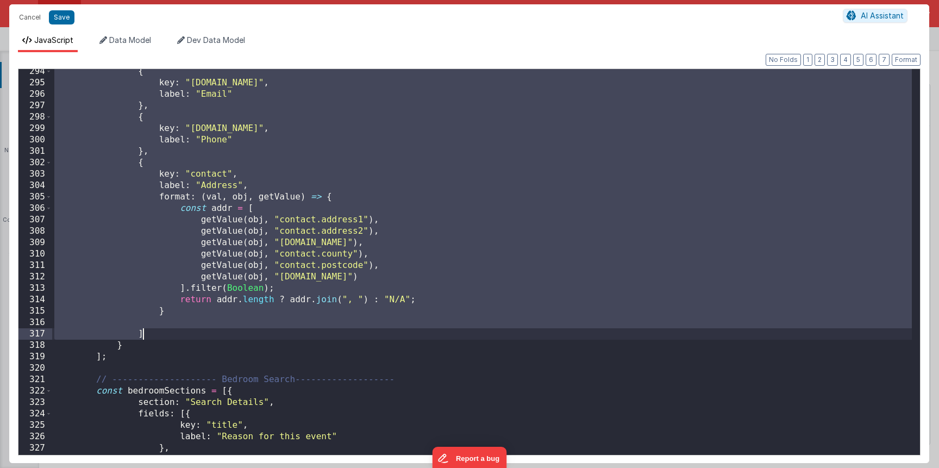
click at [179, 338] on div "{ key : "[DOMAIN_NAME]" , label : "Email" } , { key : "[DOMAIN_NAME]" , label :…" at bounding box center [481, 270] width 859 height 408
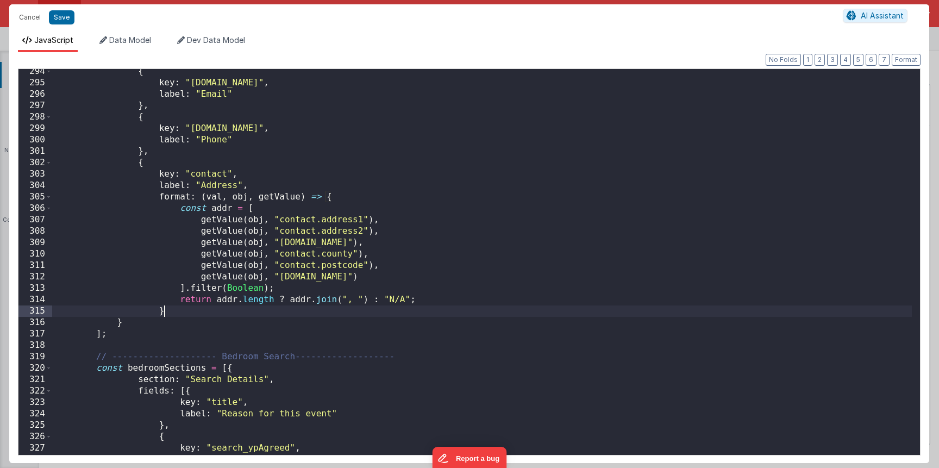
click at [187, 313] on div "{ key : "[DOMAIN_NAME]" , label : "Email" } , { key : "[DOMAIN_NAME]" , label :…" at bounding box center [481, 270] width 859 height 408
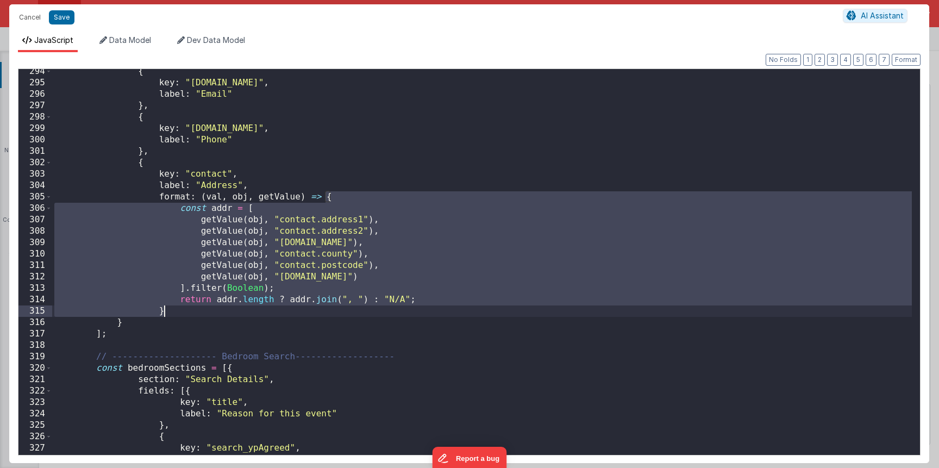
click at [185, 289] on div "{ key : "[DOMAIN_NAME]" , label : "Email" } , { key : "[DOMAIN_NAME]" , label :…" at bounding box center [481, 270] width 859 height 408
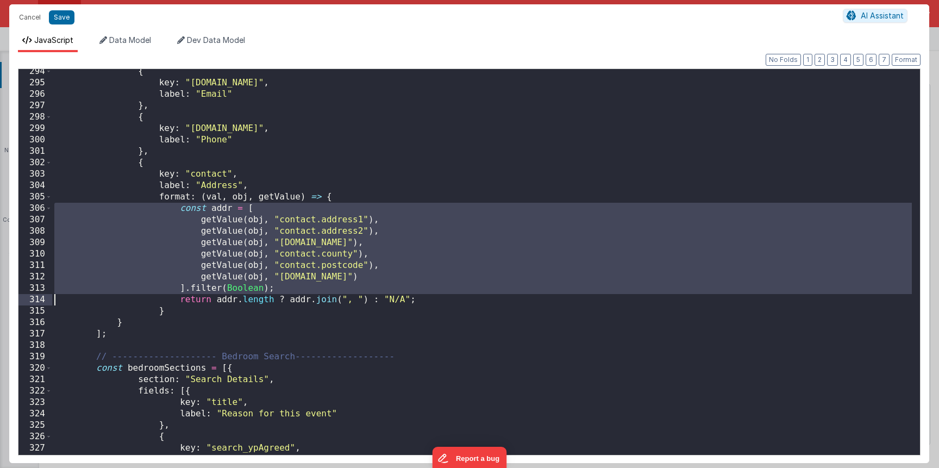
click at [185, 289] on div "{ key : "[DOMAIN_NAME]" , label : "Email" } , { key : "[DOMAIN_NAME]" , label :…" at bounding box center [481, 270] width 859 height 408
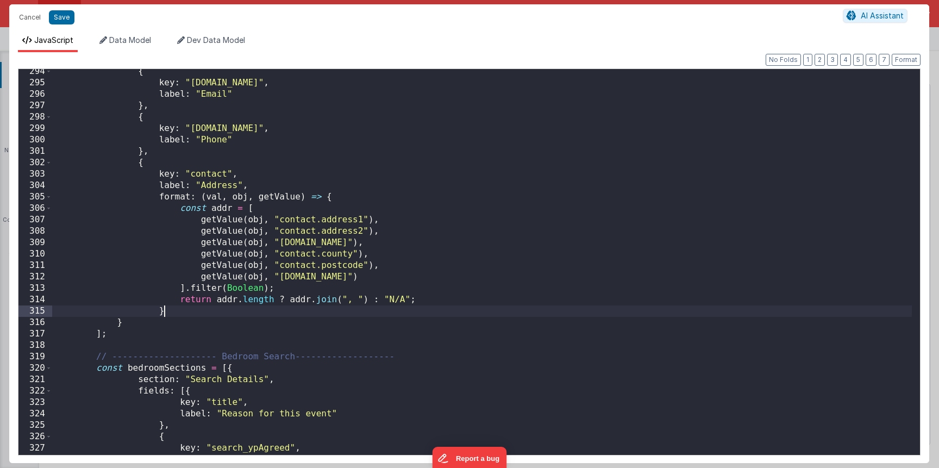
click at [165, 307] on div "{ key : "[DOMAIN_NAME]" , label : "Email" } , { key : "[DOMAIN_NAME]" , label :…" at bounding box center [481, 270] width 859 height 408
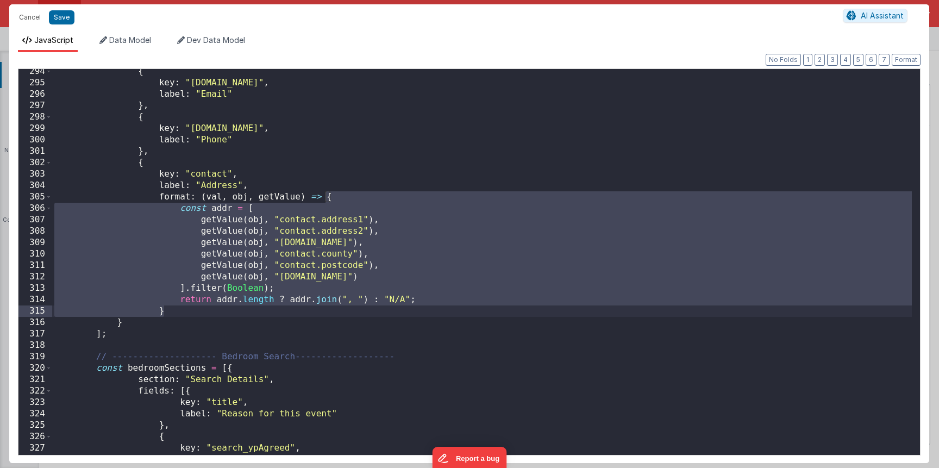
click at [132, 322] on div "{ key : "[DOMAIN_NAME]" , label : "Email" } , { key : "[DOMAIN_NAME]" , label :…" at bounding box center [481, 270] width 859 height 408
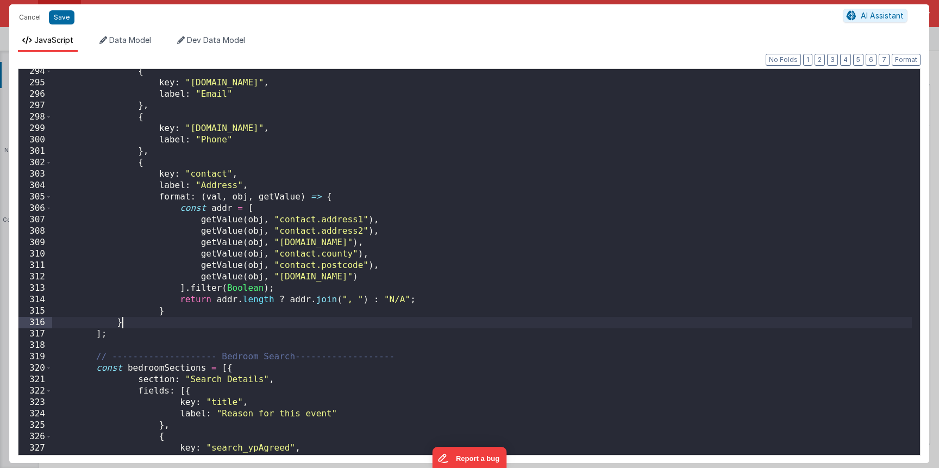
click at [132, 322] on div "{ key : "[DOMAIN_NAME]" , label : "Email" } , { key : "[DOMAIN_NAME]" , label :…" at bounding box center [481, 270] width 859 height 408
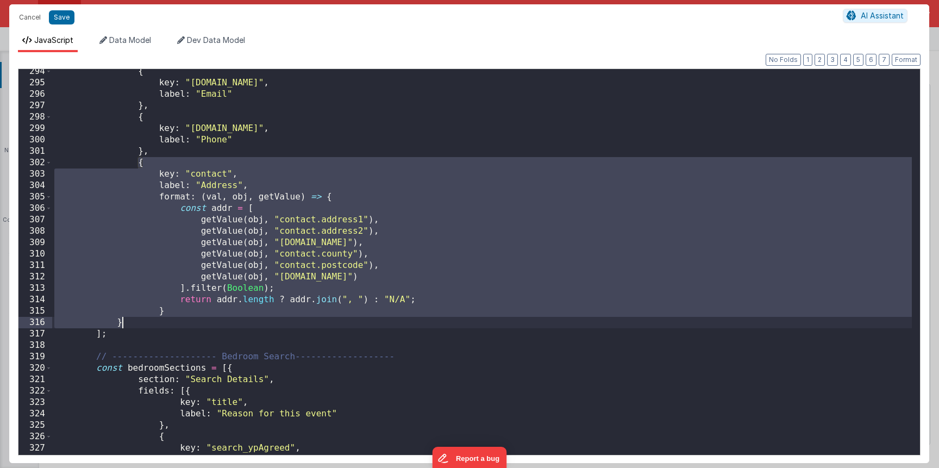
click at [99, 335] on div "{ key : "[DOMAIN_NAME]" , label : "Email" } , { key : "[DOMAIN_NAME]" , label :…" at bounding box center [481, 270] width 859 height 408
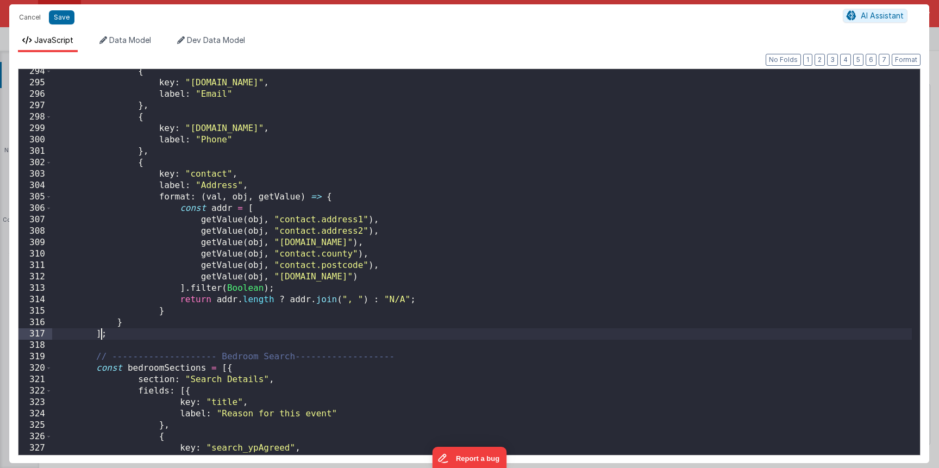
click at [99, 335] on div "{ key : "[DOMAIN_NAME]" , label : "Email" } , { key : "[DOMAIN_NAME]" , label :…" at bounding box center [481, 270] width 859 height 408
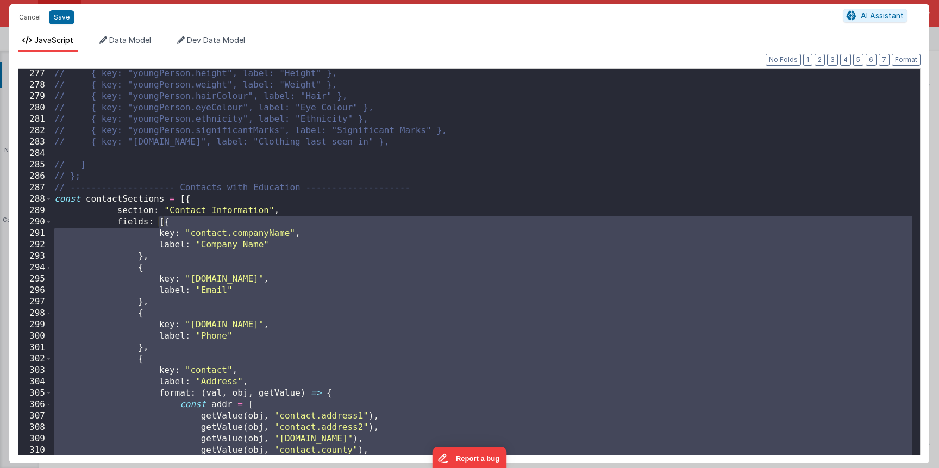
scroll to position [2136, 0]
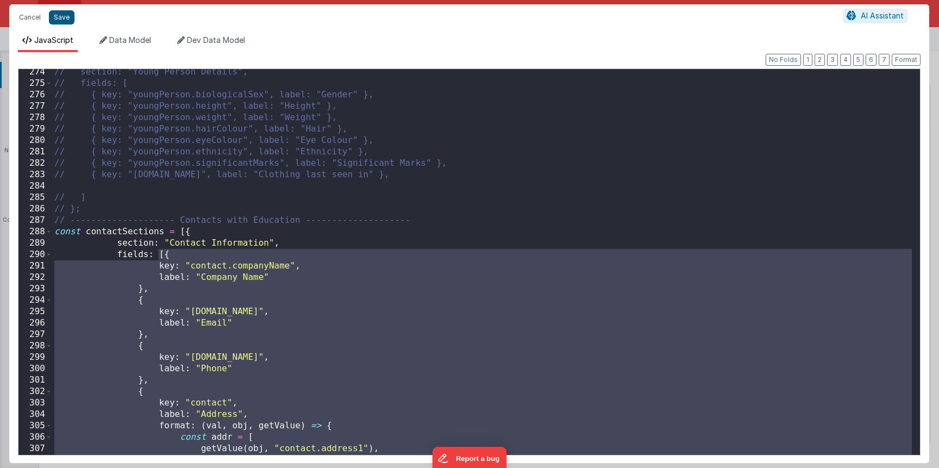
click at [60, 20] on button "Save" at bounding box center [62, 17] width 26 height 14
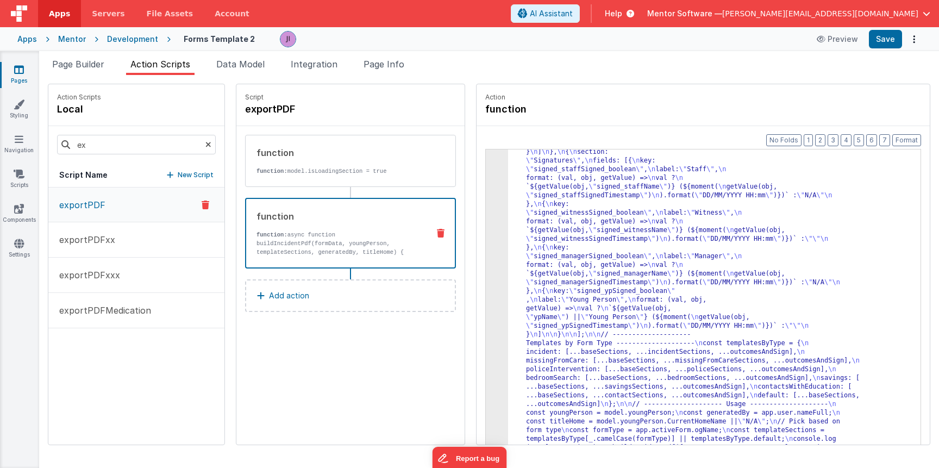
scroll to position [2904, 0]
click at [880, 34] on button "Save" at bounding box center [884, 39] width 33 height 18
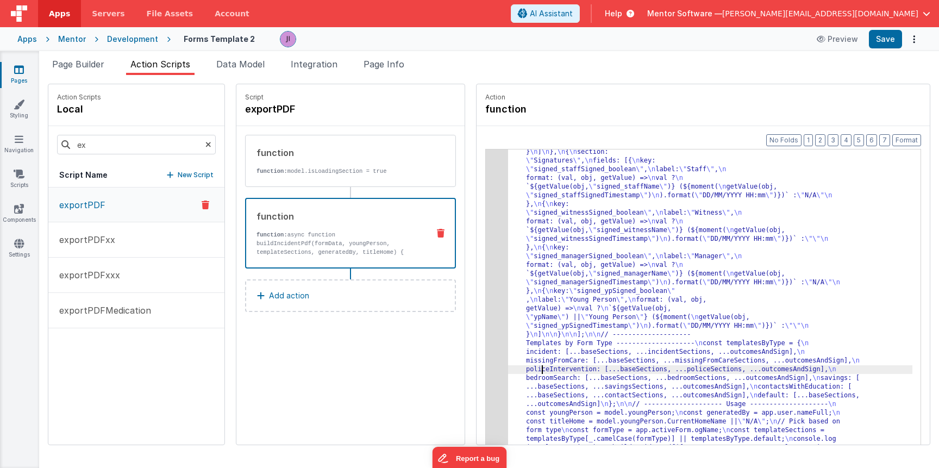
drag, startPoint x: 534, startPoint y: 368, endPoint x: 500, endPoint y: 357, distance: 35.9
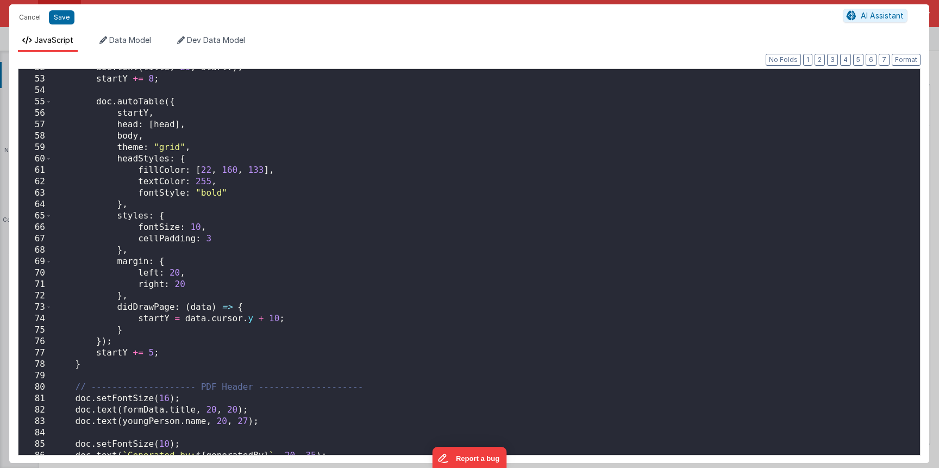
click at [240, 270] on div "doc . text ( title , 20 , startY ) ; startY += 8 ; doc . autoTable ({ startY , …" at bounding box center [481, 266] width 859 height 408
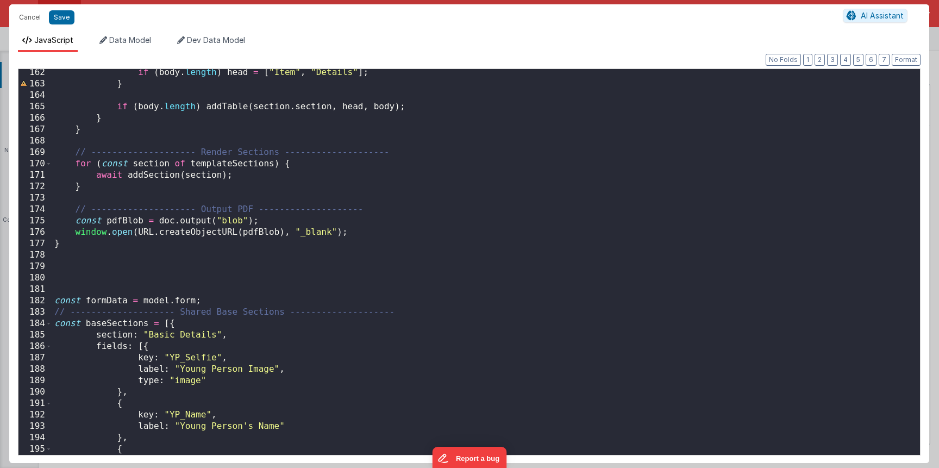
scroll to position [1842, 0]
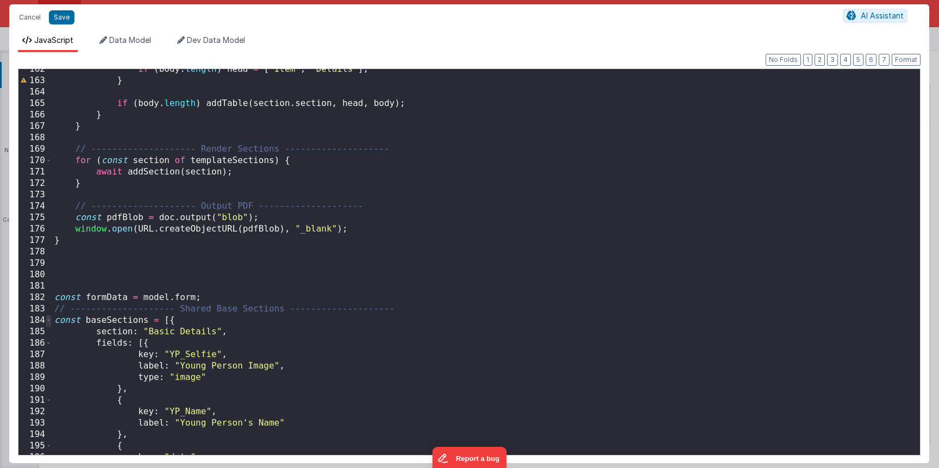
click at [46, 319] on span at bounding box center [49, 319] width 6 height 11
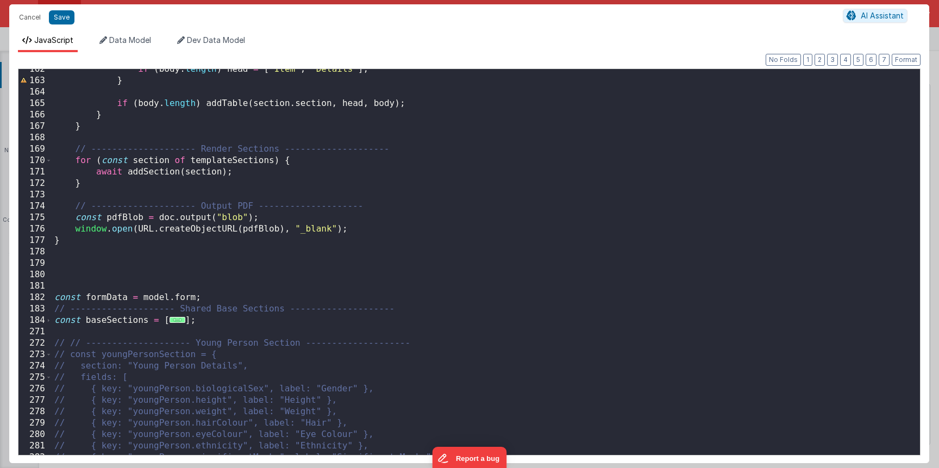
scroll to position [2066, 0]
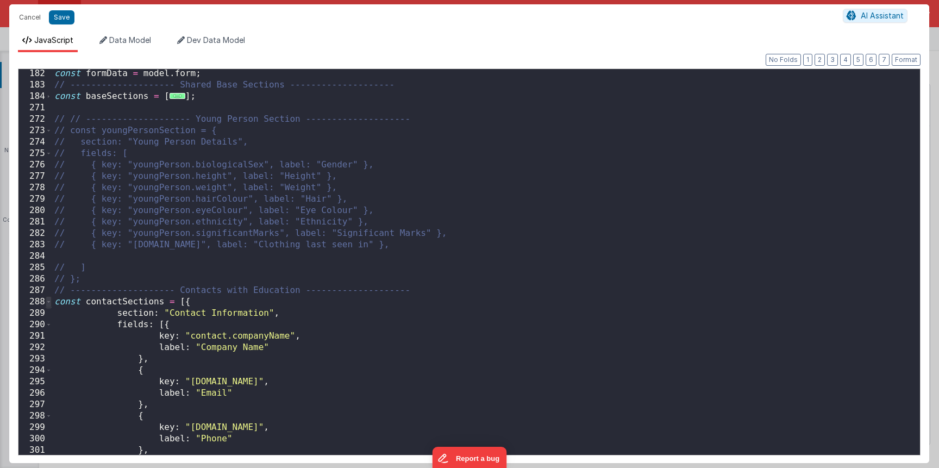
click at [48, 306] on span at bounding box center [49, 301] width 6 height 11
click at [48, 298] on span at bounding box center [49, 301] width 6 height 11
click at [48, 303] on span at bounding box center [49, 301] width 6 height 11
click at [50, 305] on span at bounding box center [49, 301] width 6 height 11
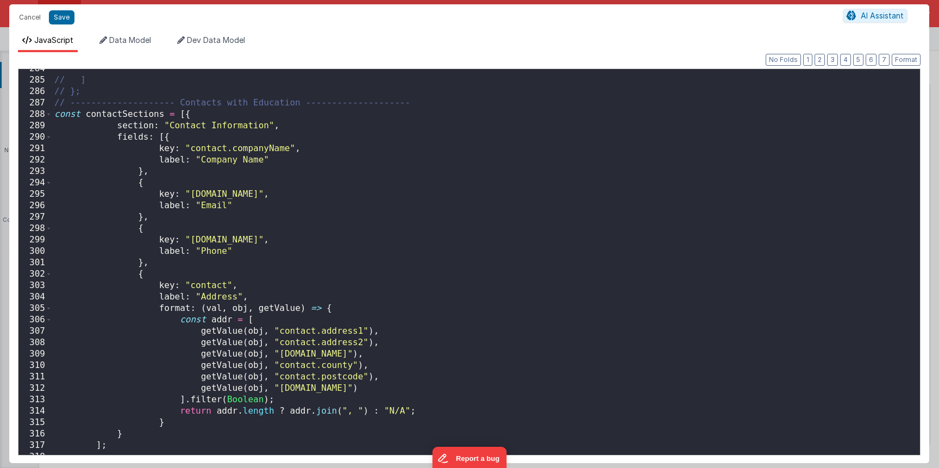
scroll to position [2348, 0]
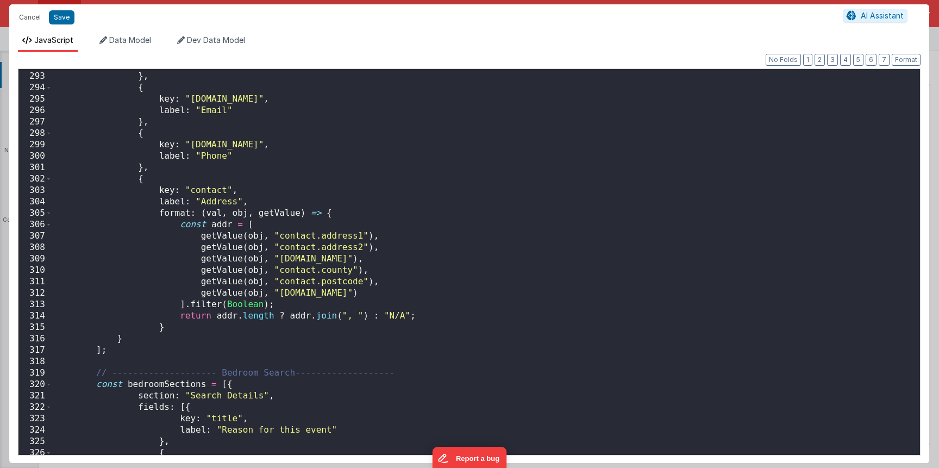
click at [106, 354] on div "label : "Company Name" } , { key : "[DOMAIN_NAME]" , label : "Email" } , { key …" at bounding box center [481, 263] width 859 height 408
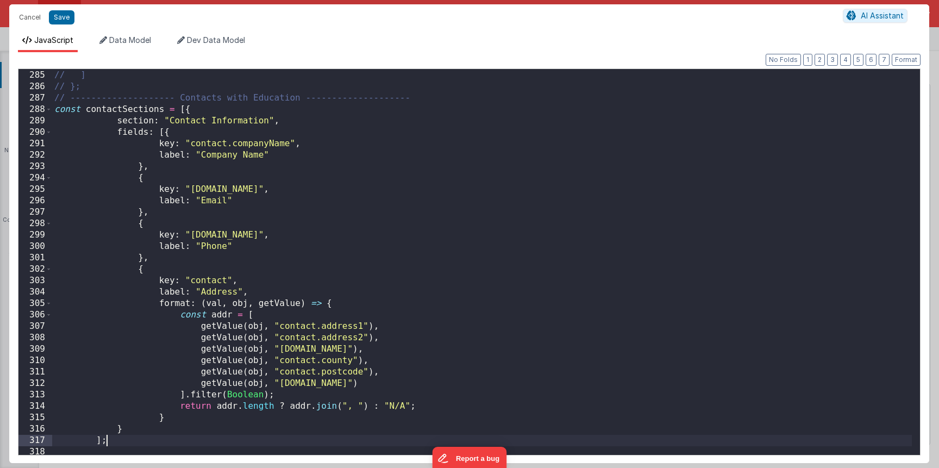
scroll to position [2290, 0]
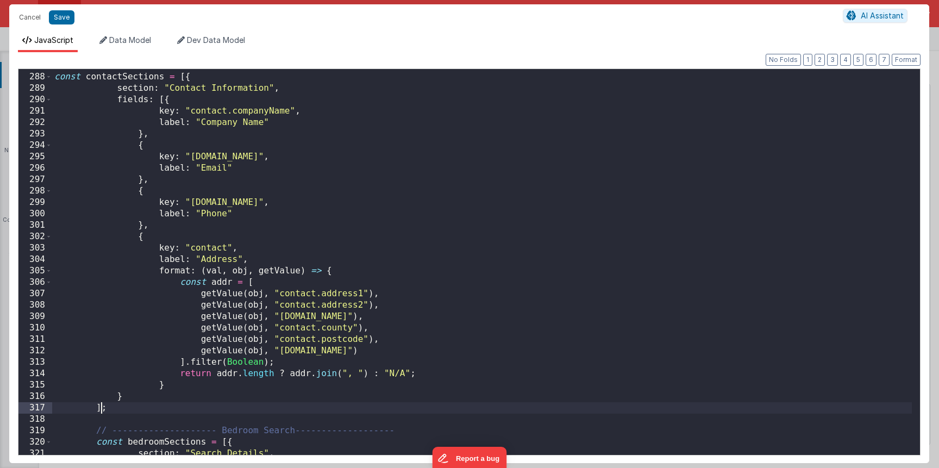
click at [102, 411] on div "// -------------------- Contacts with Education -------------------- const cont…" at bounding box center [481, 264] width 859 height 408
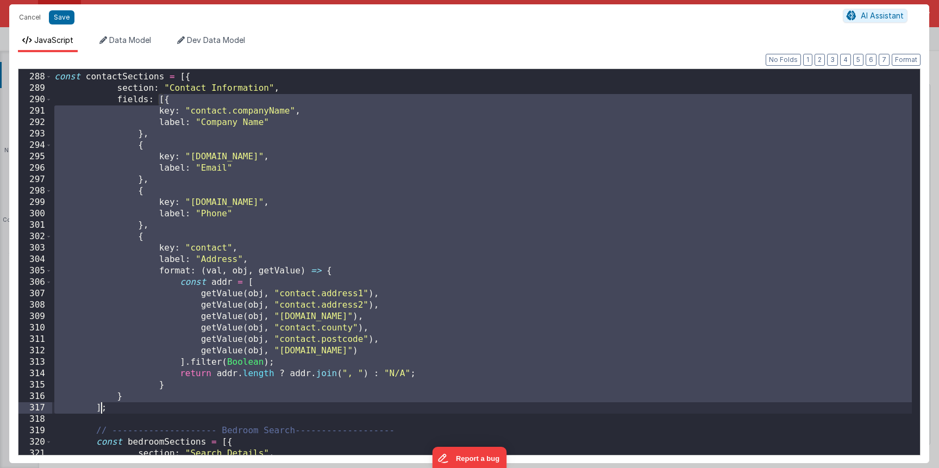
click at [102, 411] on div "// -------------------- Contacts with Education -------------------- const cont…" at bounding box center [481, 264] width 859 height 408
click at [103, 411] on div "// -------------------- Contacts with Education -------------------- const cont…" at bounding box center [481, 264] width 859 height 408
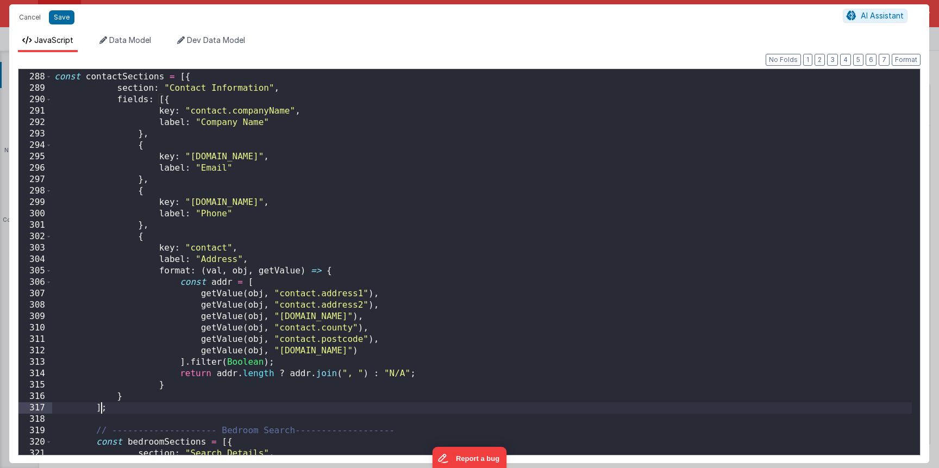
click at [110, 411] on div "// -------------------- Contacts with Education -------------------- const cont…" at bounding box center [481, 264] width 859 height 408
click at [103, 410] on div "// -------------------- Contacts with Education -------------------- const cont…" at bounding box center [481, 264] width 859 height 408
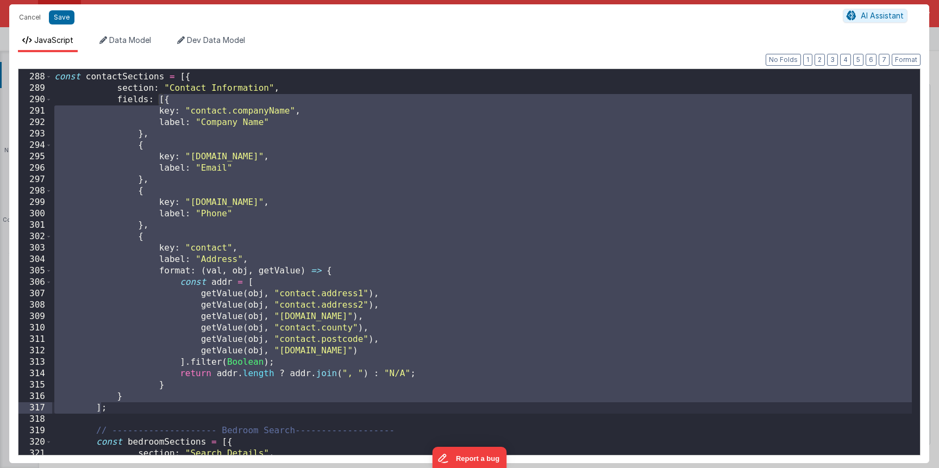
click at [103, 410] on div "// -------------------- Contacts with Education -------------------- const cont…" at bounding box center [481, 264] width 859 height 408
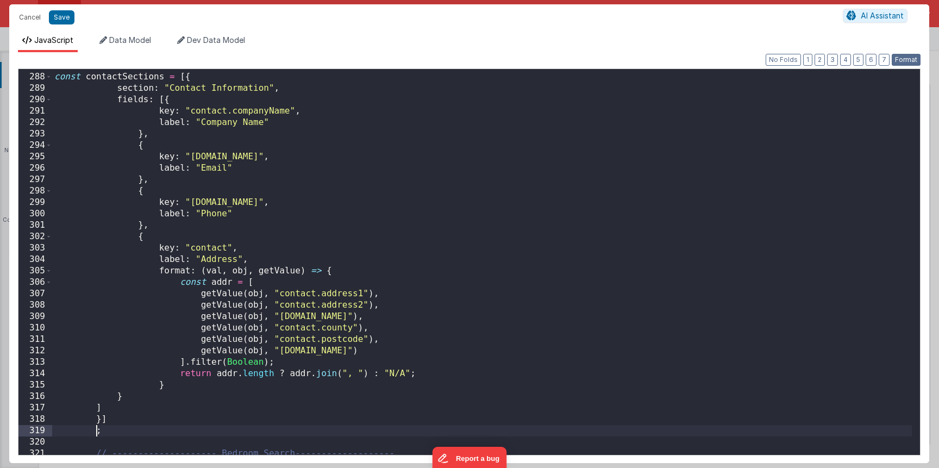
click at [901, 59] on button "Format" at bounding box center [905, 60] width 29 height 12
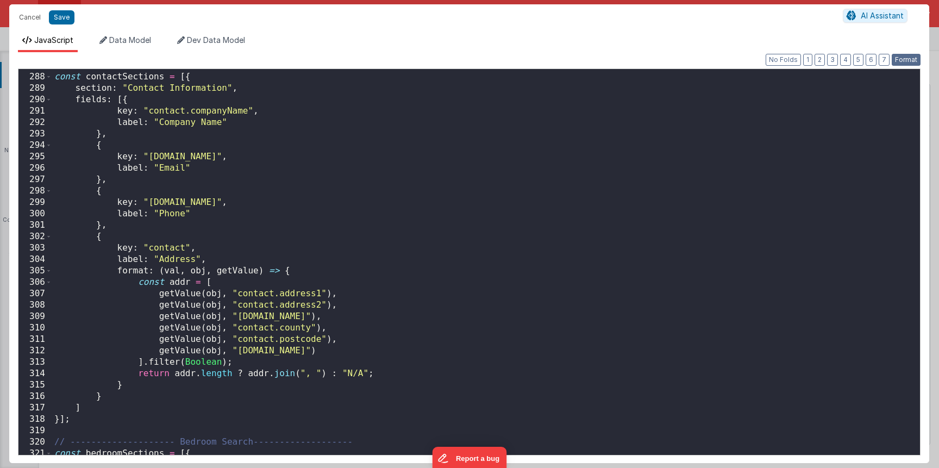
scroll to position [3271, 0]
click at [57, 15] on button "Save" at bounding box center [62, 17] width 26 height 14
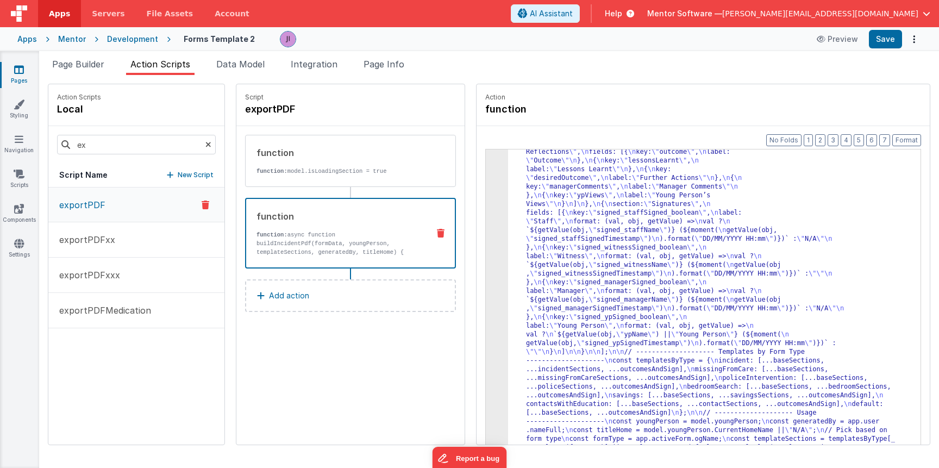
scroll to position [2504, 0]
click at [887, 44] on button "Save" at bounding box center [884, 39] width 33 height 18
